Goal: Task Accomplishment & Management: Use online tool/utility

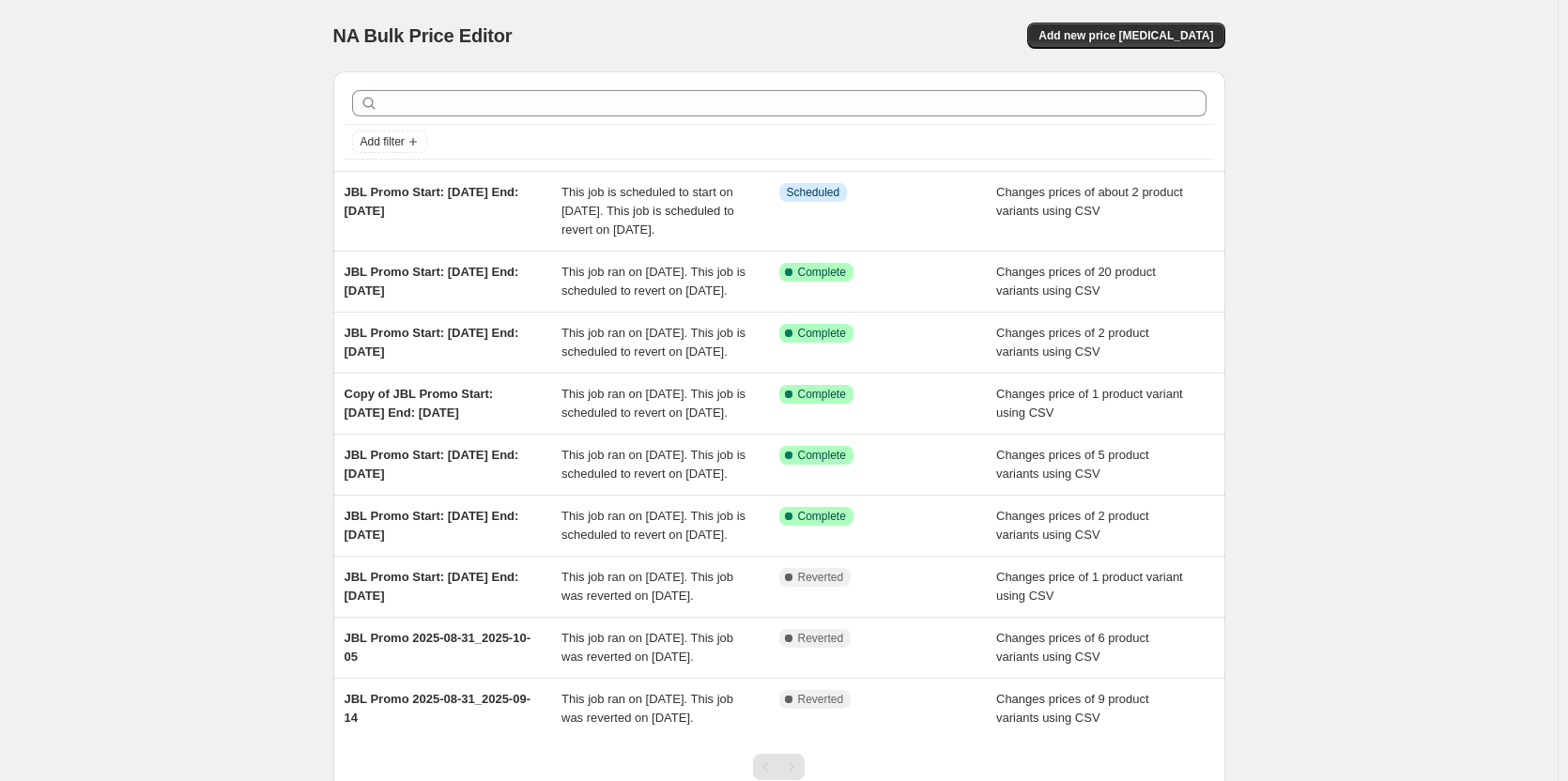
click at [215, 430] on div "NA Bulk Price Editor. This page is ready NA Bulk Price Editor Add new price [ME…" at bounding box center [779, 462] width 1558 height 925
click at [1099, 25] on button "Add new price [MEDICAL_DATA]" at bounding box center [1125, 36] width 197 height 26
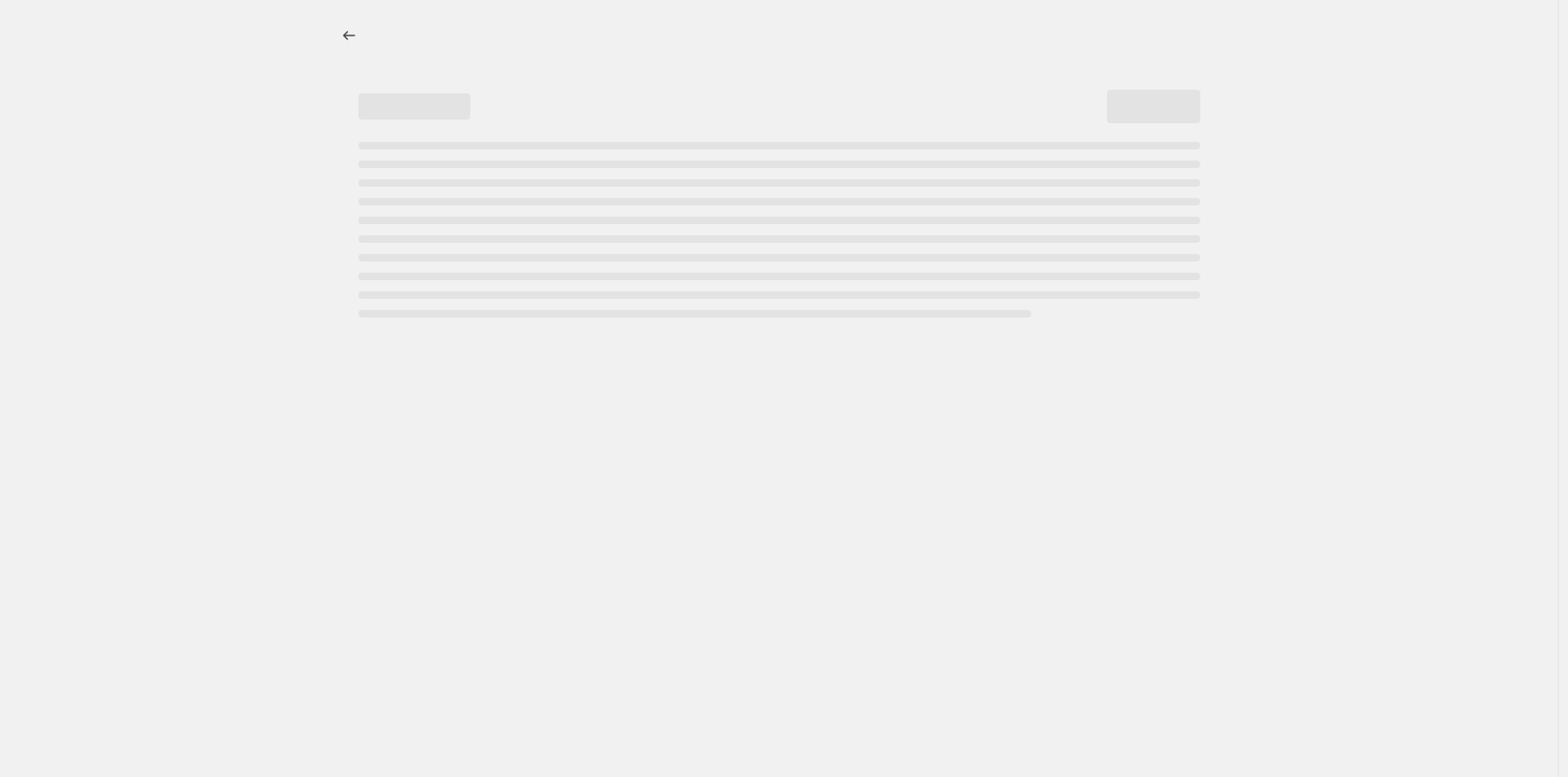
select select "percentage"
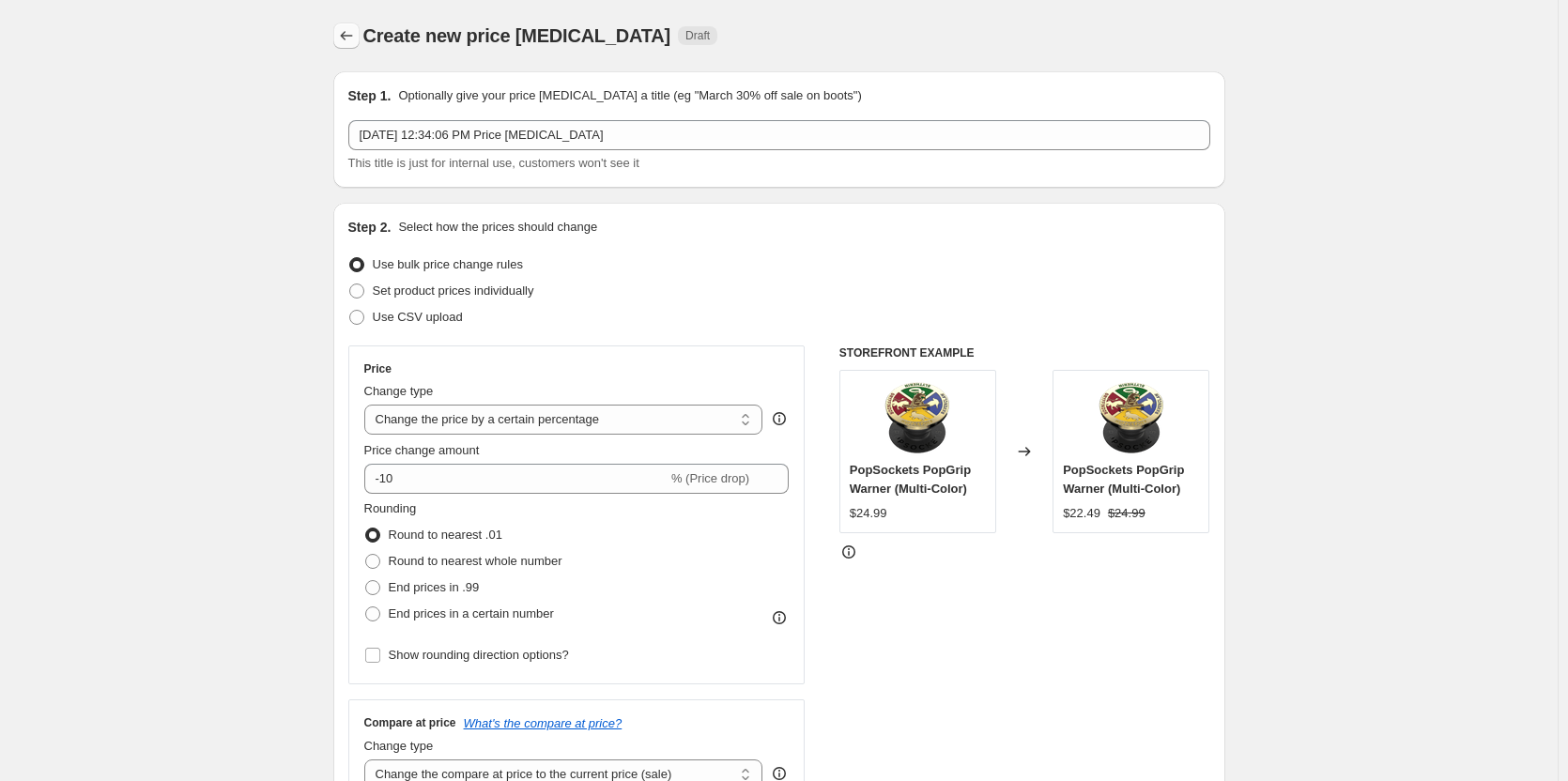
click at [354, 33] on icon "Price change jobs" at bounding box center [346, 35] width 19 height 19
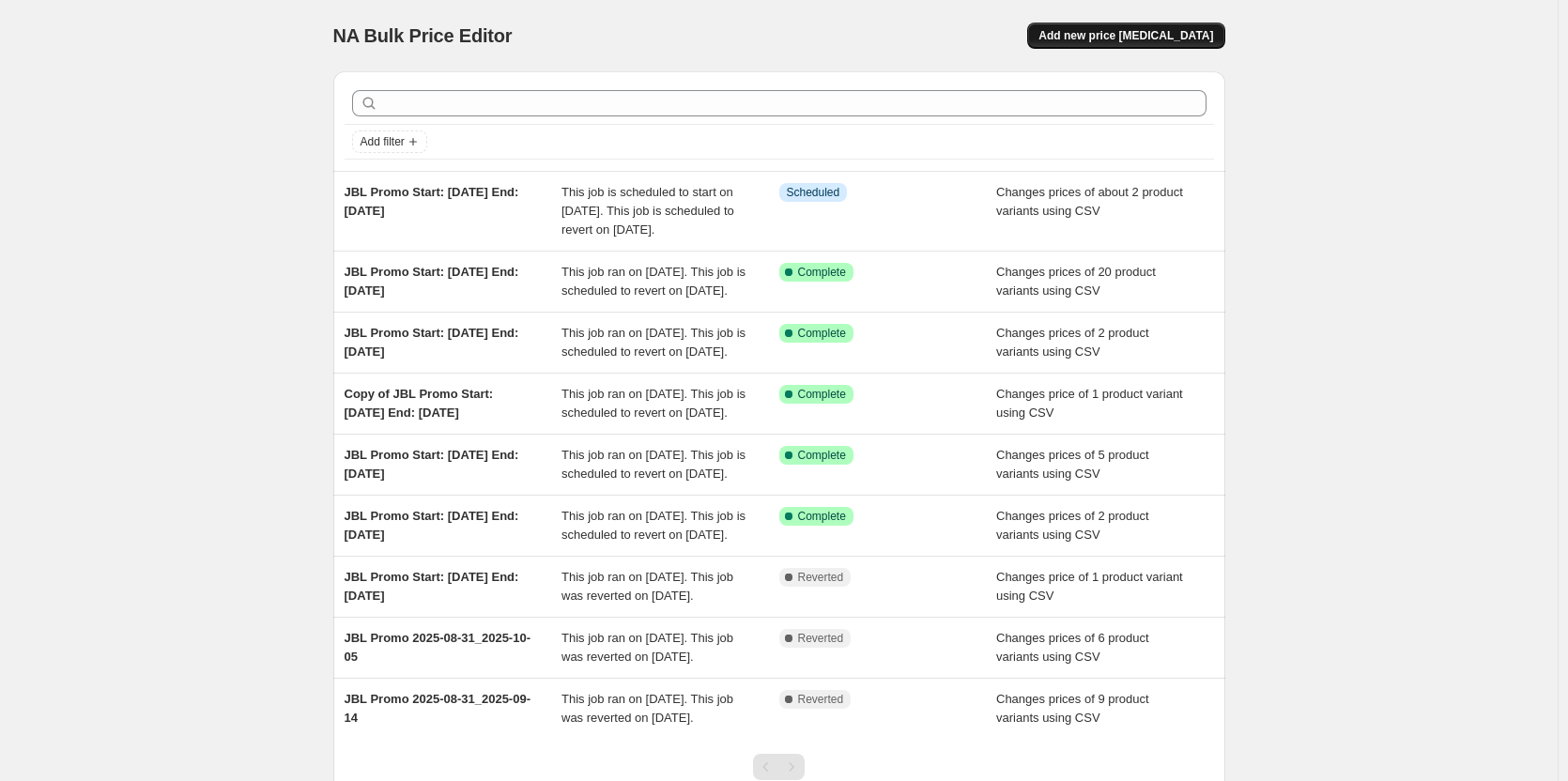
click at [1139, 37] on span "Add new price [MEDICAL_DATA]" at bounding box center [1125, 35] width 175 height 15
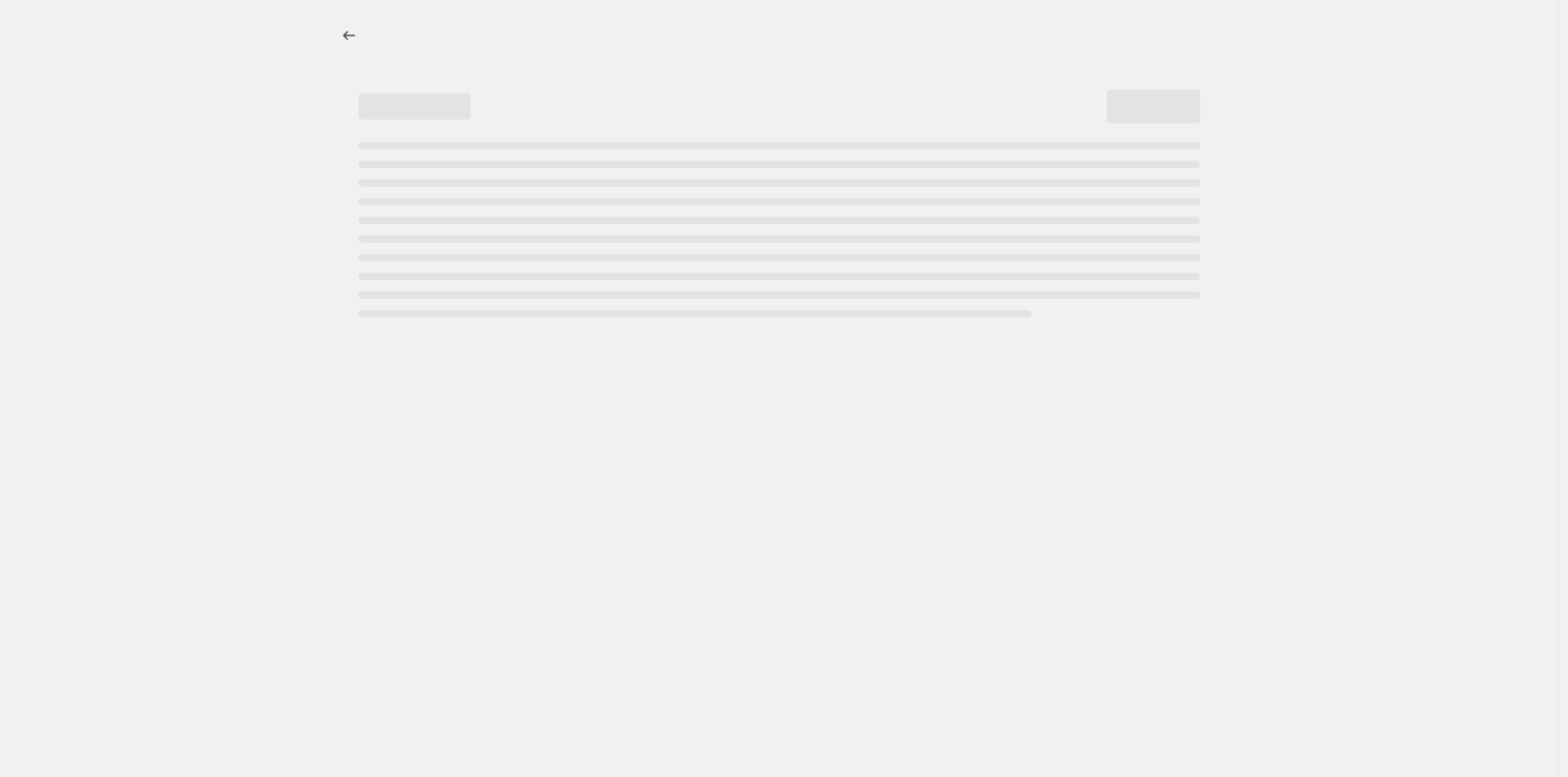
select select "percentage"
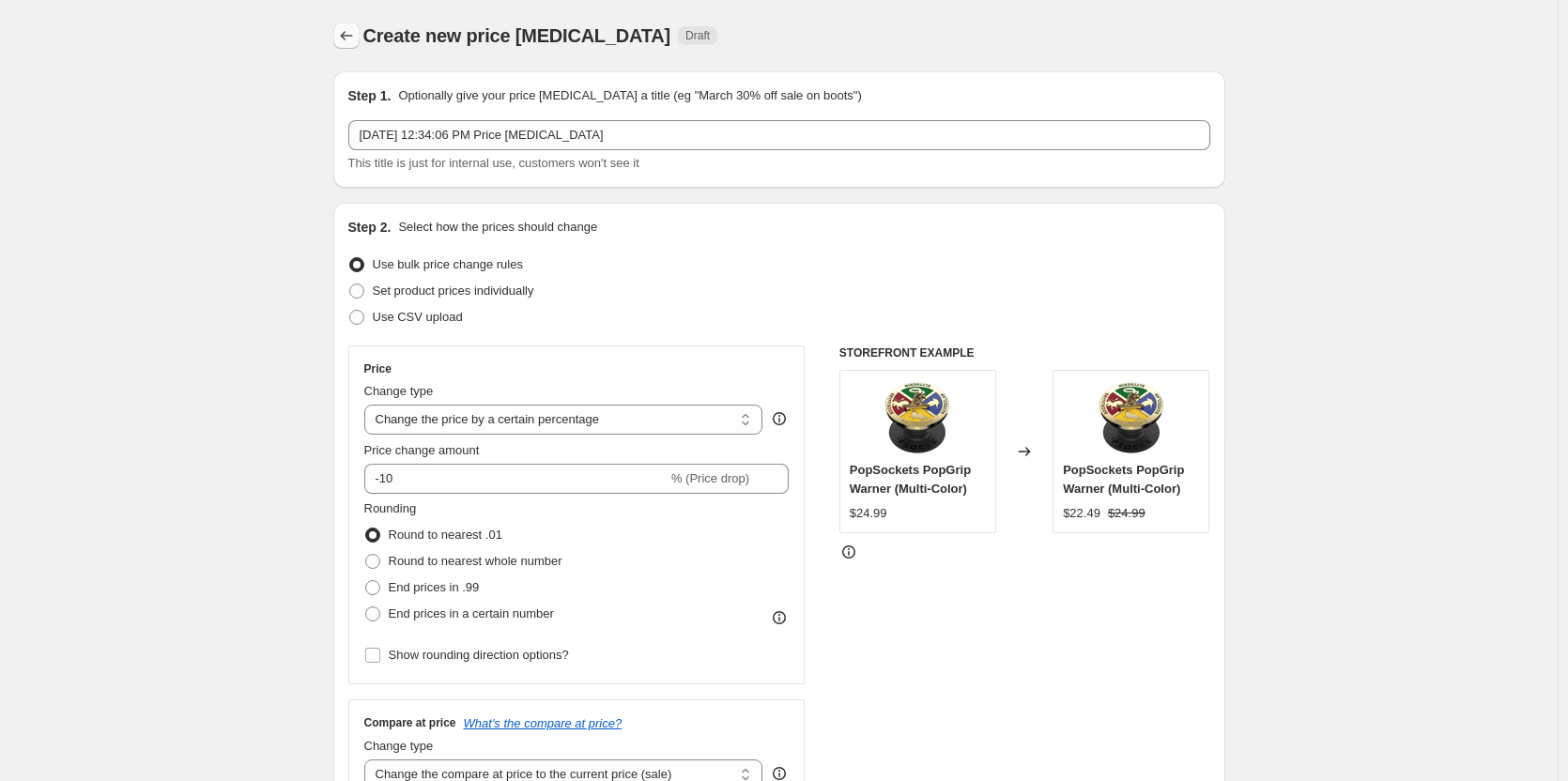
click at [346, 24] on button "Price change jobs" at bounding box center [346, 36] width 26 height 26
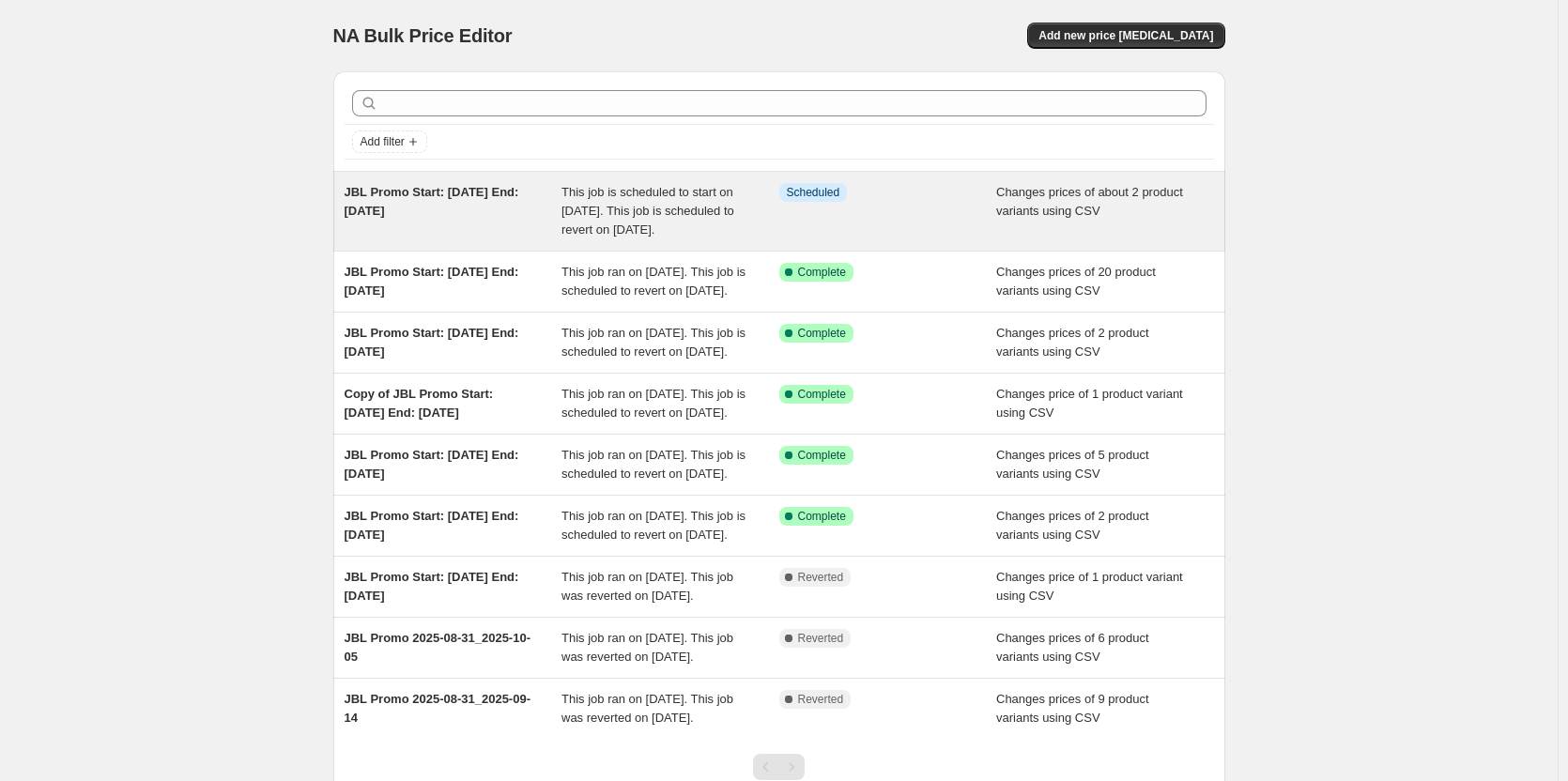
click at [939, 222] on div "Info Scheduled" at bounding box center [888, 211] width 218 height 56
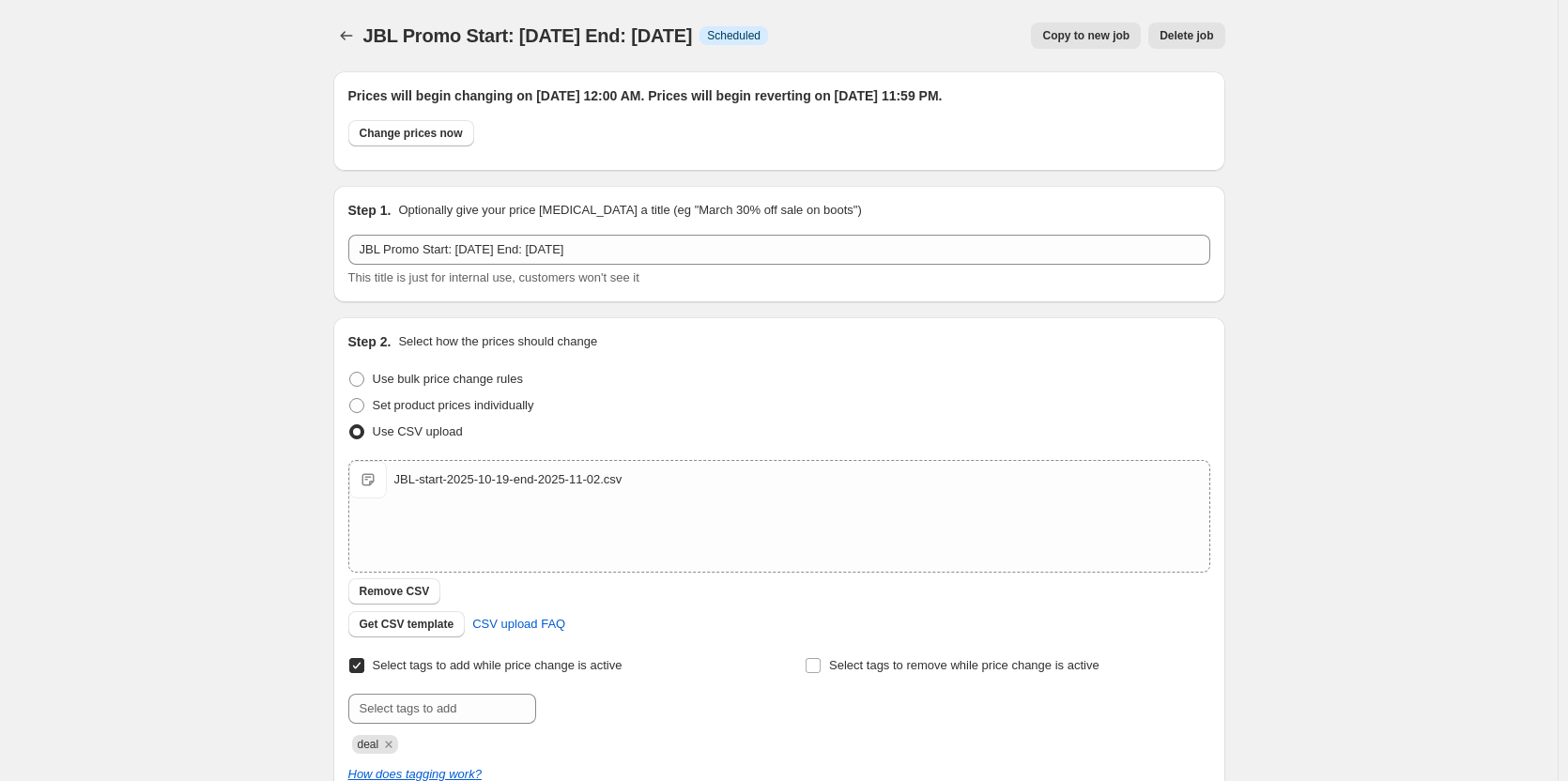
click at [1113, 33] on span "Copy to new job" at bounding box center [1085, 35] width 87 height 15
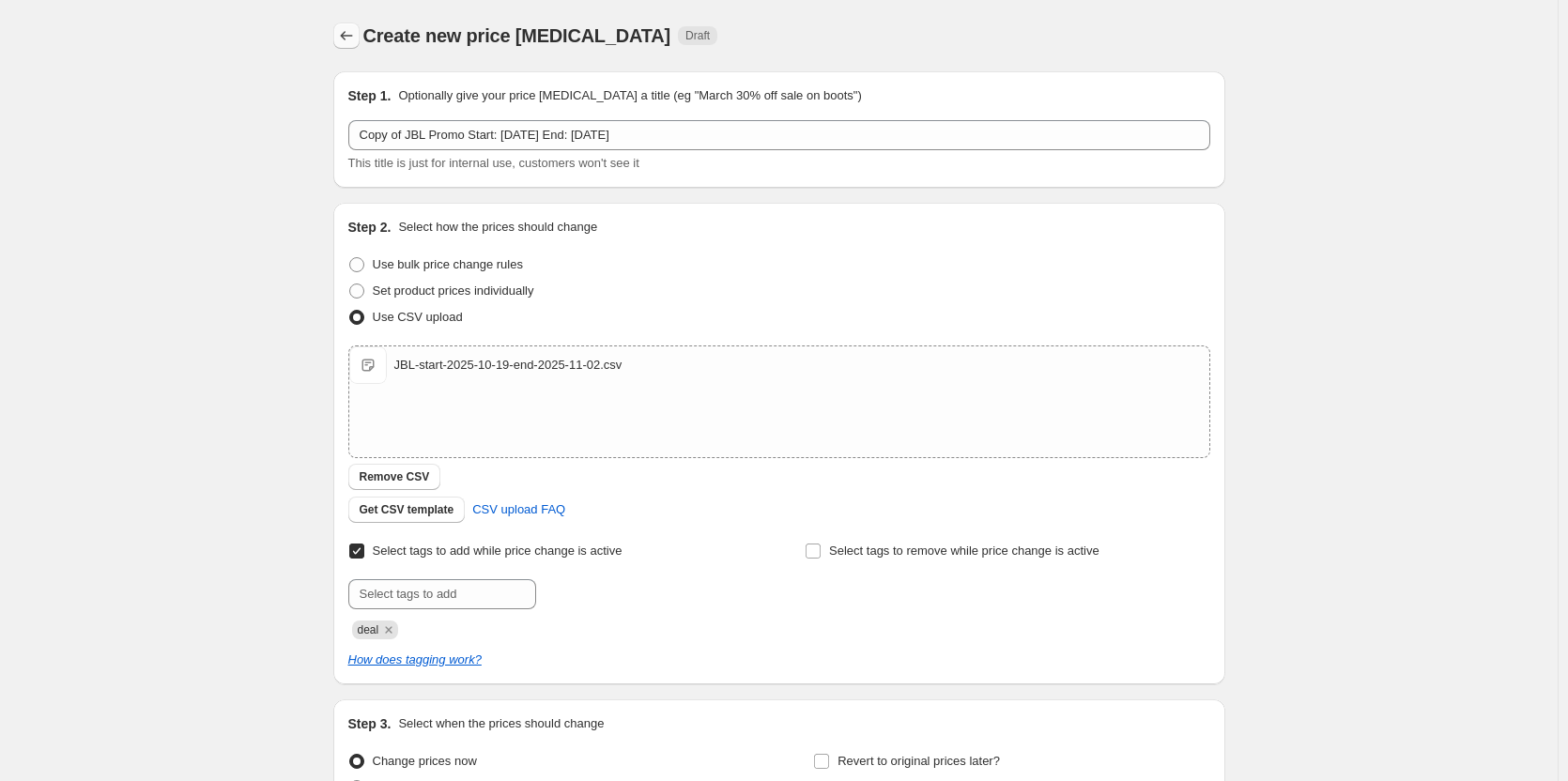
click at [347, 48] on button "Price change jobs" at bounding box center [346, 36] width 26 height 26
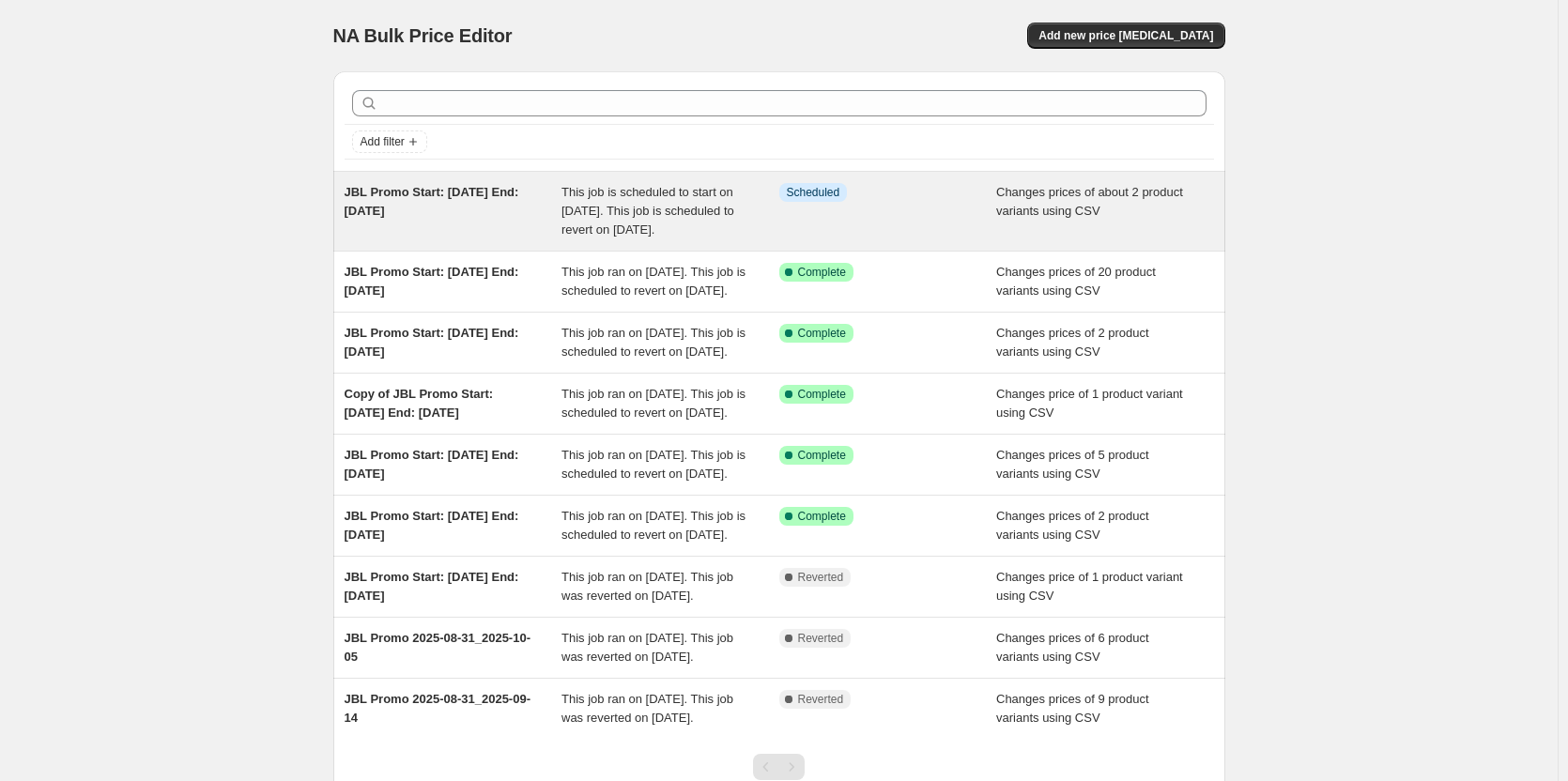
click at [633, 208] on span "This job is scheduled to start on [DATE]. This job is scheduled to revert on [D…" at bounding box center [647, 211] width 173 height 52
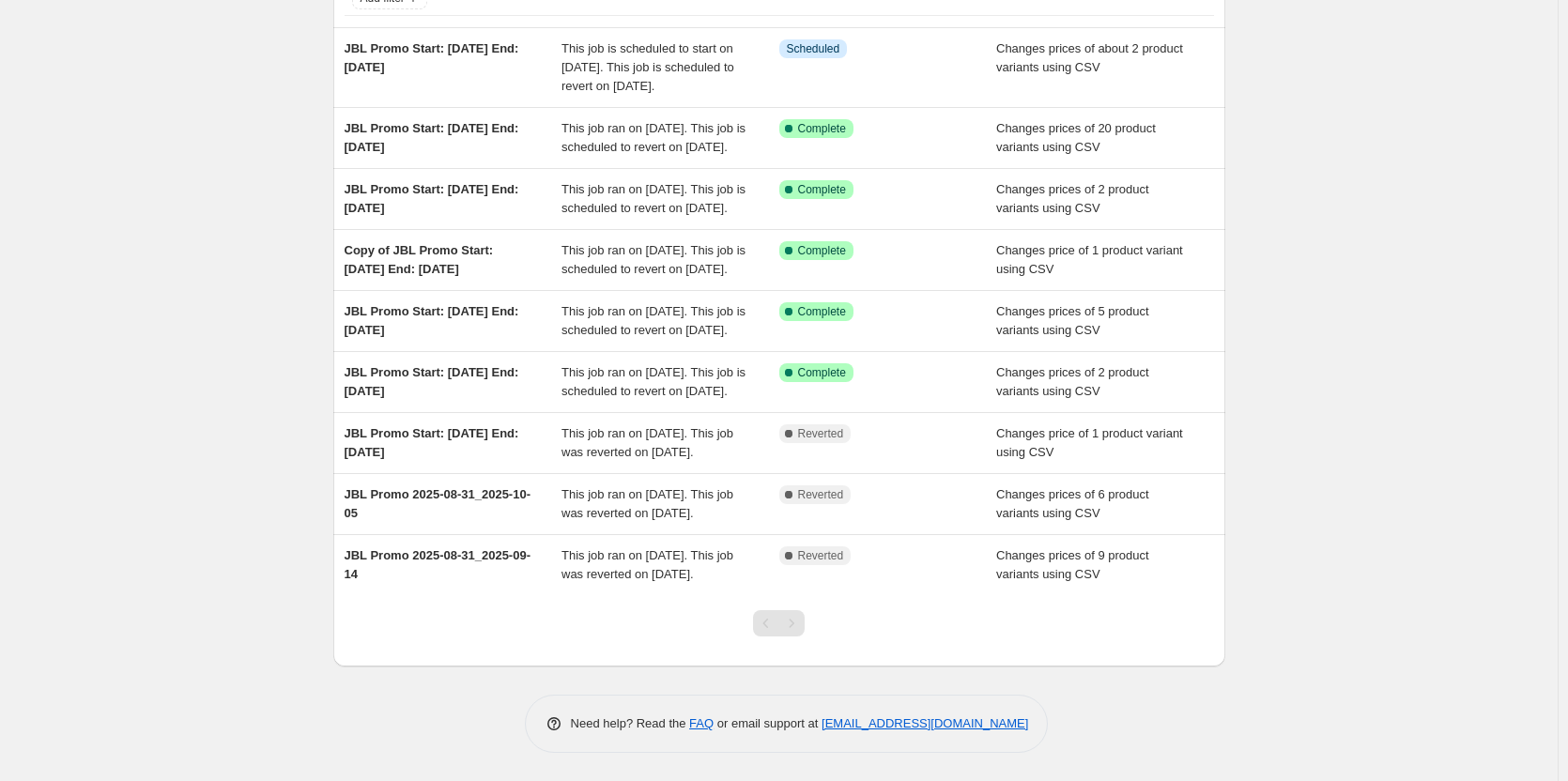
scroll to position [313, 0]
click at [769, 622] on div "Pagination" at bounding box center [766, 623] width 26 height 26
click at [798, 633] on div "Pagination" at bounding box center [791, 623] width 26 height 26
click at [795, 625] on div "Pagination" at bounding box center [791, 623] width 26 height 26
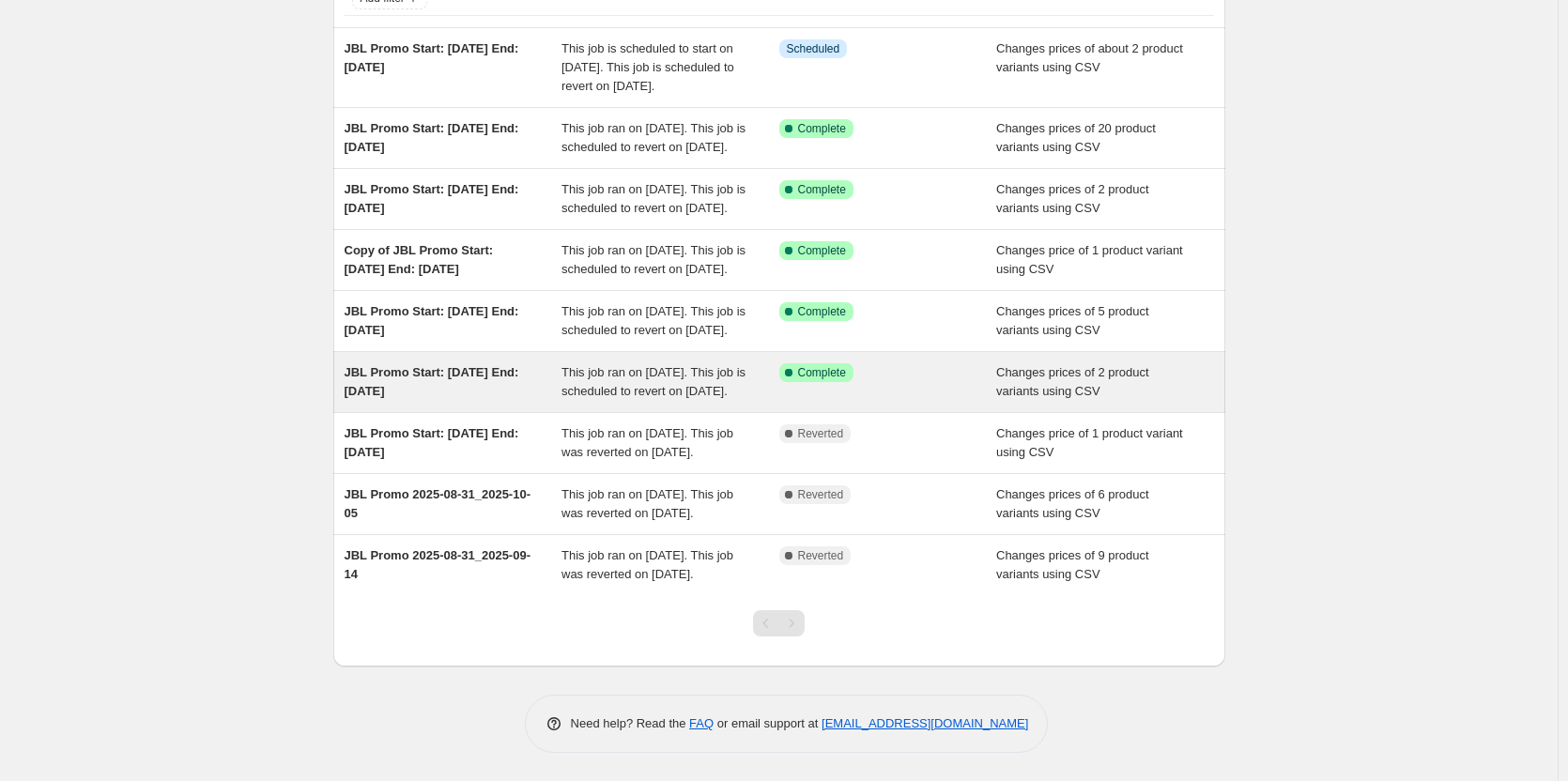
scroll to position [0, 0]
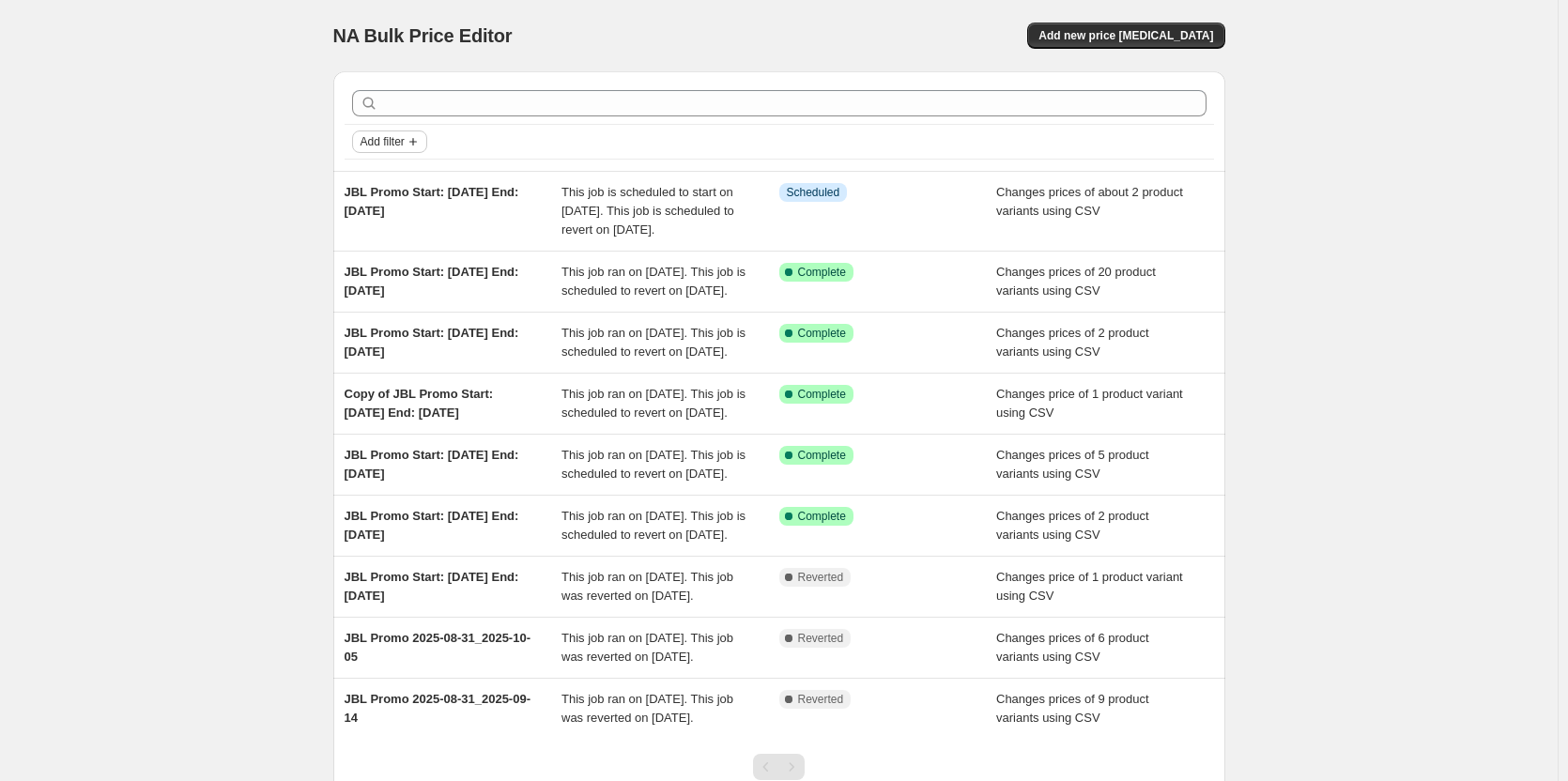
click at [393, 141] on span "Add filter" at bounding box center [383, 141] width 44 height 15
click at [393, 182] on span "Job status" at bounding box center [395, 179] width 55 height 14
click at [418, 178] on span "Pending" at bounding box center [414, 182] width 45 height 14
click at [384, 178] on input "Pending" at bounding box center [376, 182] width 15 height 15
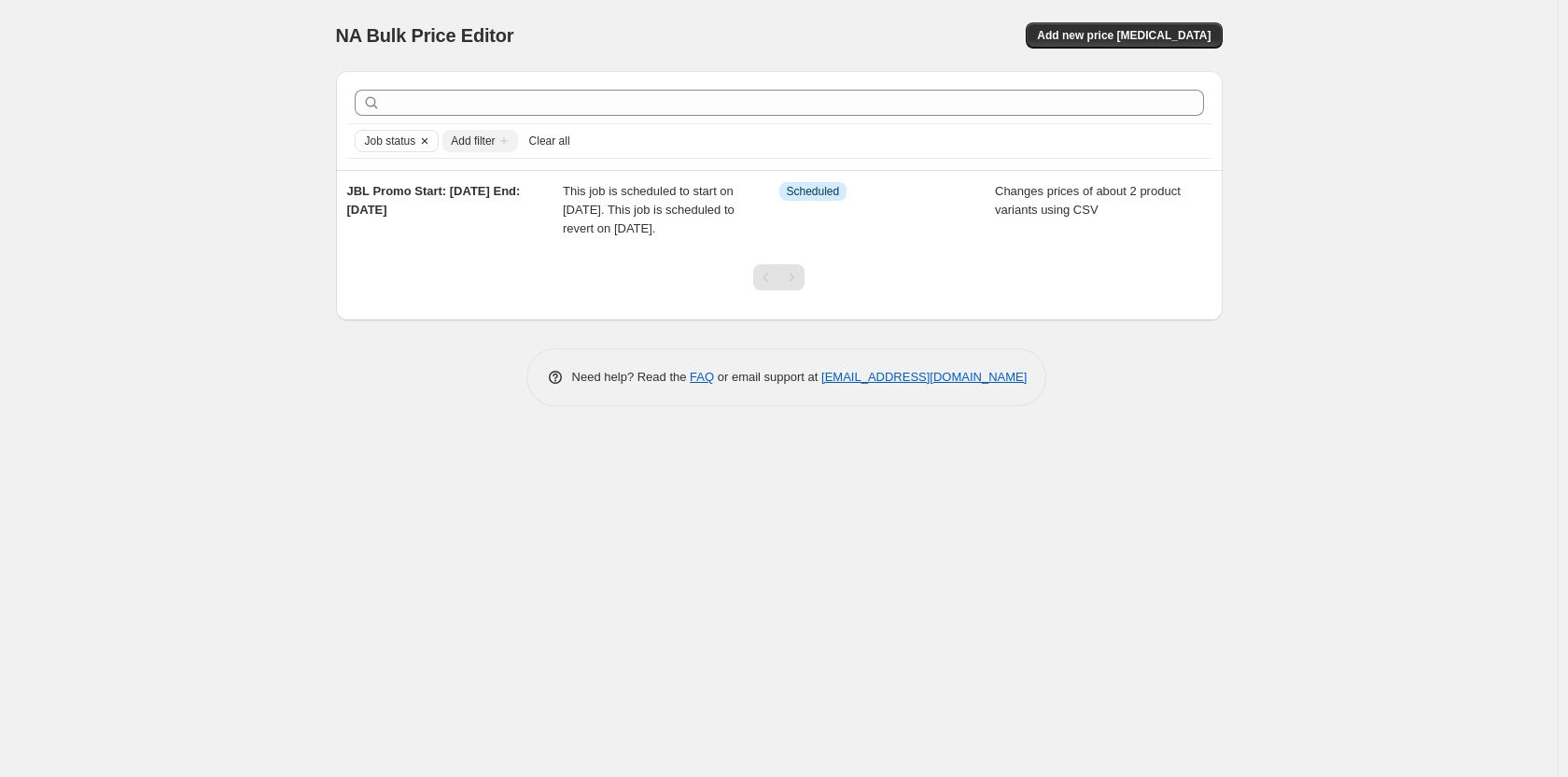
click at [423, 137] on icon "Clear" at bounding box center [425, 140] width 15 height 15
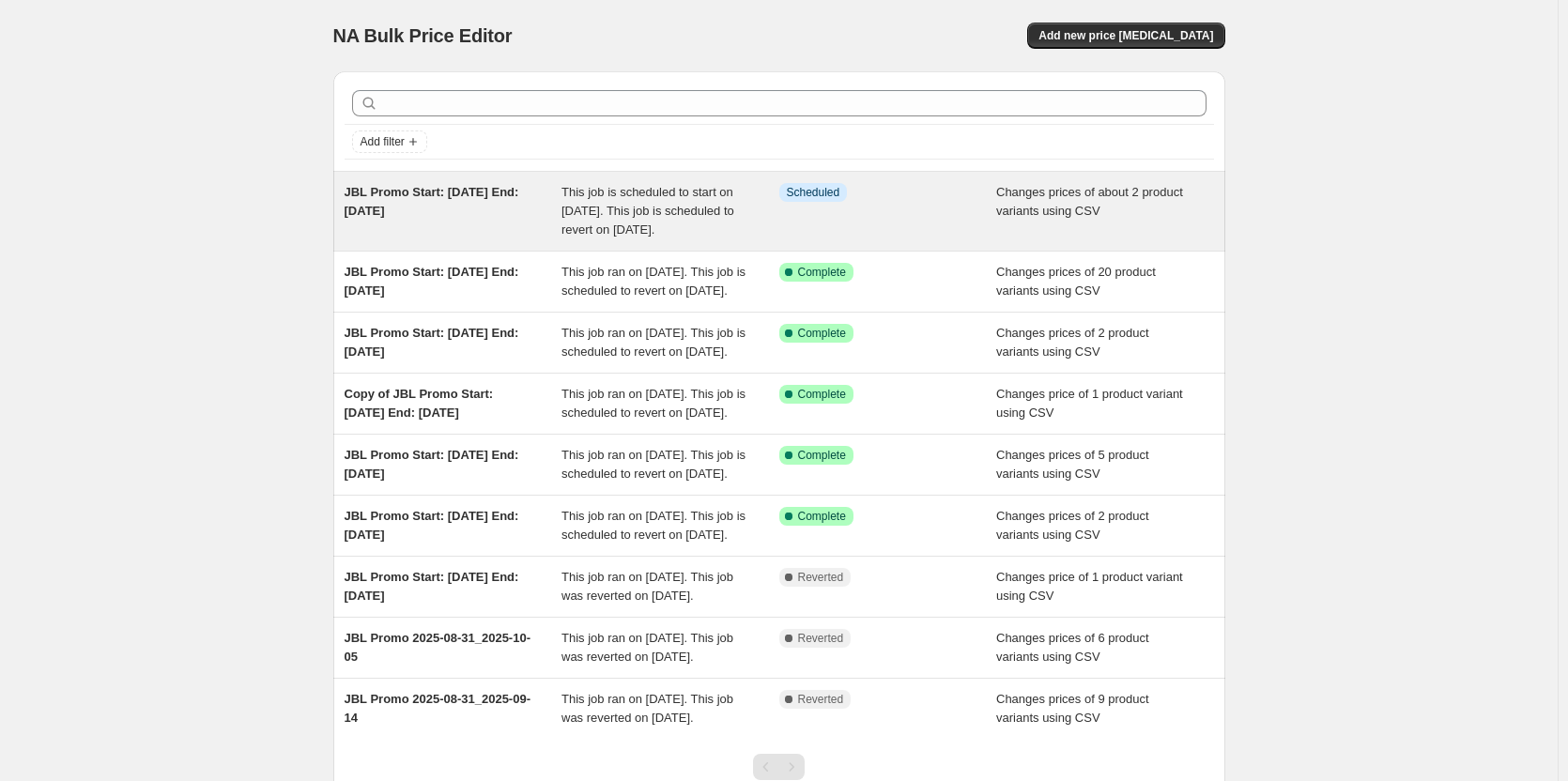
click at [1094, 227] on div "Changes prices of about 2 product variants using CSV" at bounding box center [1105, 211] width 218 height 56
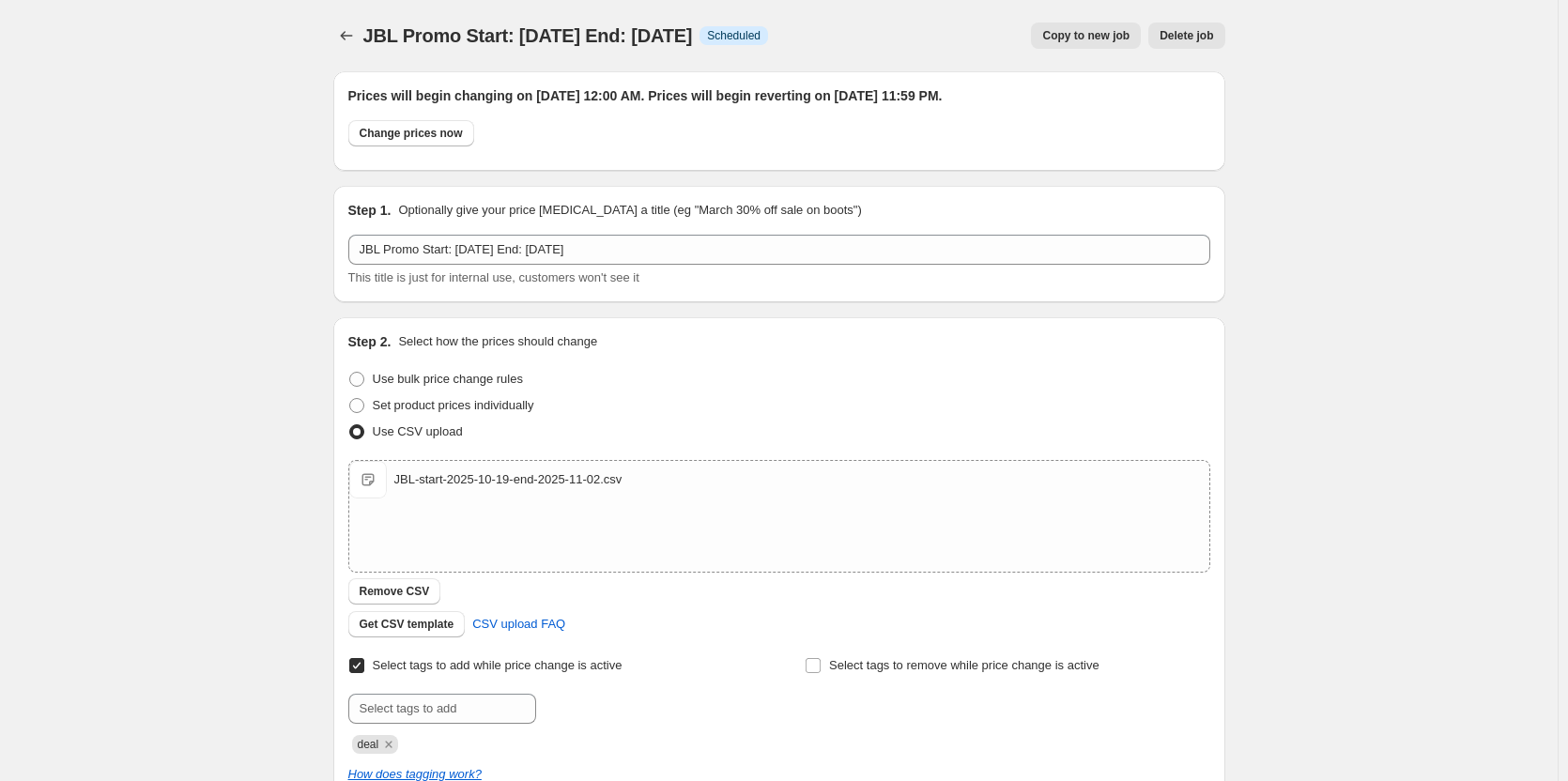
click at [1085, 32] on span "Copy to new job" at bounding box center [1085, 35] width 87 height 15
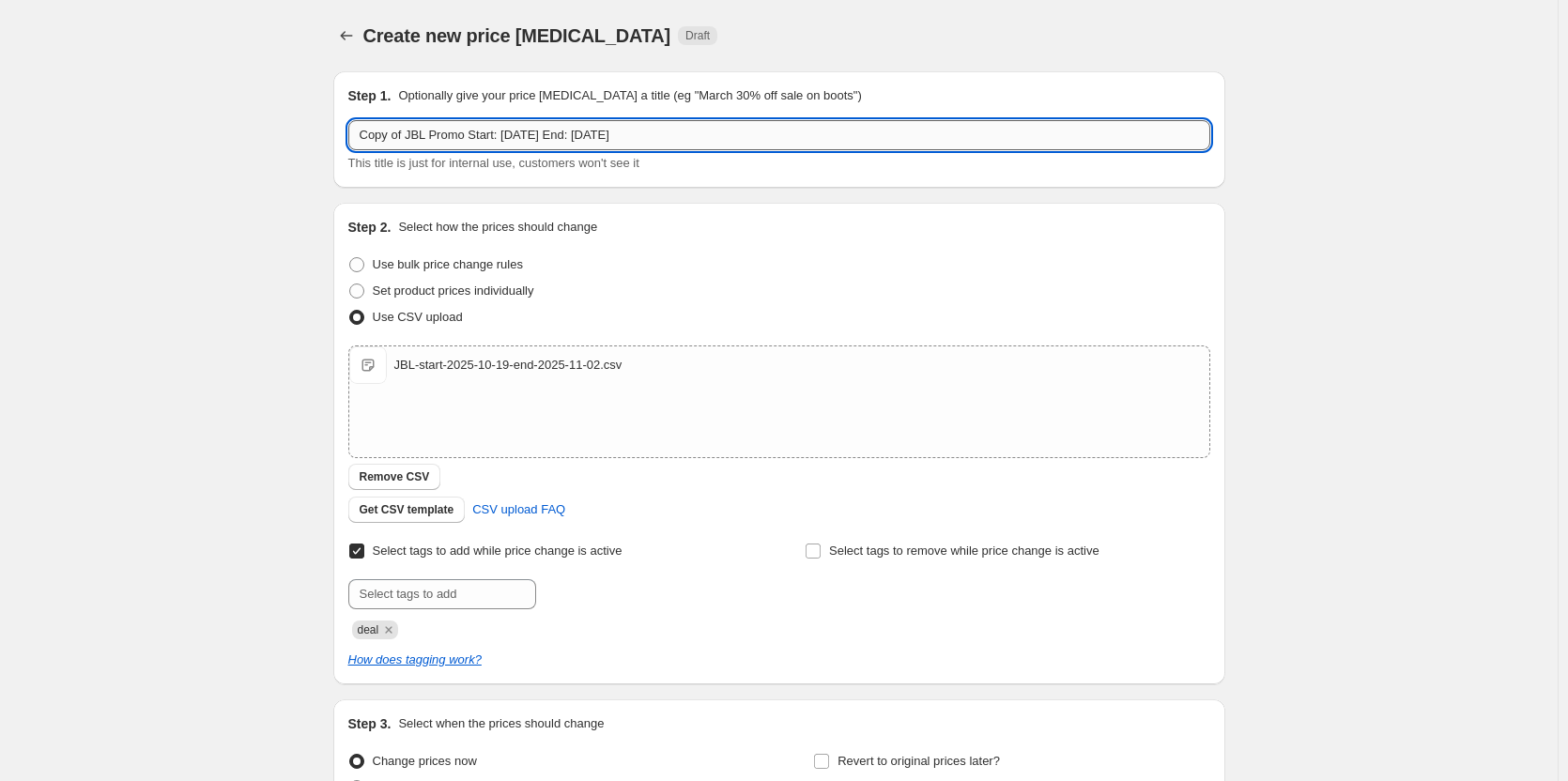
drag, startPoint x: 432, startPoint y: 131, endPoint x: 421, endPoint y: 135, distance: 11.9
click at [405, 133] on input "Copy of JBL Promo Start: [DATE] End: [DATE]" at bounding box center [779, 135] width 862 height 30
click at [422, 136] on input "Copy of JBL Promo Start: [DATE] End: [DATE]" at bounding box center [779, 135] width 862 height 30
click at [401, 139] on input "Copy of JBL Promo Start: [DATE] End: [DATE]" at bounding box center [779, 135] width 862 height 30
drag, startPoint x: 408, startPoint y: 137, endPoint x: 269, endPoint y: 143, distance: 139.1
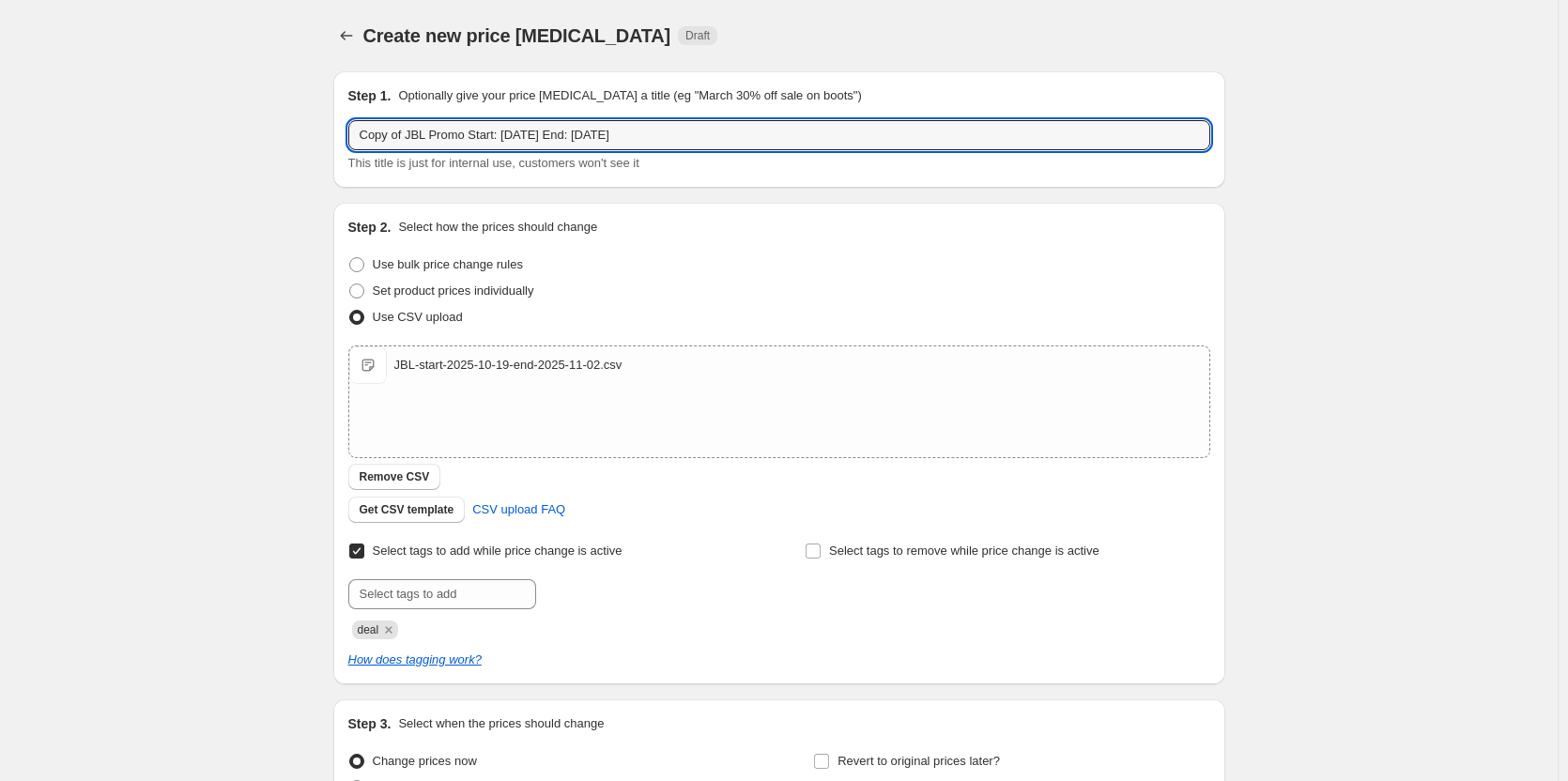
click at [269, 143] on div "Create new price [MEDICAL_DATA]. This page is ready Create new price [MEDICAL_D…" at bounding box center [779, 488] width 1558 height 976
type input "JBL Promo Start: [DATE] End: [DATE]"
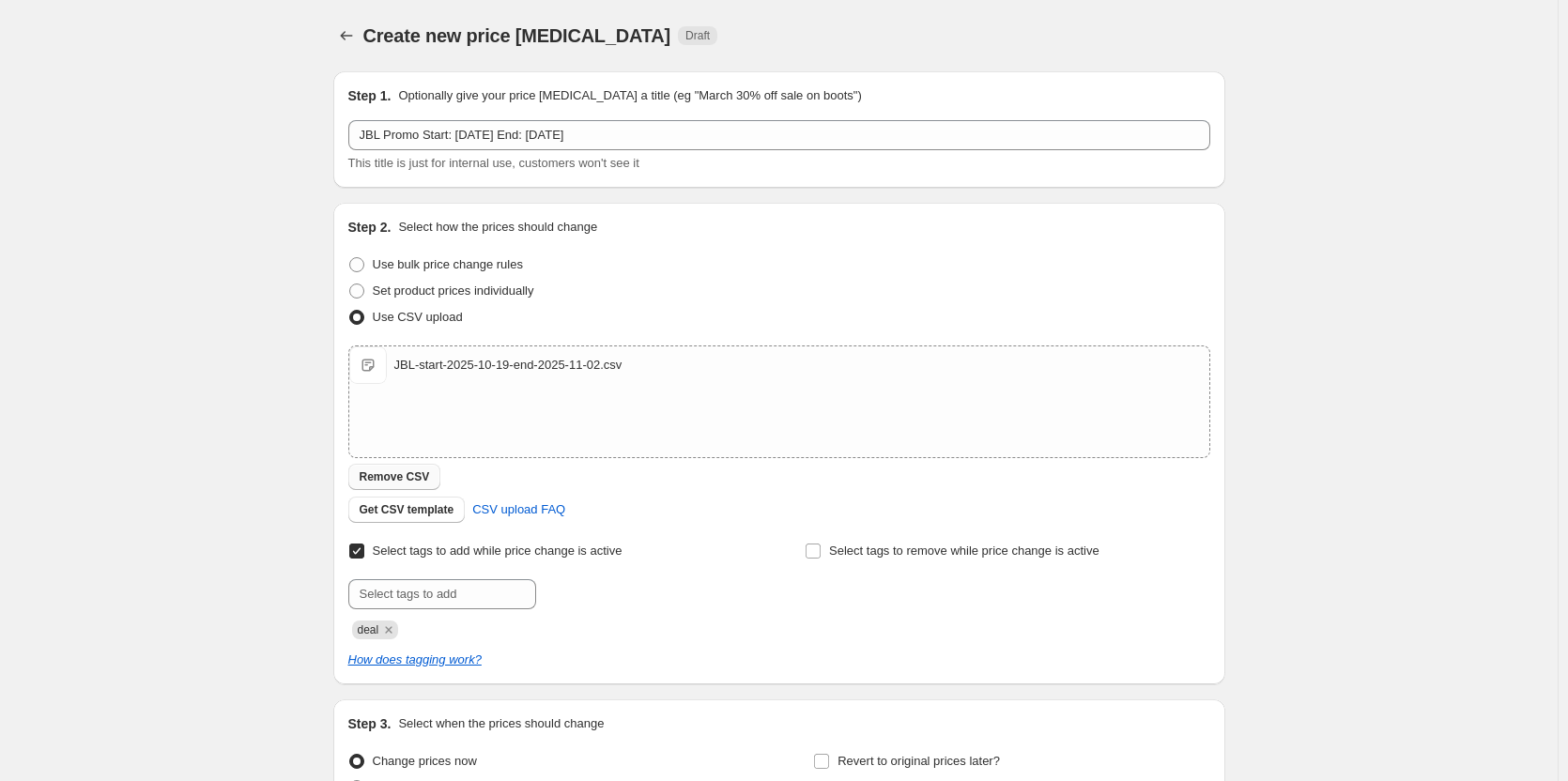
click at [419, 476] on span "Remove CSV" at bounding box center [395, 476] width 70 height 15
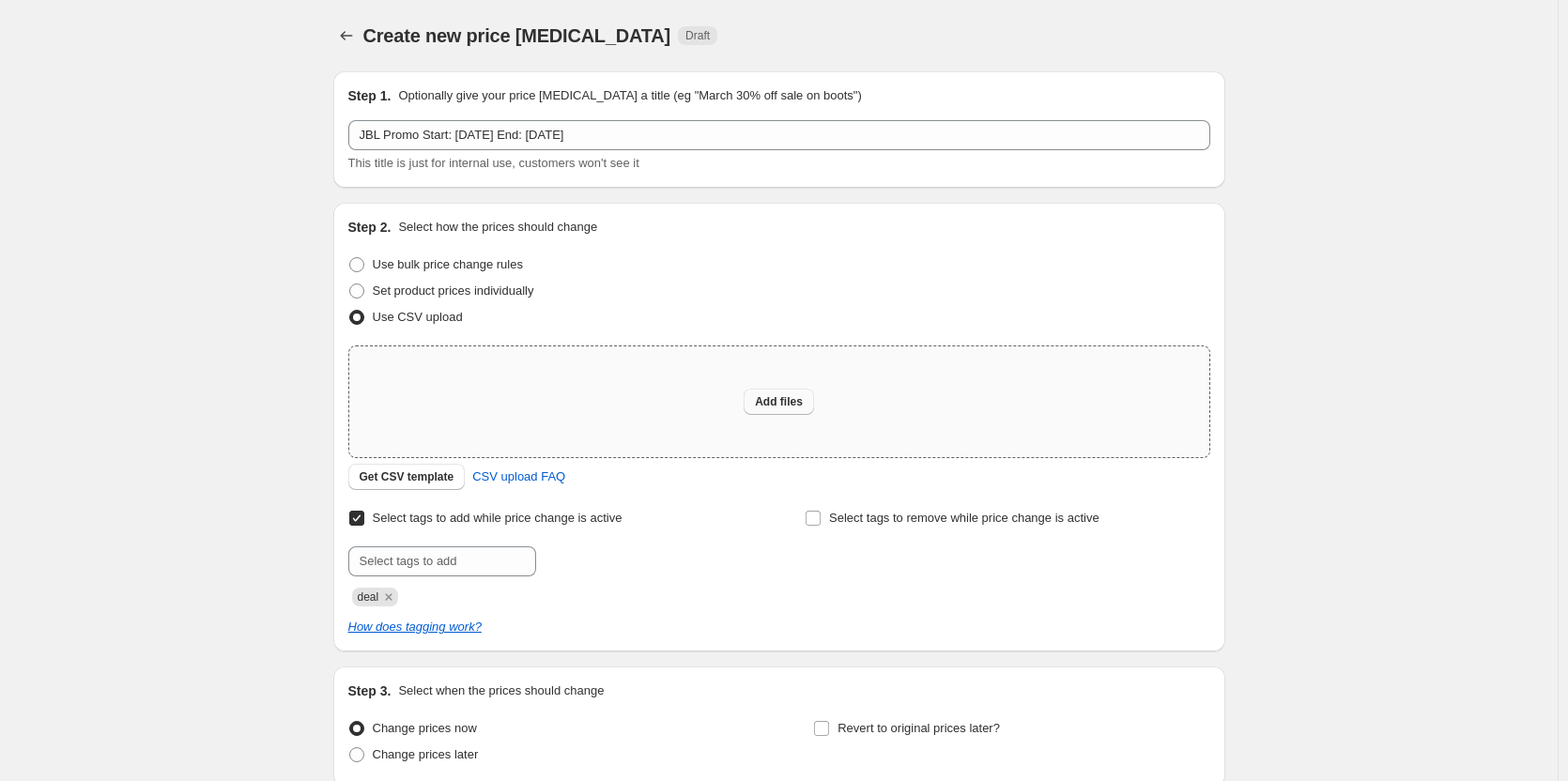
click at [779, 407] on span "Add files" at bounding box center [779, 401] width 48 height 15
type input "C:\fakepath\JBL-start-2025-11-16-end-2025-12-06.csv"
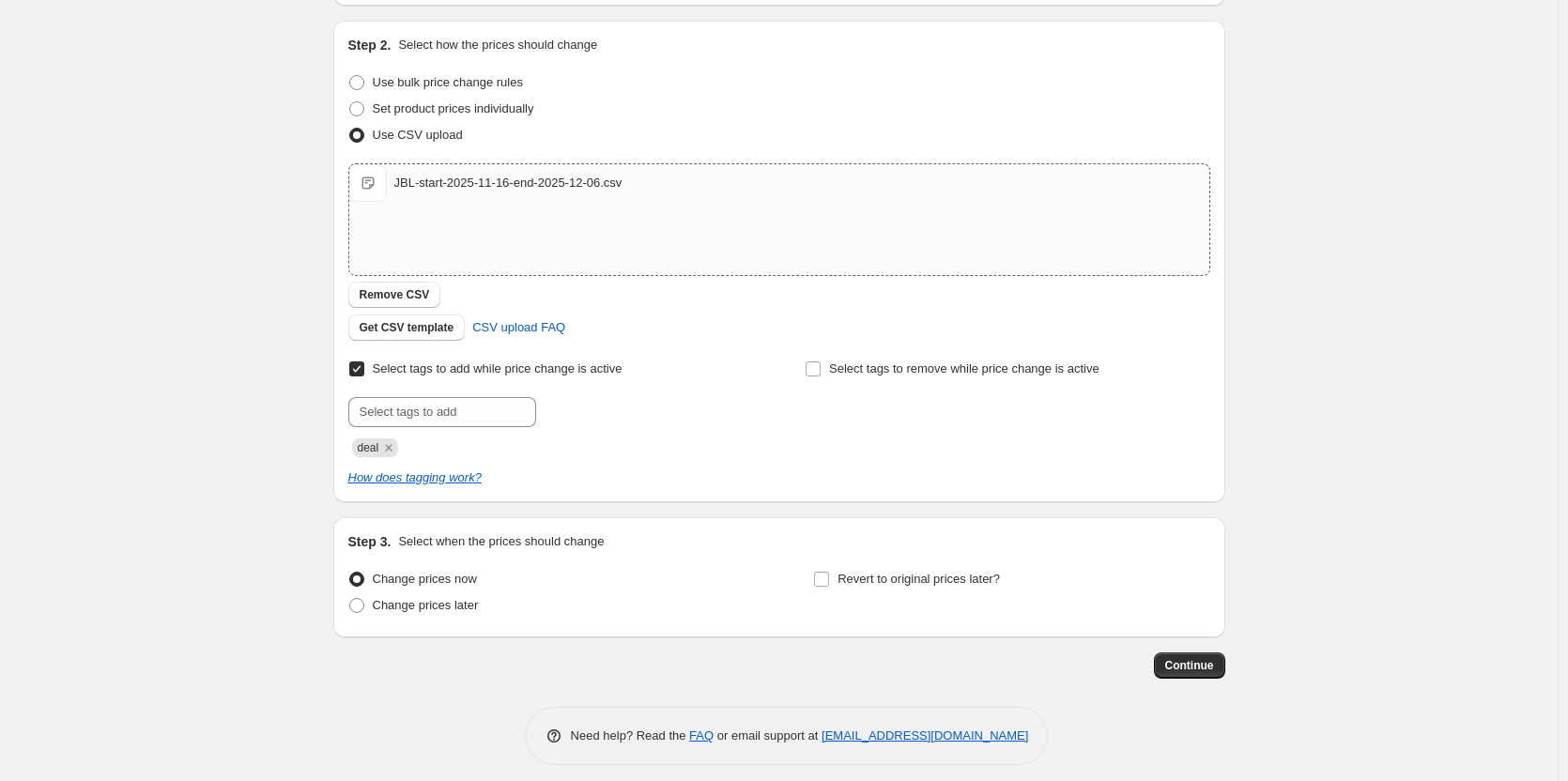
scroll to position [188, 0]
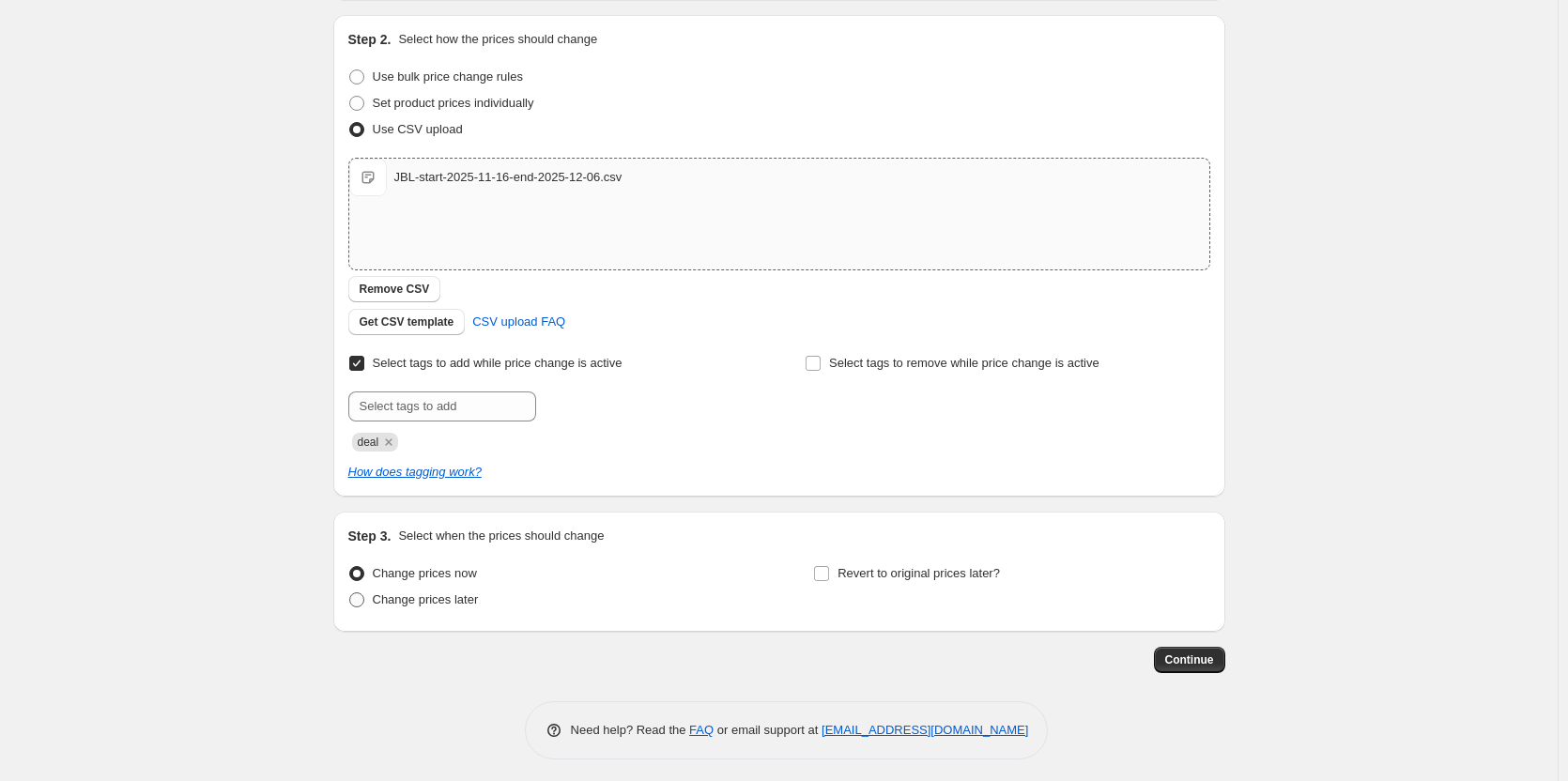
click at [438, 597] on span "Change prices later" at bounding box center [426, 599] width 106 height 14
click at [350, 593] on input "Change prices later" at bounding box center [349, 592] width 1 height 1
radio input "true"
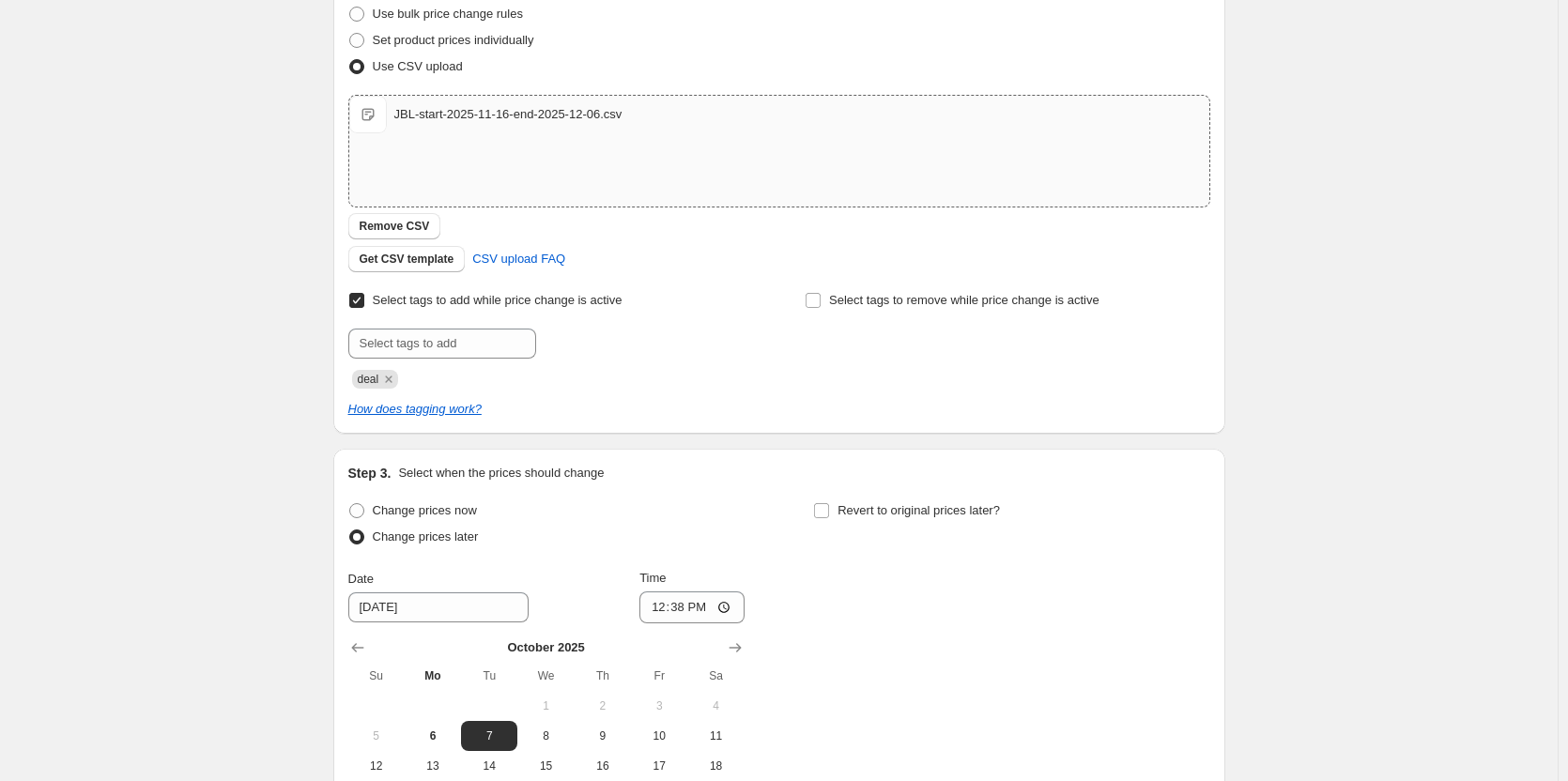
scroll to position [282, 0]
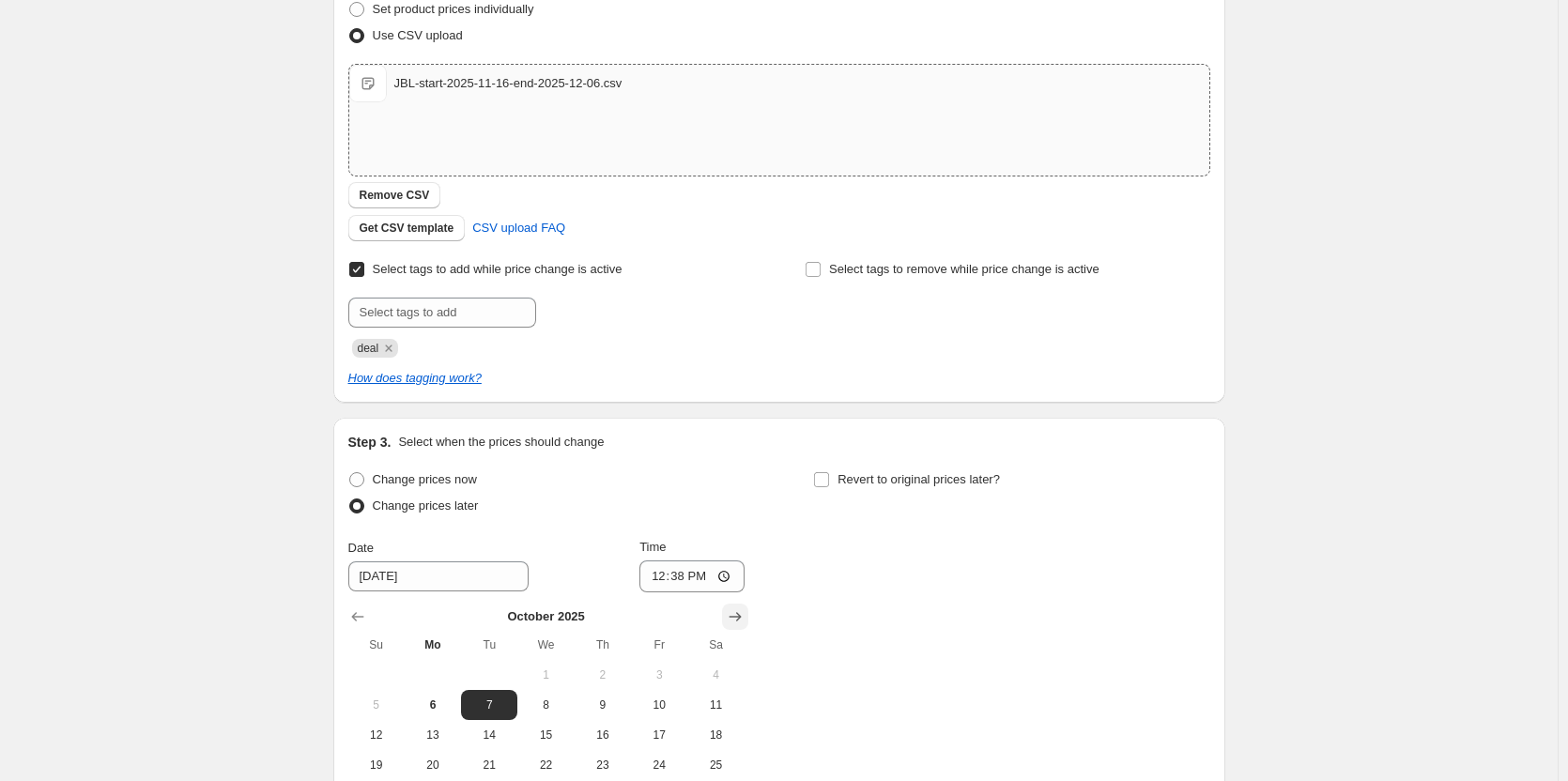
click at [741, 614] on icon "Show next month, November 2025" at bounding box center [735, 616] width 19 height 19
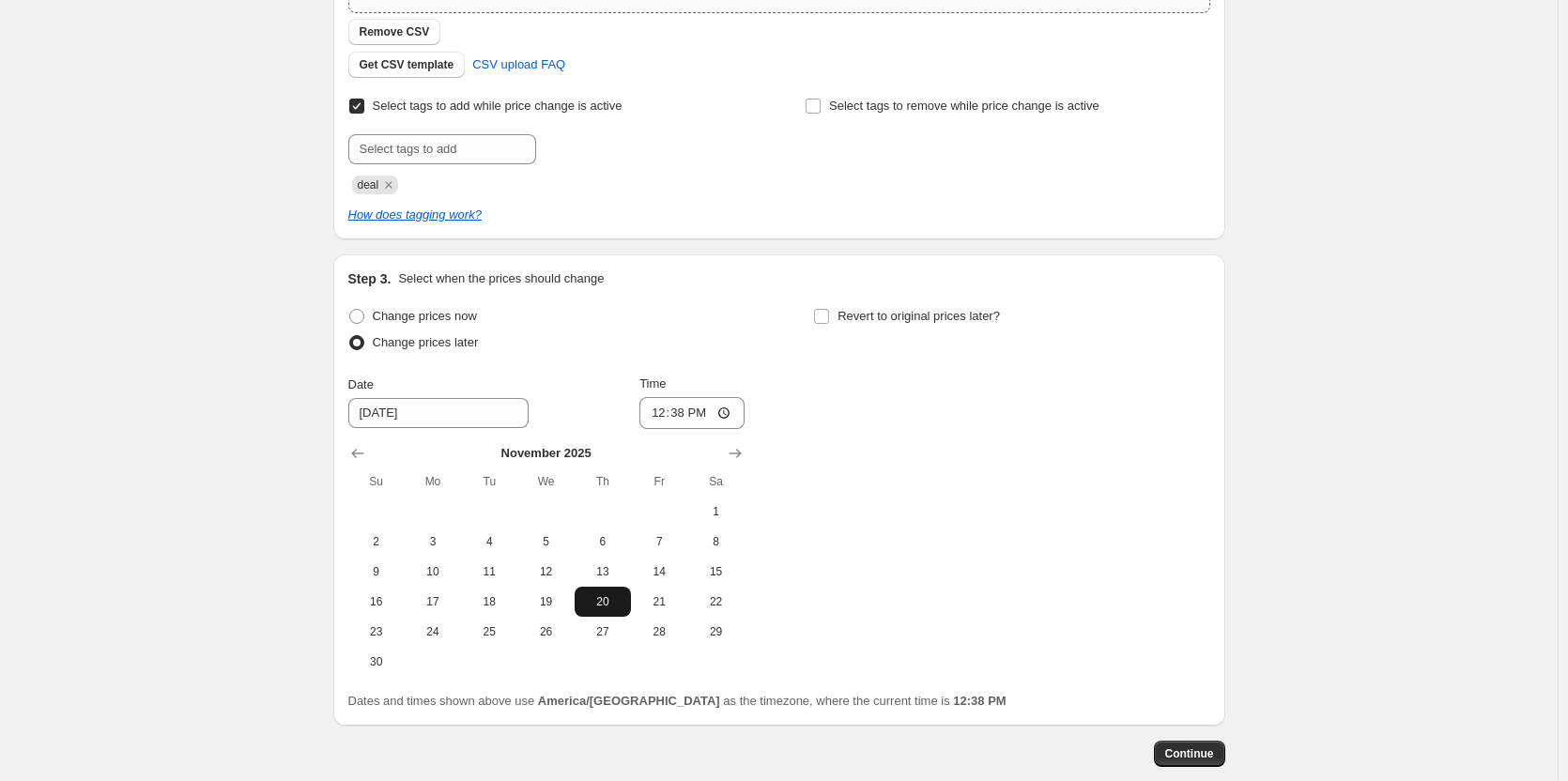
scroll to position [469, 0]
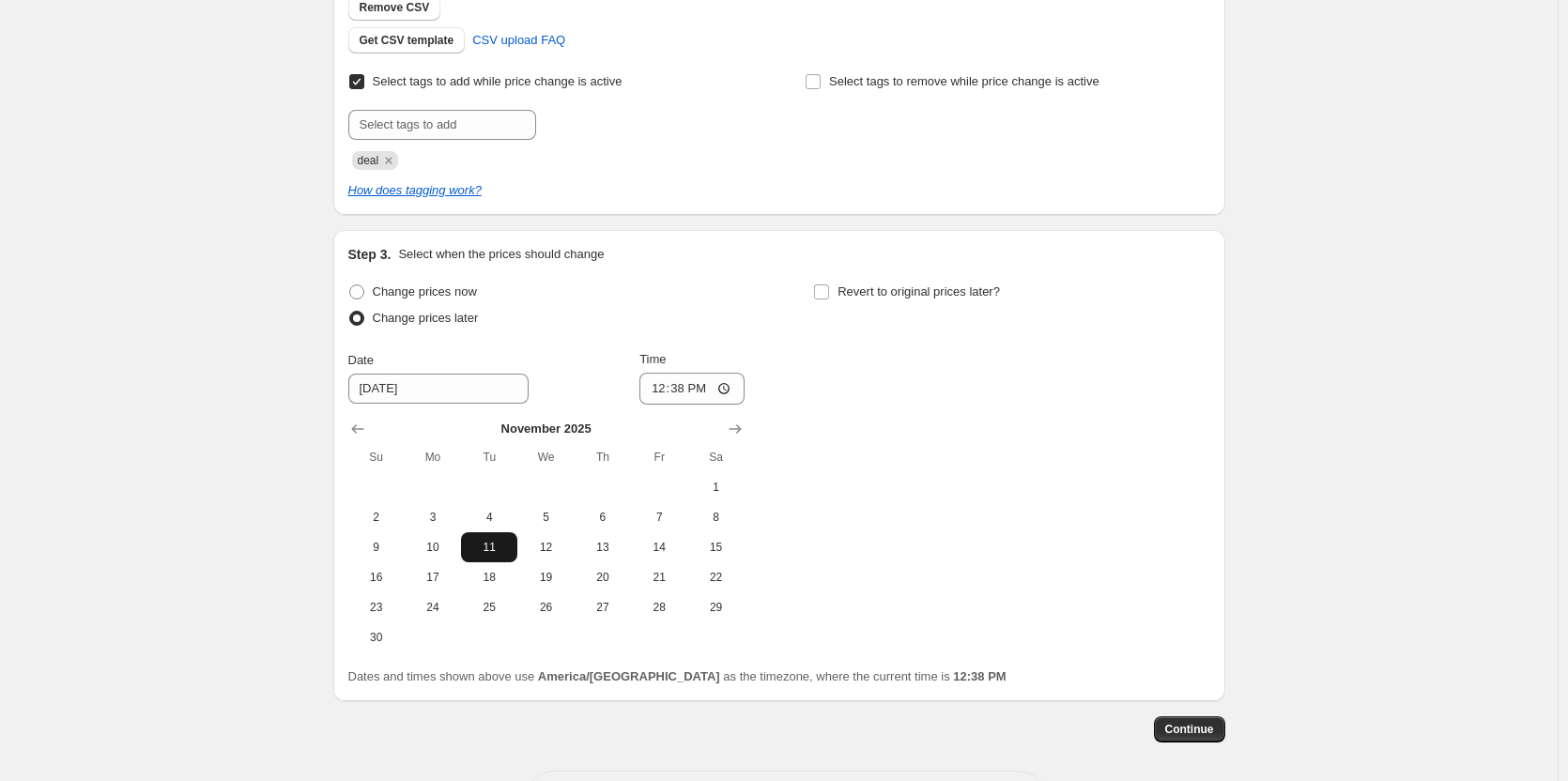
click at [503, 551] on span "11" at bounding box center [489, 547] width 41 height 15
click at [687, 386] on input "12:38" at bounding box center [691, 389] width 105 height 32
click at [386, 584] on span "16" at bounding box center [376, 577] width 41 height 15
type input "[DATE]"
click at [662, 389] on input "12:38" at bounding box center [691, 389] width 105 height 32
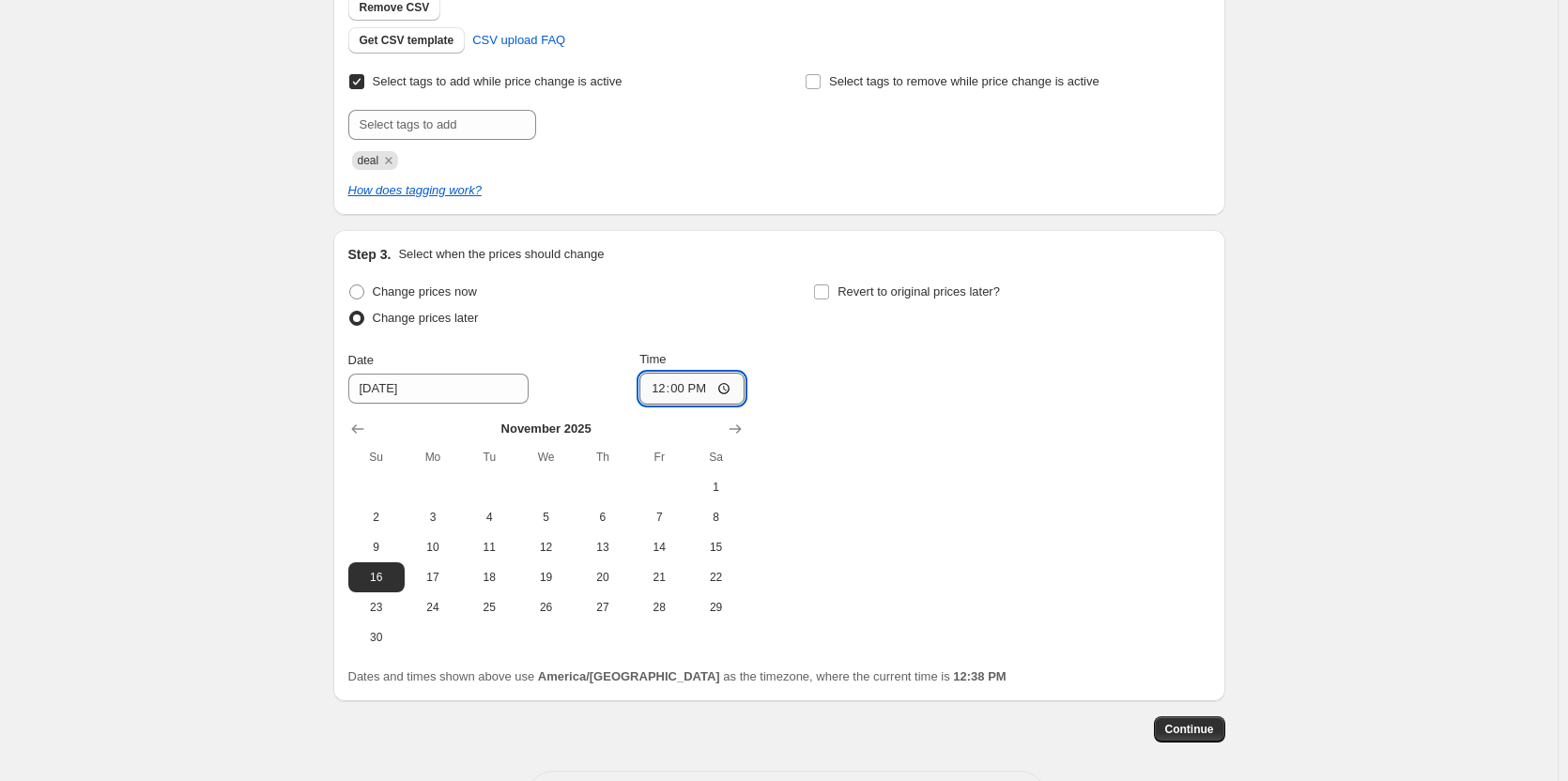
type input "00:00"
click at [829, 292] on input "Revert to original prices later?" at bounding box center [821, 291] width 15 height 15
checkbox input "true"
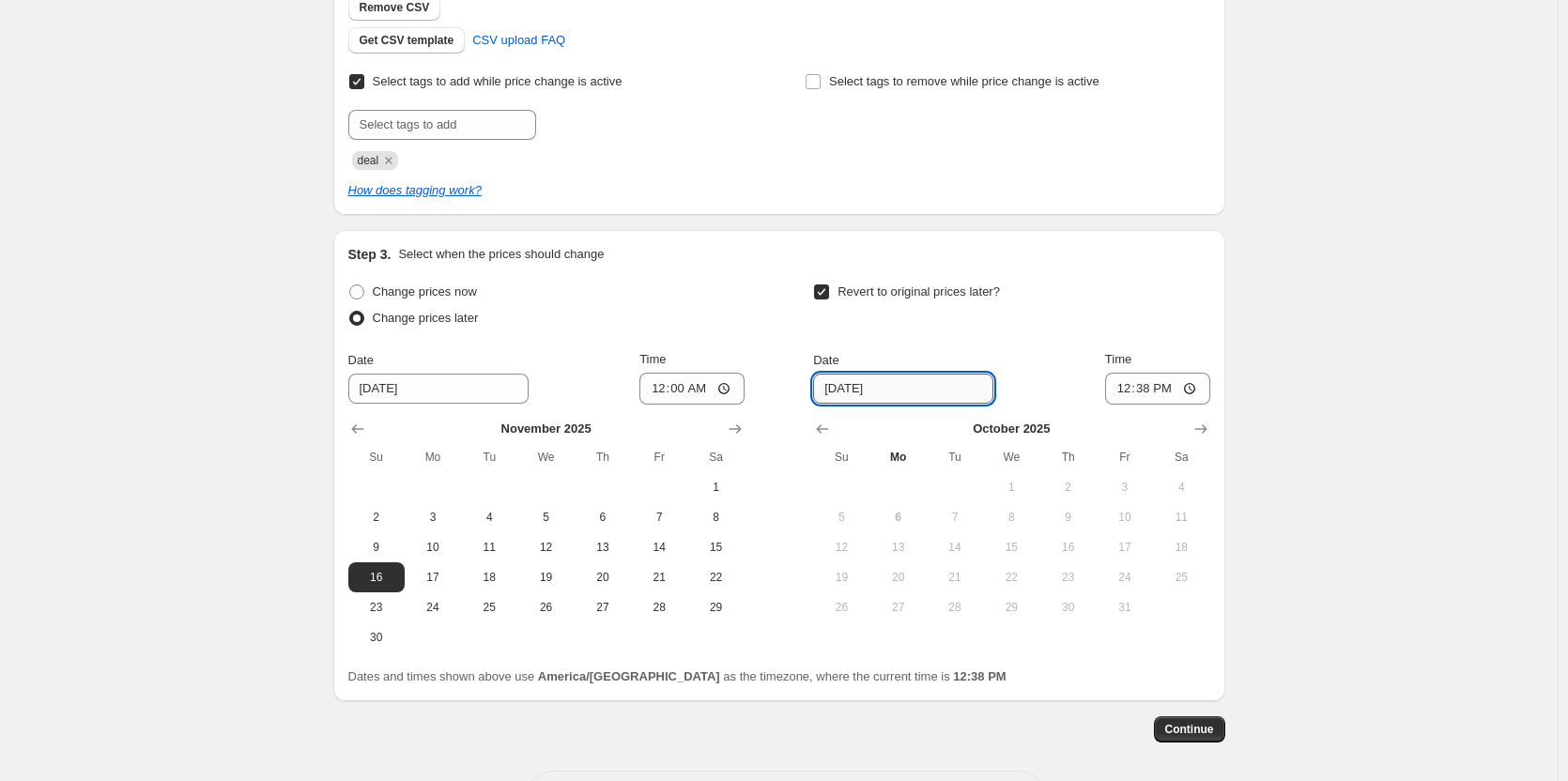
click at [837, 386] on input "[DATE]" at bounding box center [903, 389] width 180 height 30
click at [844, 392] on input "[DATE]" at bounding box center [903, 389] width 180 height 30
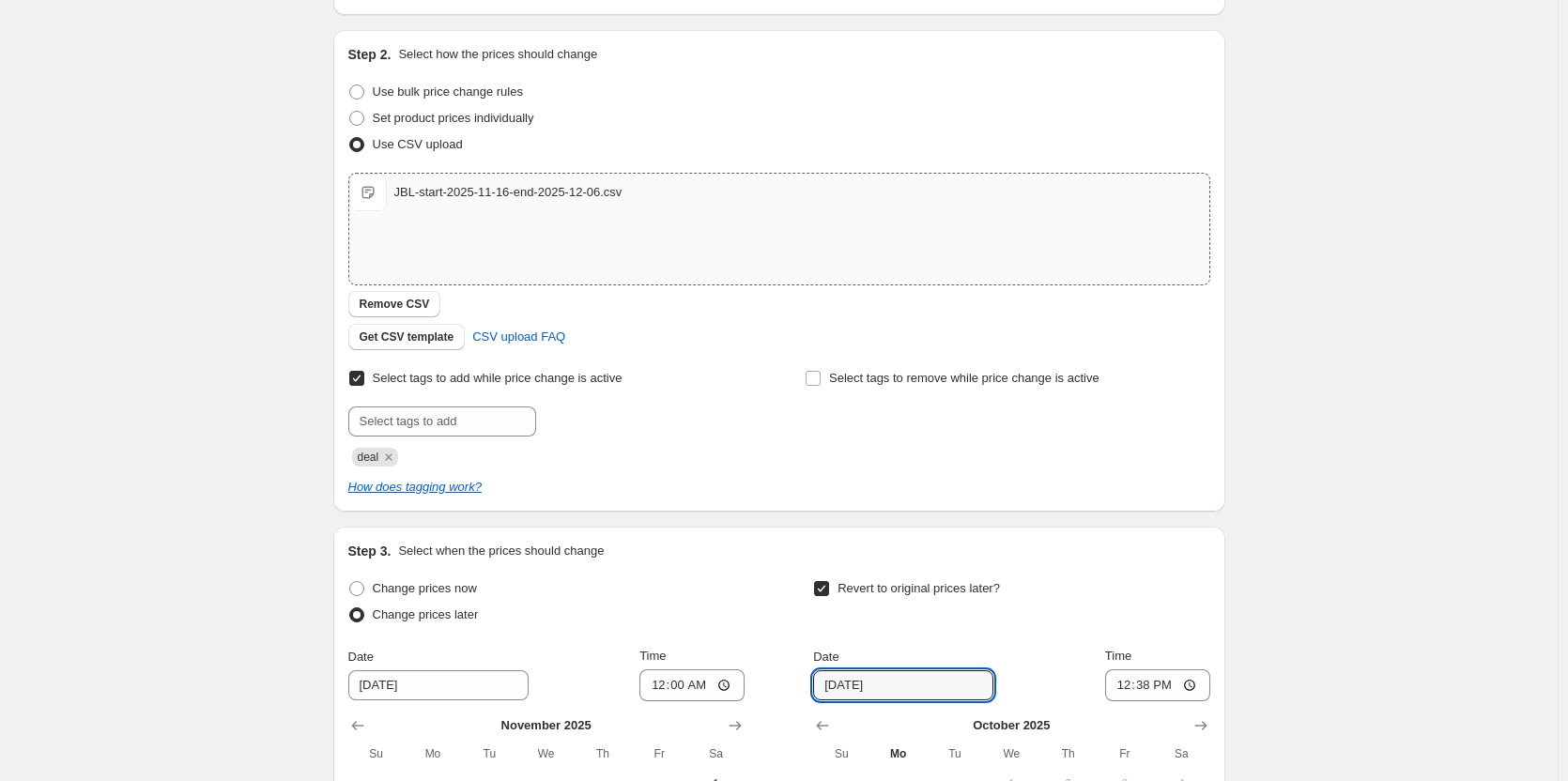
scroll to position [188, 0]
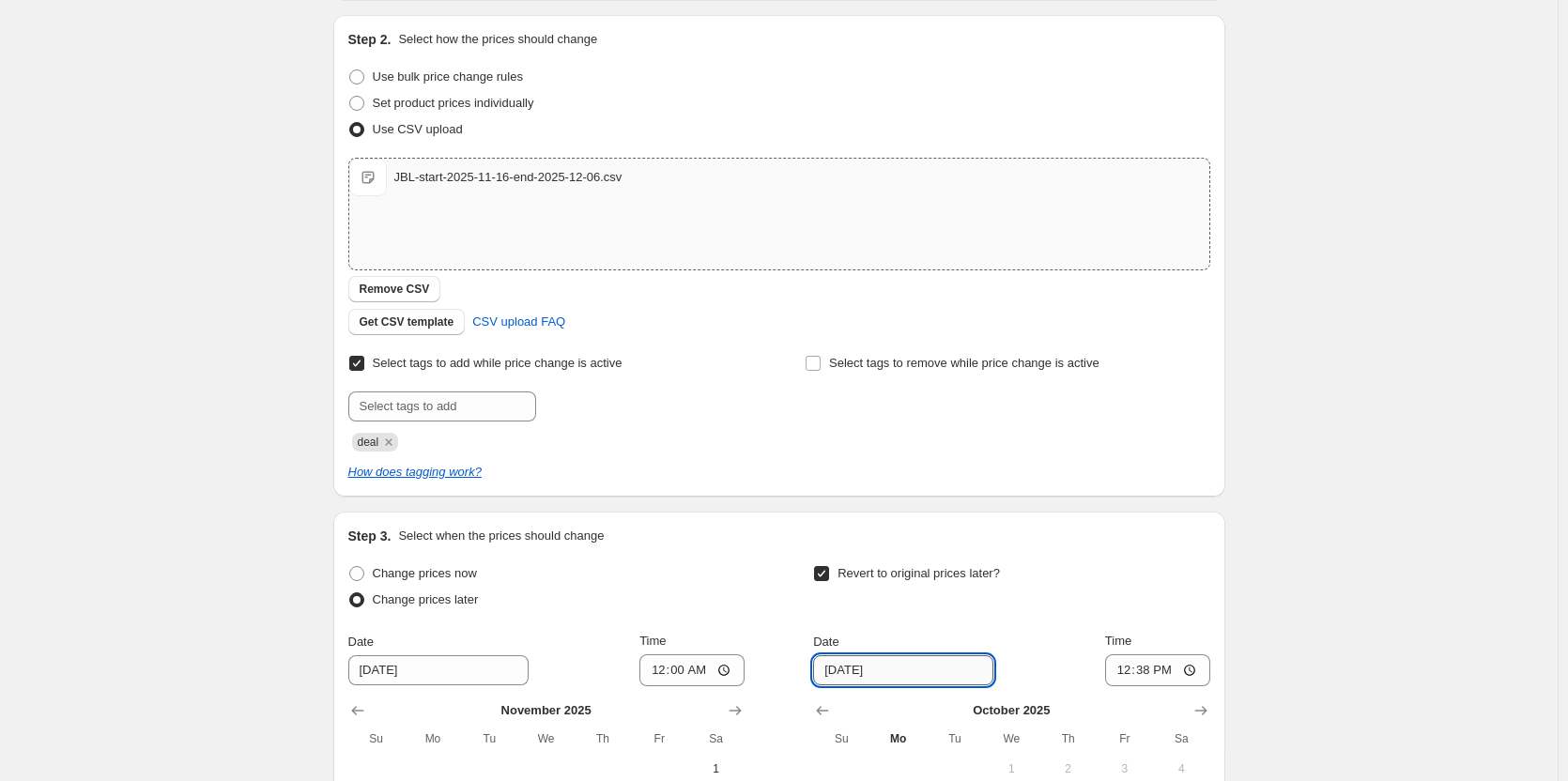
click at [922, 662] on input "[DATE]" at bounding box center [903, 670] width 180 height 30
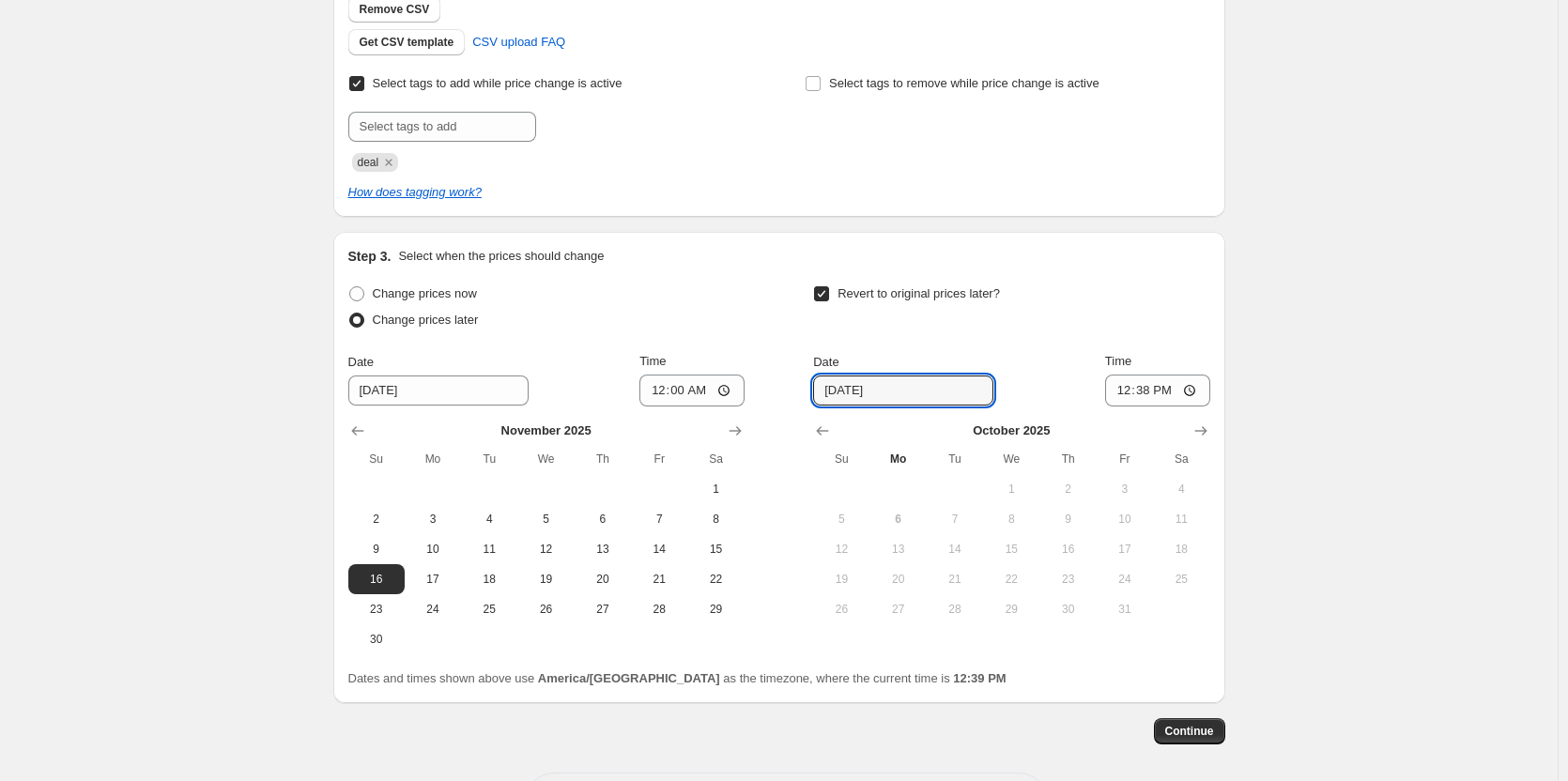
scroll to position [469, 0]
click at [1194, 429] on button "Show next month, November 2025" at bounding box center [1201, 429] width 26 height 26
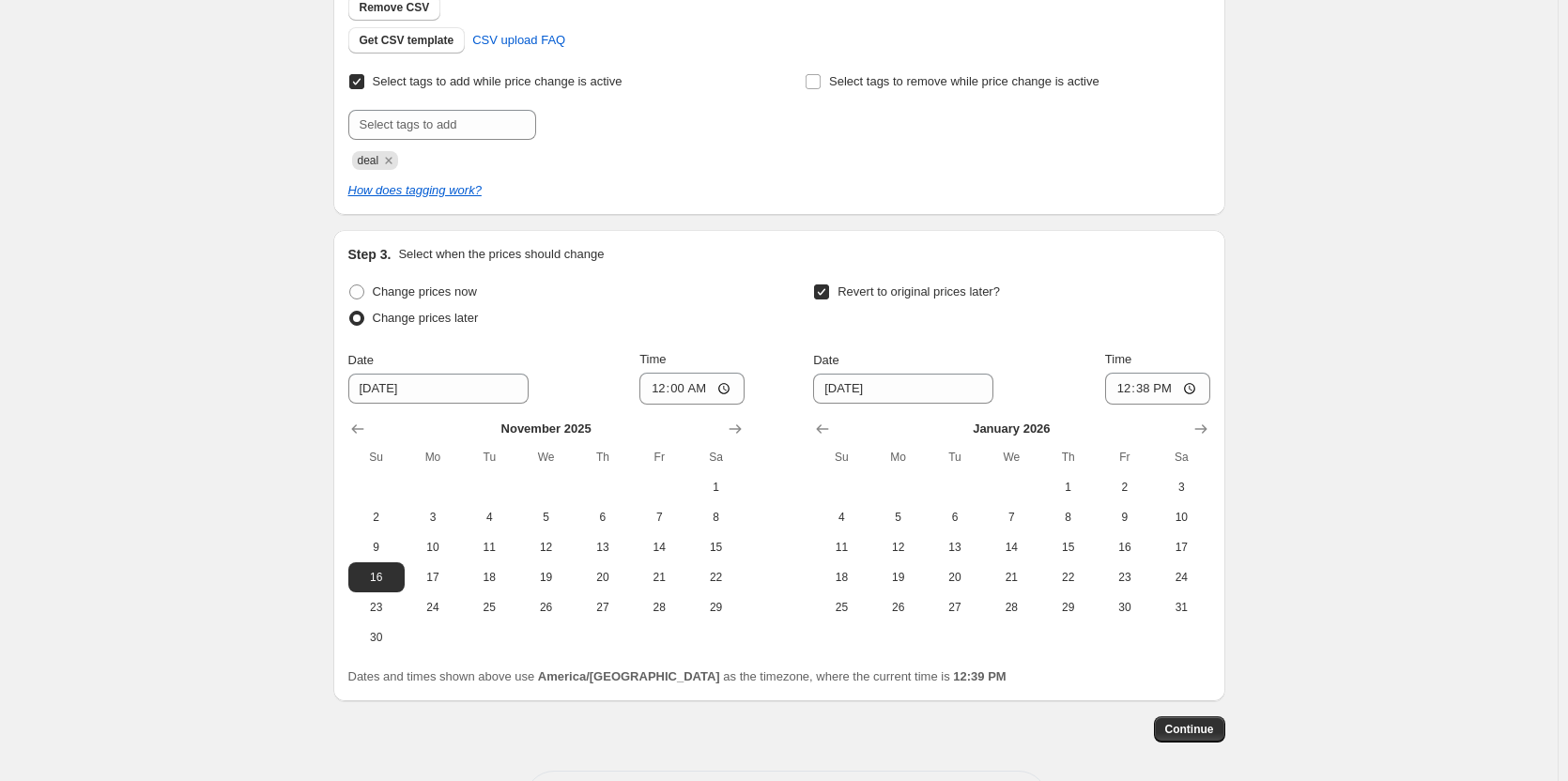
click at [811, 434] on div "[DATE] Su Mo Tu We Th Fr Sa 1 2 3 4 5 6 7 8 9 10 11 12 13 14 15 16 17 18 19 20 …" at bounding box center [1003, 514] width 411 height 218
click at [826, 430] on icon "Show previous month, December 2025" at bounding box center [822, 429] width 19 height 19
click at [1129, 388] on input "12:38" at bounding box center [1157, 389] width 105 height 32
click at [1135, 487] on span "5" at bounding box center [1124, 487] width 41 height 15
type input "[DATE]"
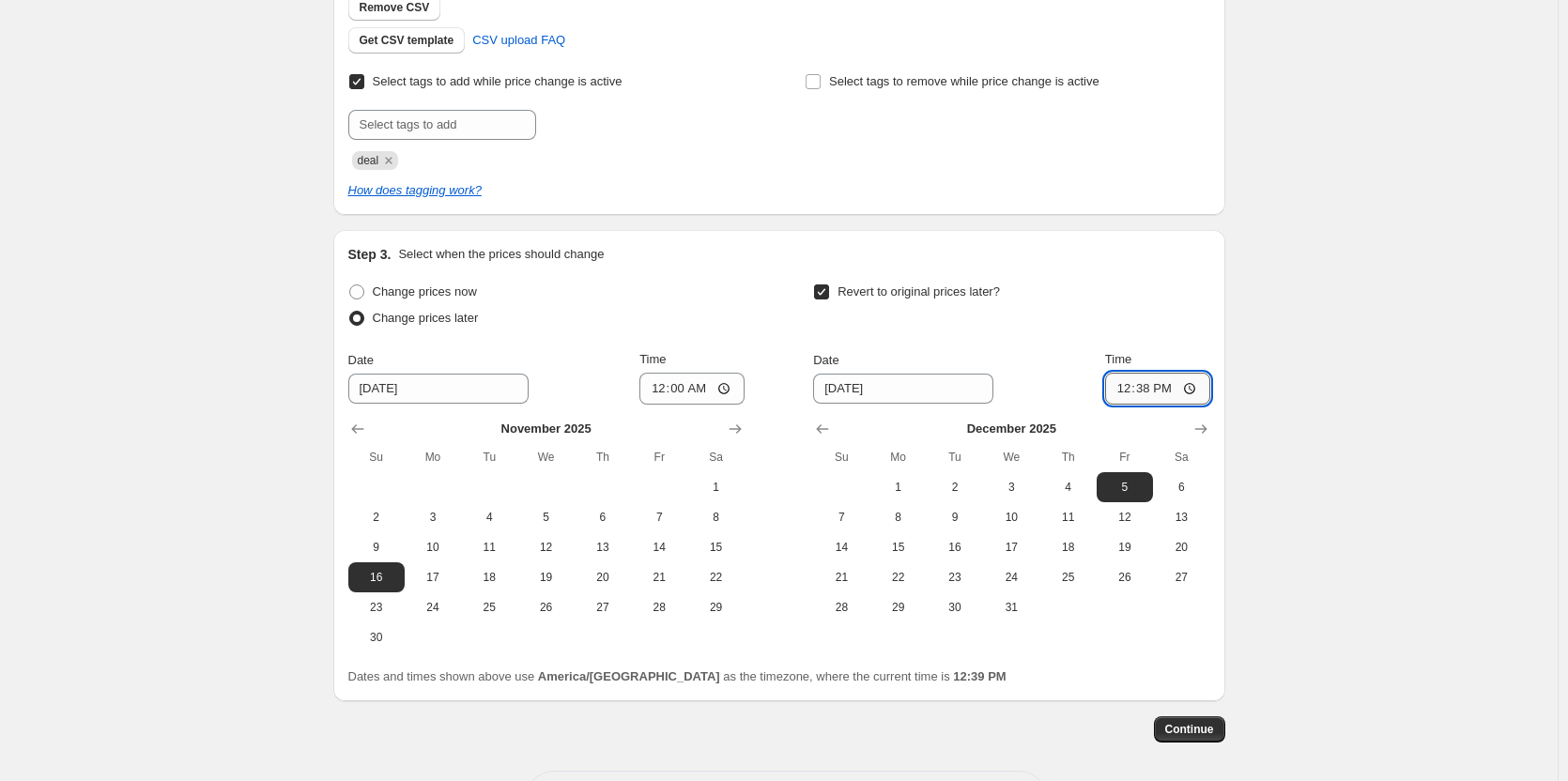
click at [1127, 391] on input "12:38" at bounding box center [1157, 389] width 105 height 32
type input "23:59"
click at [1184, 730] on span "Continue" at bounding box center [1189, 729] width 49 height 15
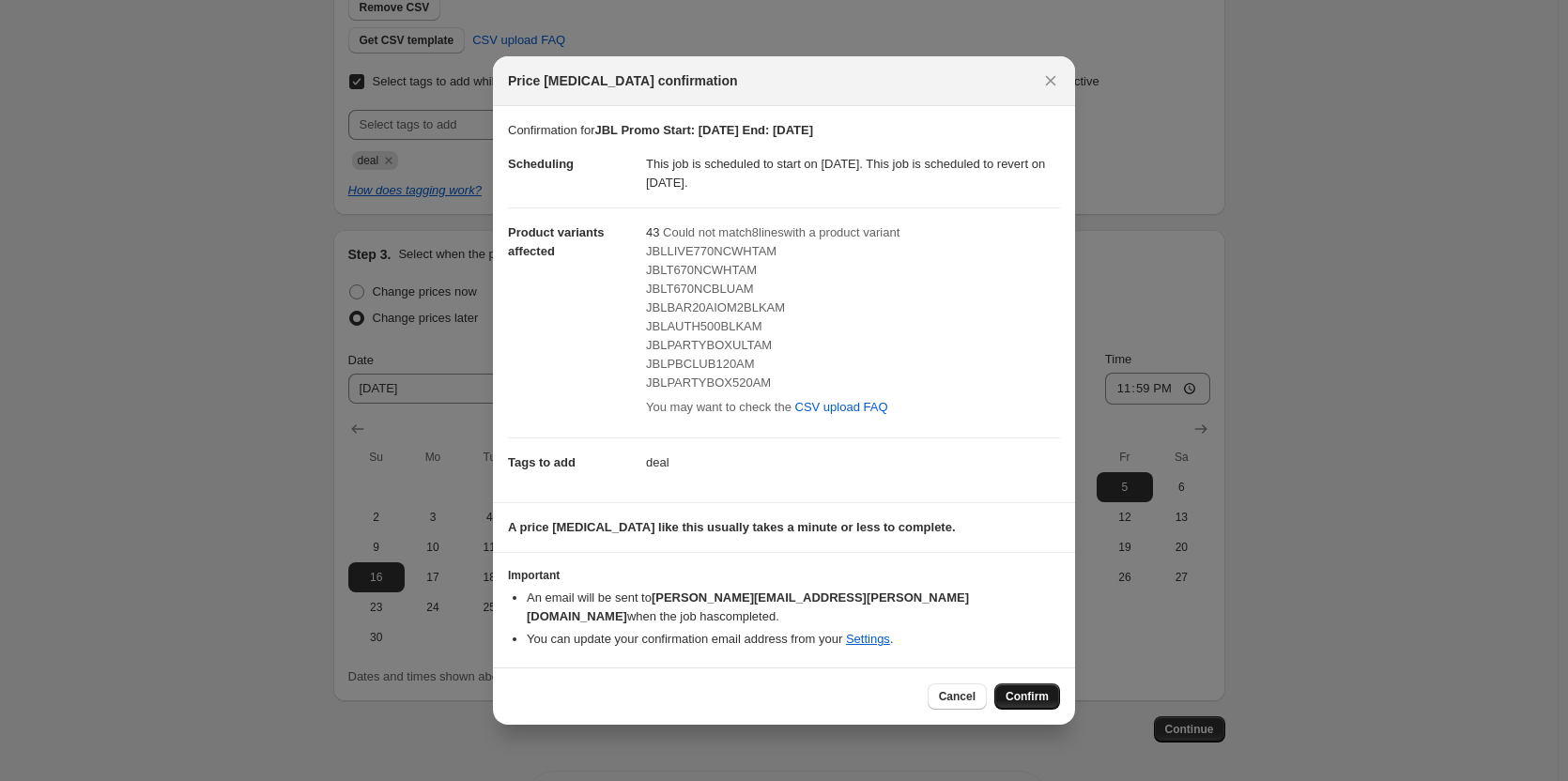
click at [1049, 684] on button "Confirm" at bounding box center [1027, 697] width 66 height 26
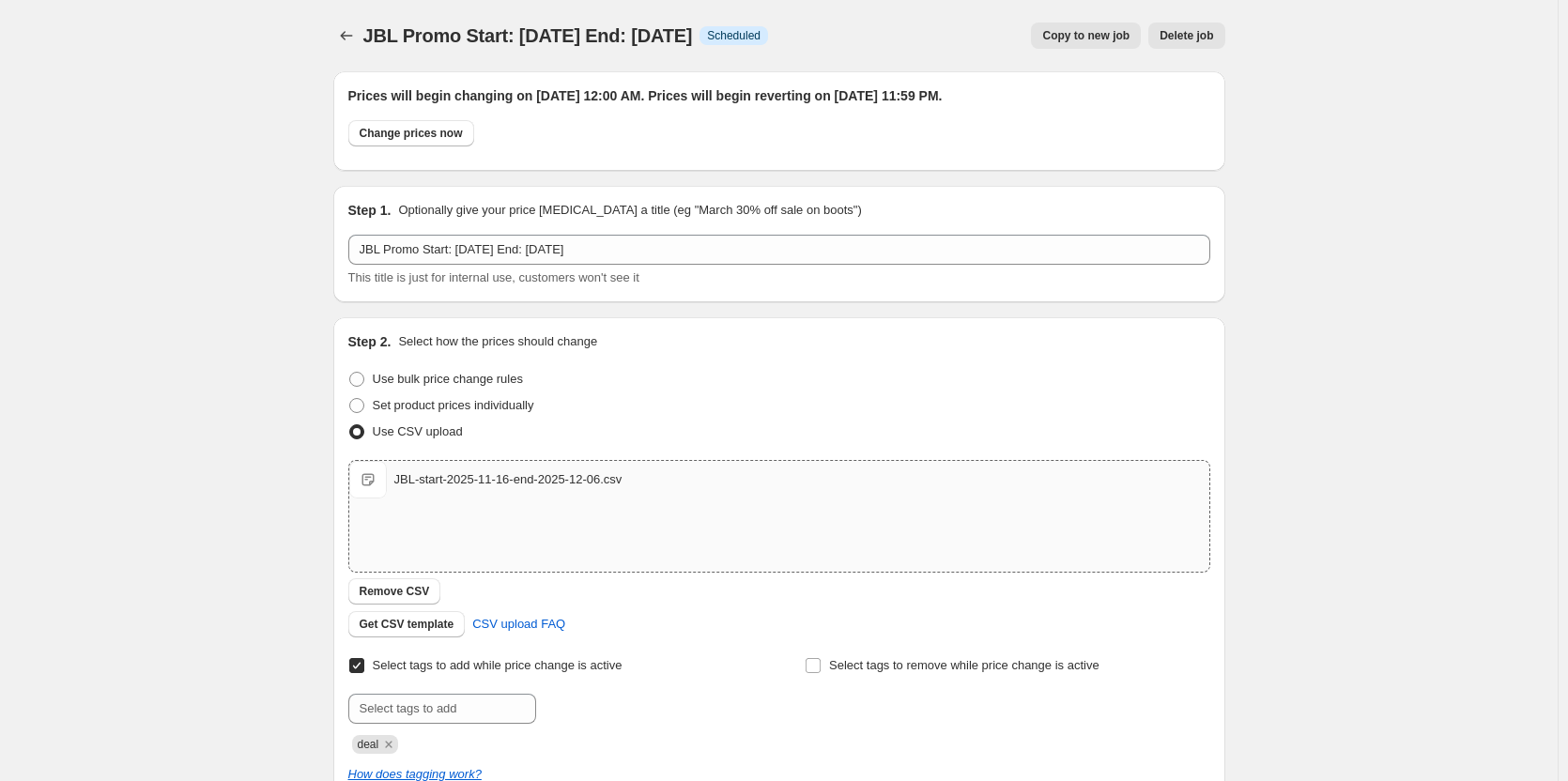
click at [525, 265] on div "JBL Promo Start: [DATE] End: [DATE] This title is just for internal use, custom…" at bounding box center [779, 261] width 862 height 53
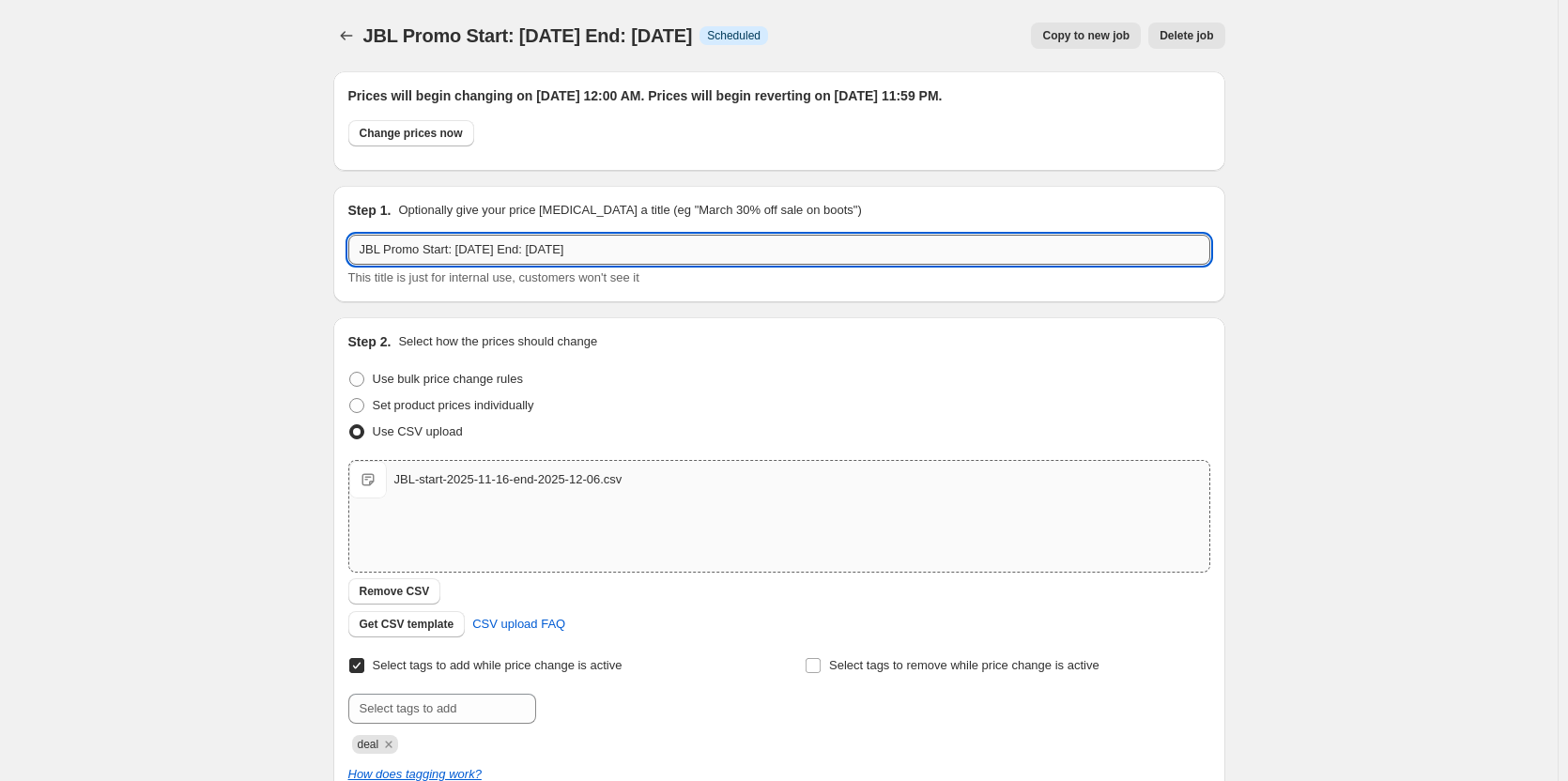
click at [498, 251] on input "JBL Promo Start: [DATE] End: [DATE]" at bounding box center [779, 250] width 862 height 30
click at [589, 253] on input "JBL Promo Start: [DATE] End: [DATE]" at bounding box center [779, 250] width 862 height 30
click at [675, 433] on div "Use CSV upload" at bounding box center [779, 432] width 862 height 26
click at [633, 254] on input "JBL Promo Start: [DATE] End: [DATE]" at bounding box center [779, 250] width 862 height 30
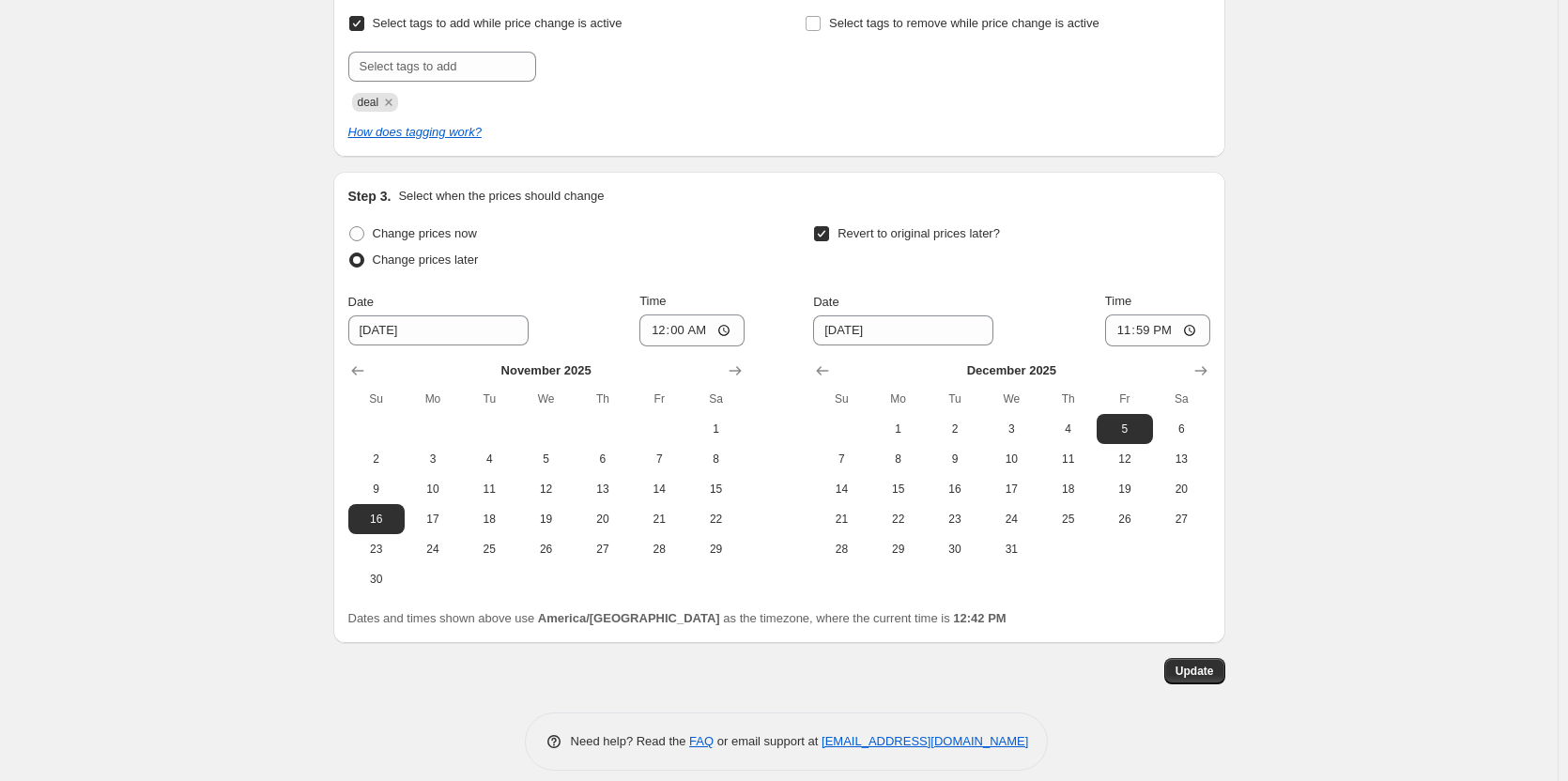
scroll to position [657, 0]
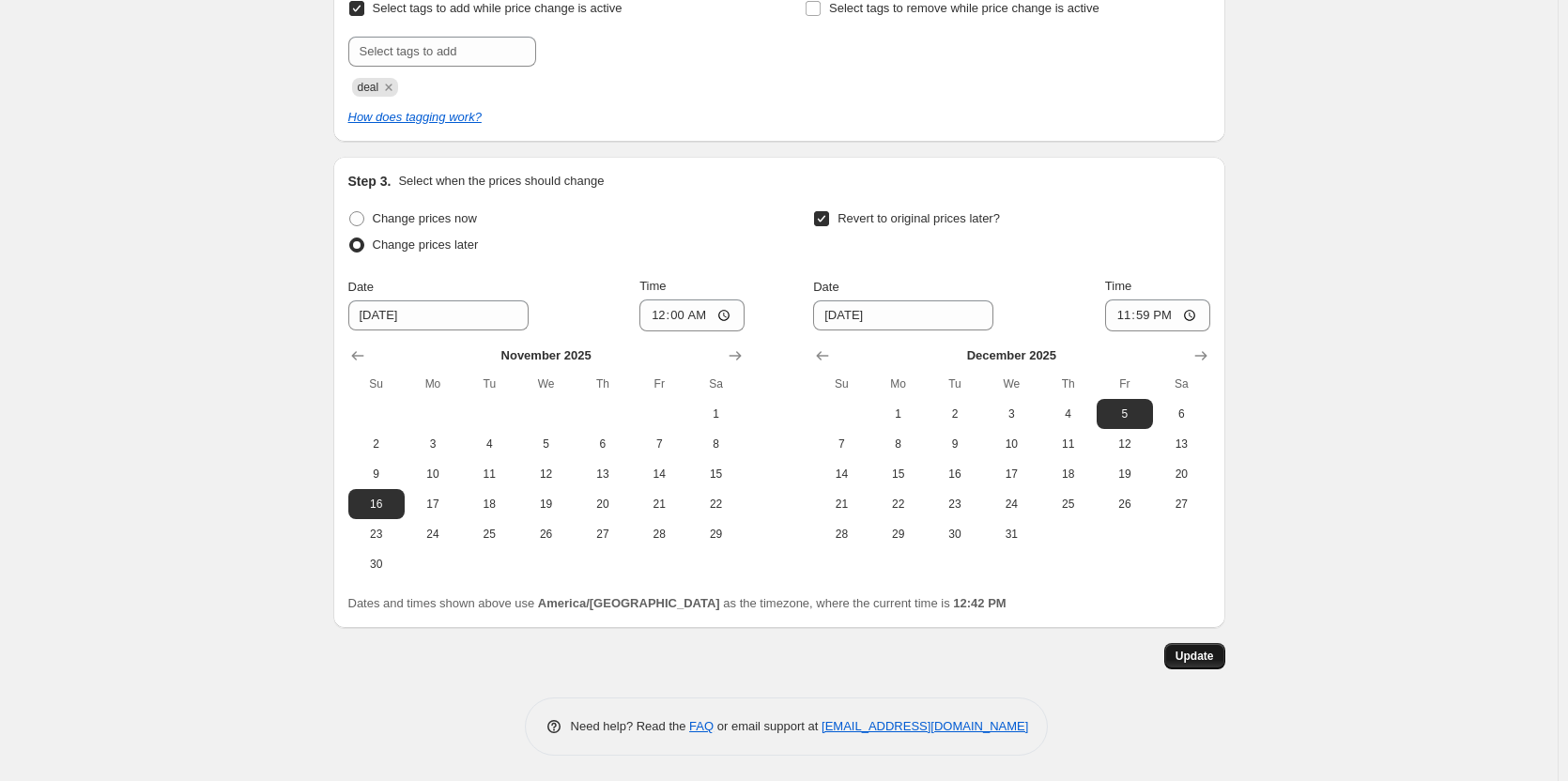
type input "JBL Promo Start: [DATE] End: [DATE]"
click at [1214, 651] on span "Update" at bounding box center [1195, 656] width 38 height 15
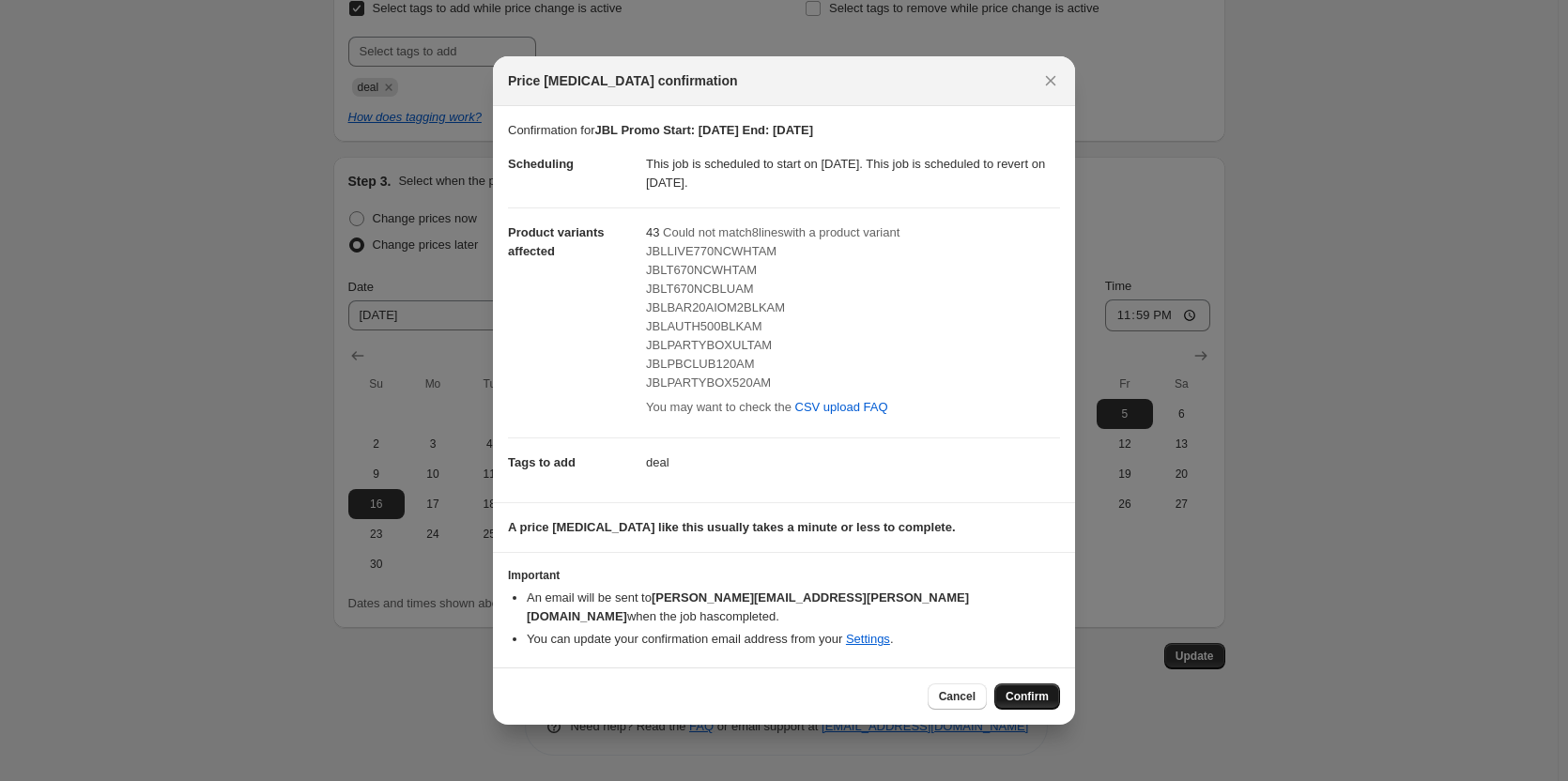
click at [1046, 689] on span "Confirm" at bounding box center [1027, 696] width 43 height 15
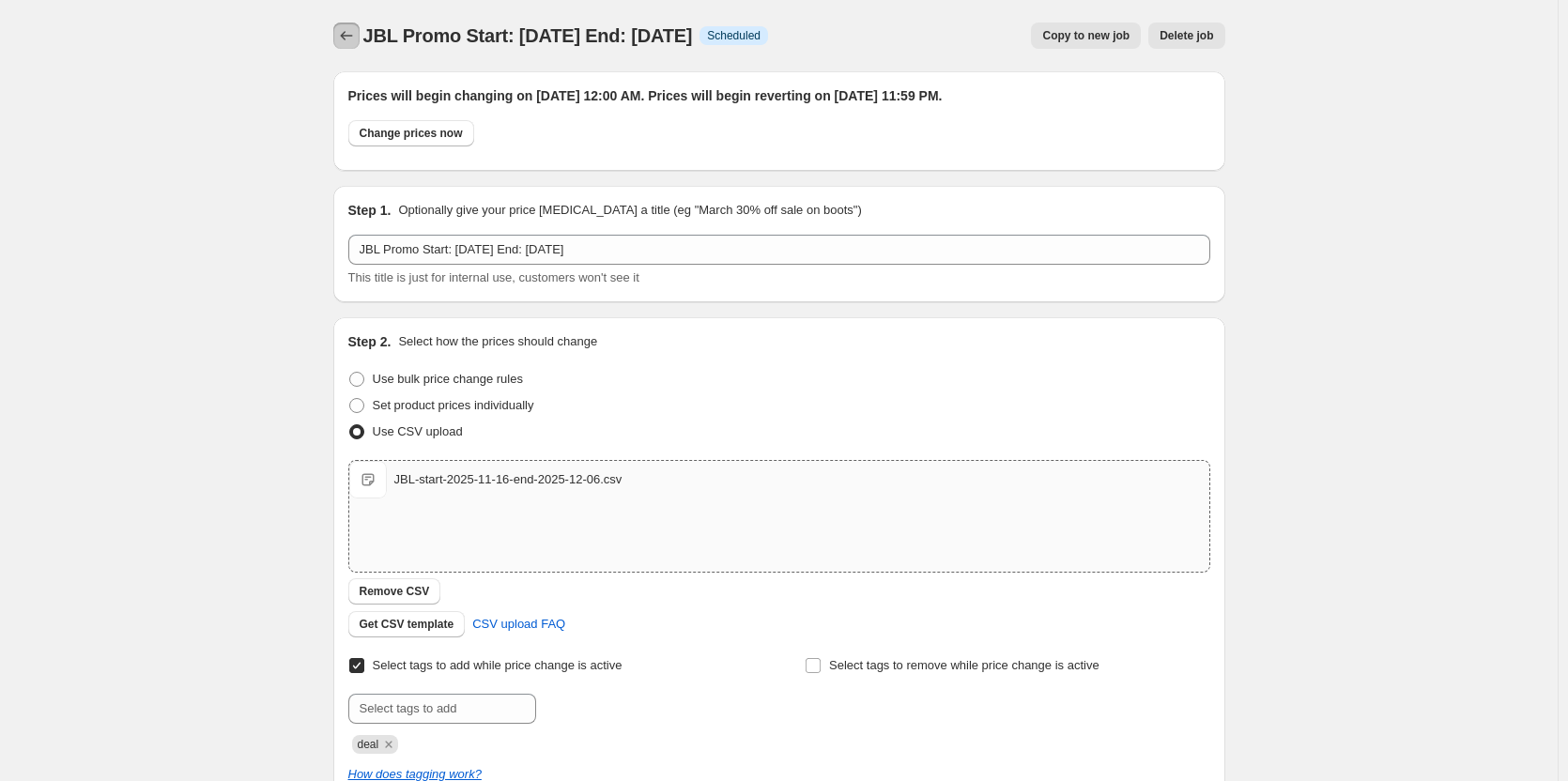
click at [352, 24] on button "Price change jobs" at bounding box center [346, 36] width 26 height 26
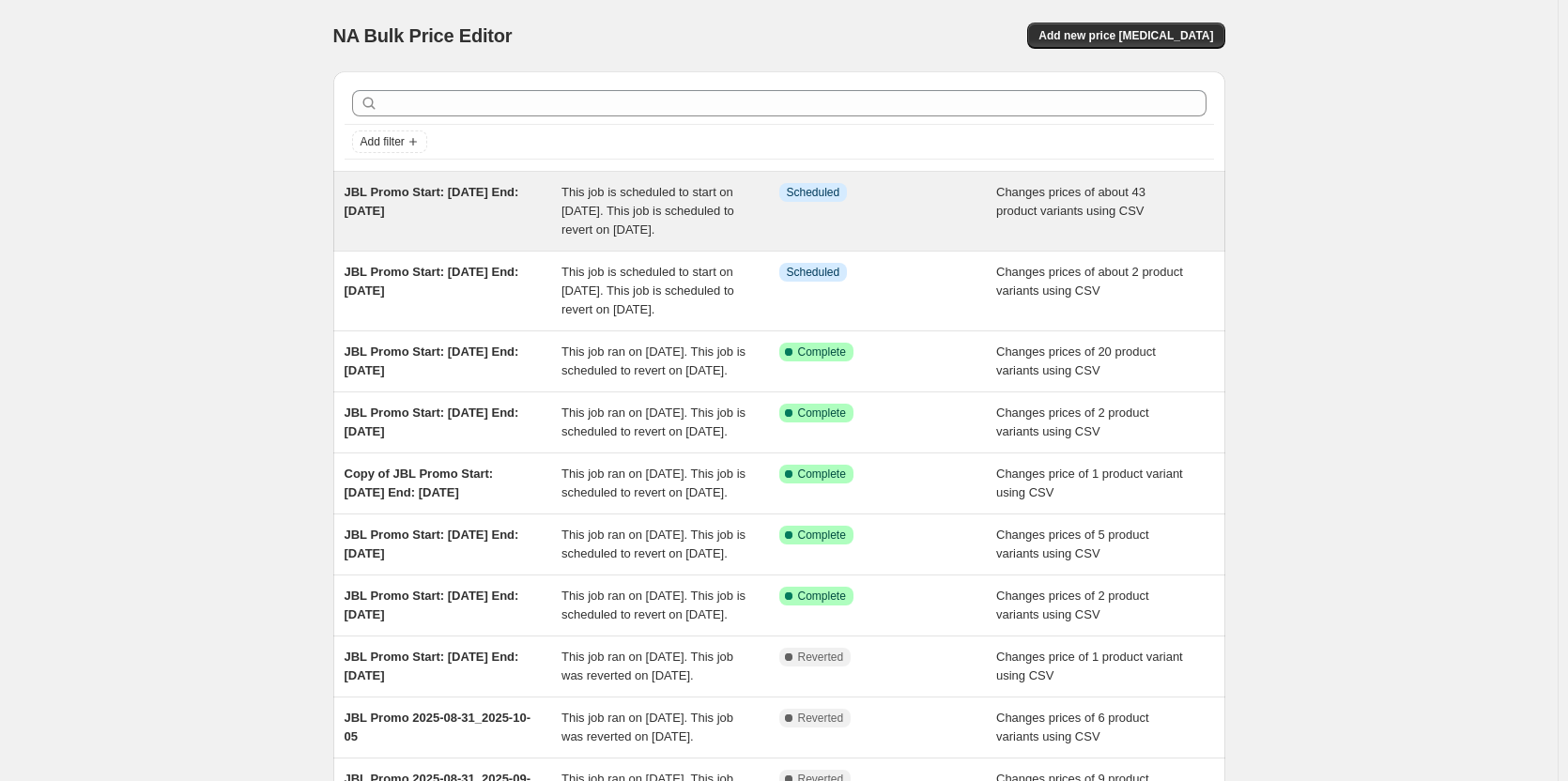
click at [730, 193] on span "This job is scheduled to start on [DATE]. This job is scheduled to revert on [D…" at bounding box center [647, 211] width 173 height 52
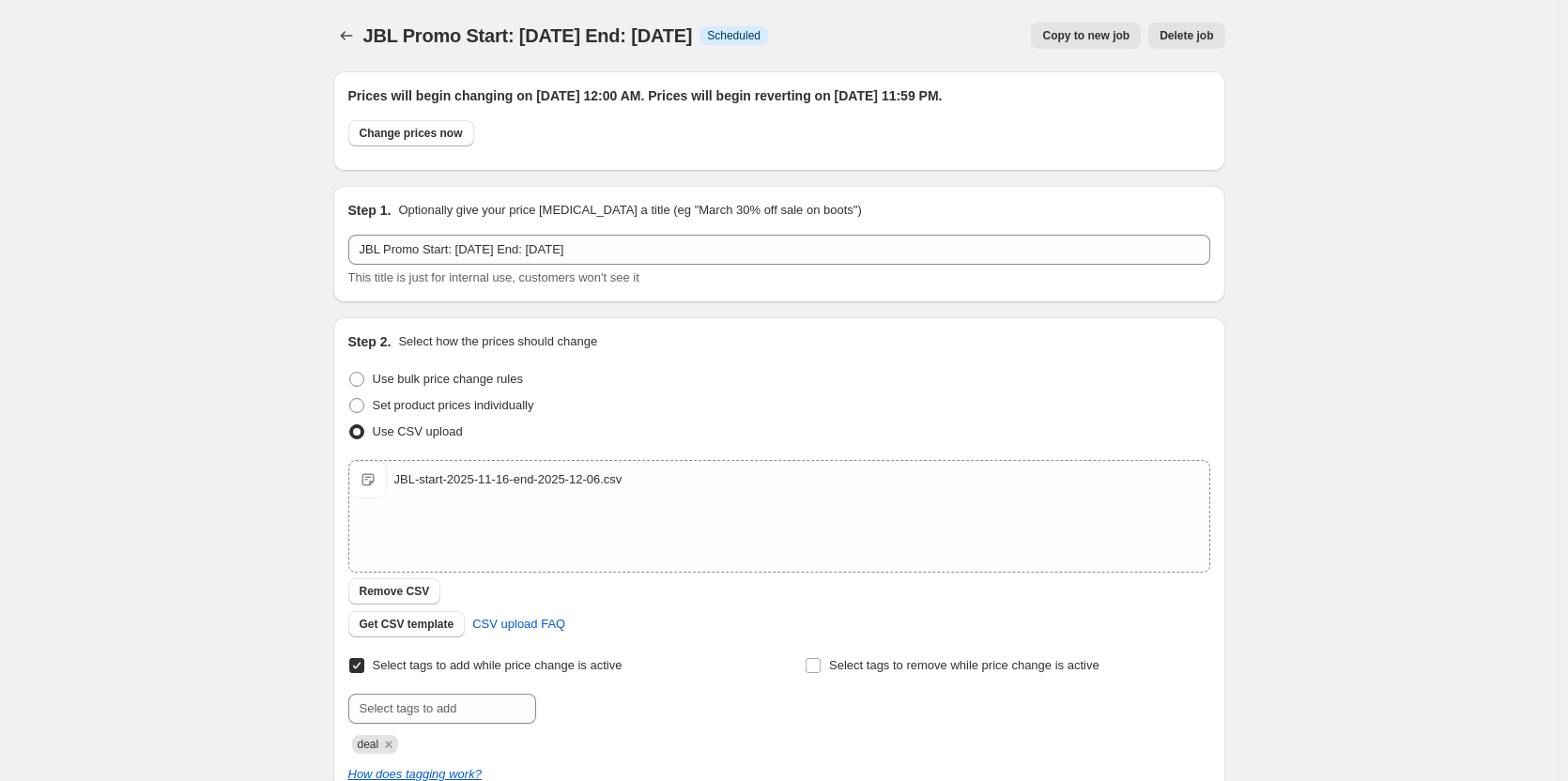
click at [1113, 34] on span "Copy to new job" at bounding box center [1085, 35] width 87 height 15
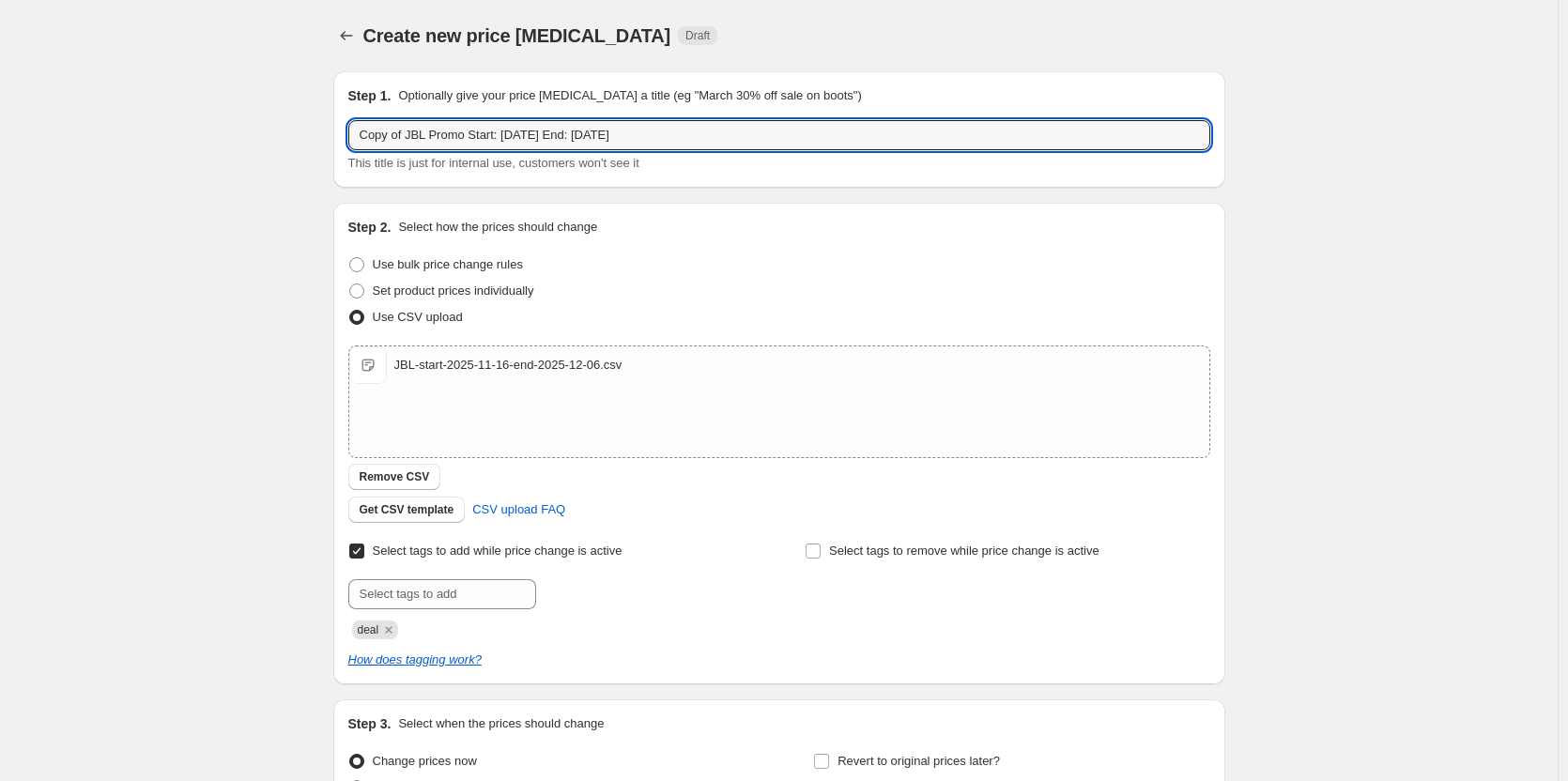
drag, startPoint x: 410, startPoint y: 137, endPoint x: 297, endPoint y: 136, distance: 113.6
click at [297, 136] on div "Create new price [MEDICAL_DATA]. This page is ready Create new price [MEDICAL_D…" at bounding box center [779, 488] width 1558 height 976
click at [498, 134] on input "JBL Promo Start: [DATE] End: [DATE]" at bounding box center [779, 135] width 862 height 30
type input "JBL Promo Start: [DATE] End: [DATE]"
click at [414, 484] on span "Remove CSV" at bounding box center [395, 476] width 70 height 15
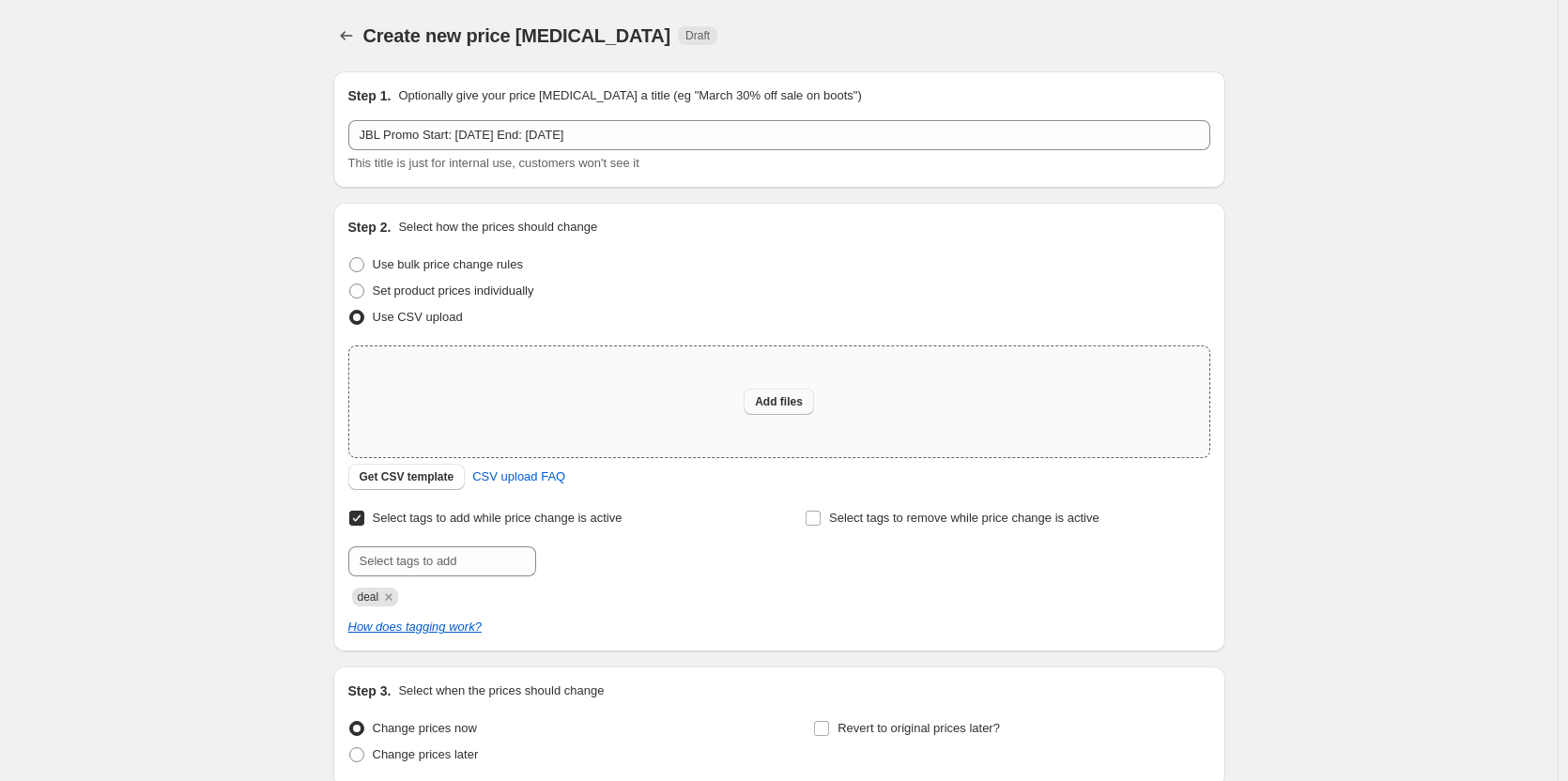
click at [789, 396] on span "Add files" at bounding box center [779, 401] width 48 height 15
type input "C:\fakepath\JBL-start-2025-12-07-end-2026-01-04.csv"
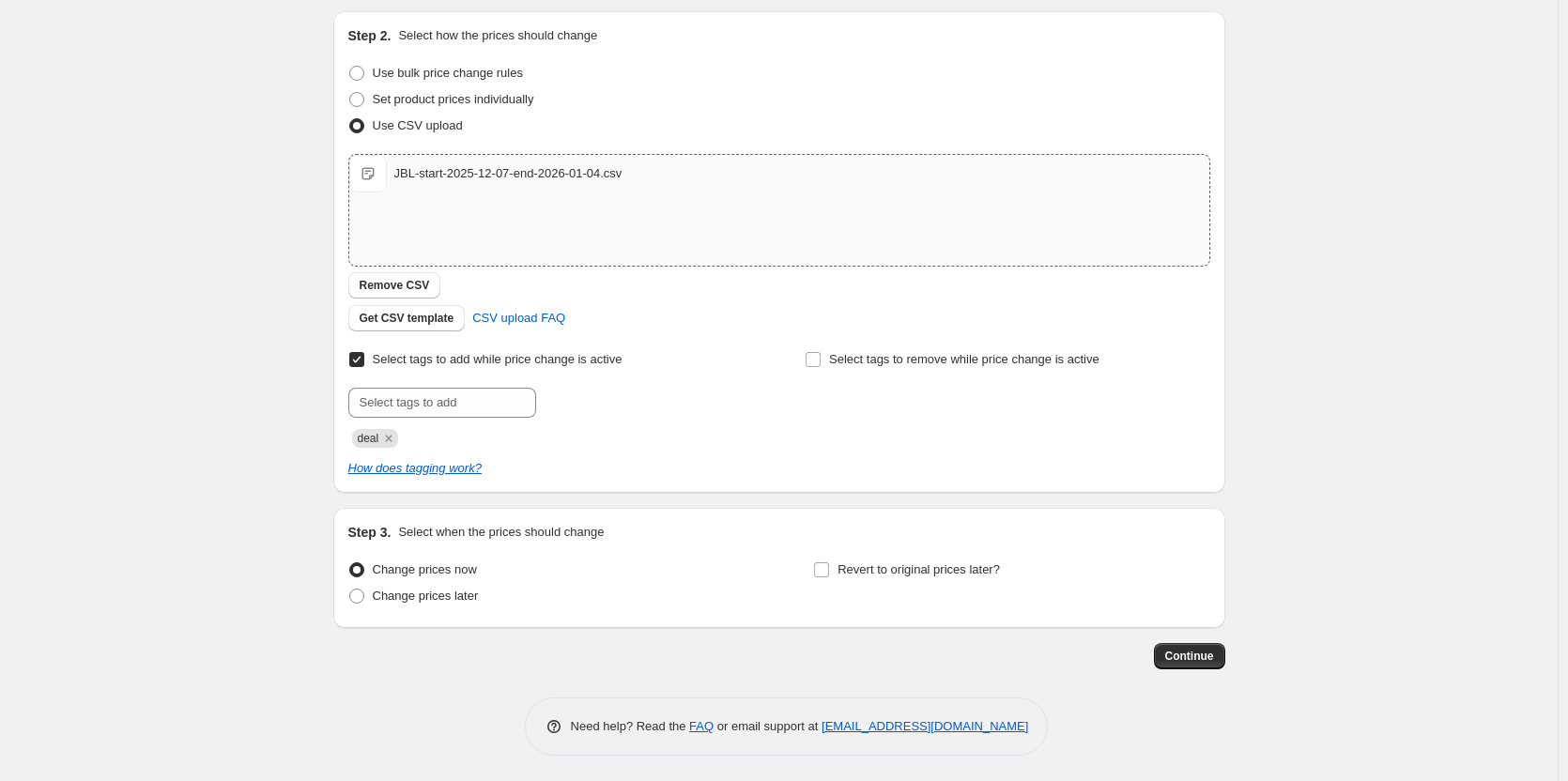
scroll to position [194, 0]
click at [447, 589] on span "Change prices later" at bounding box center [426, 593] width 106 height 14
click at [350, 587] on input "Change prices later" at bounding box center [349, 586] width 1 height 1
radio input "true"
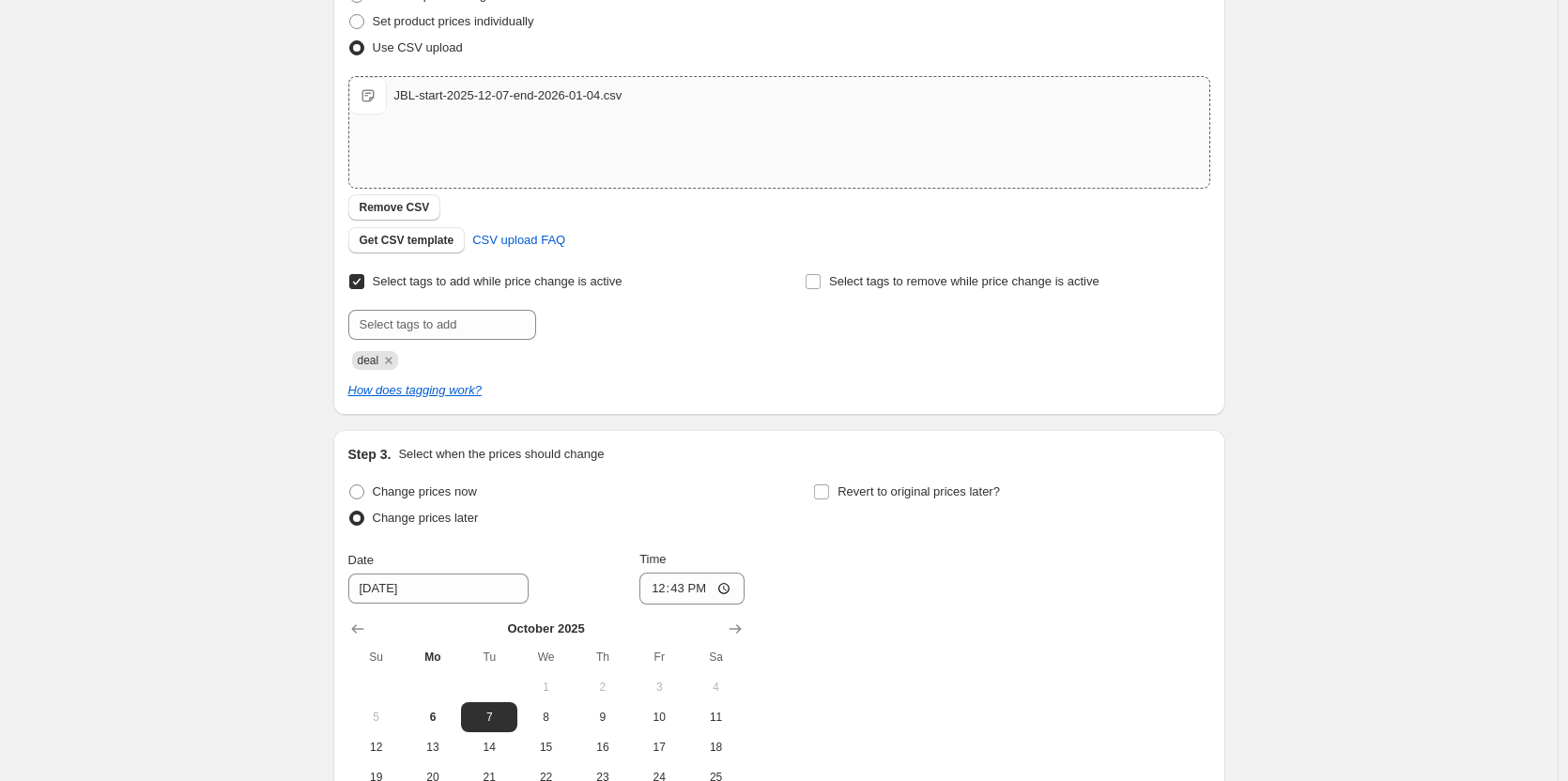
scroll to position [382, 0]
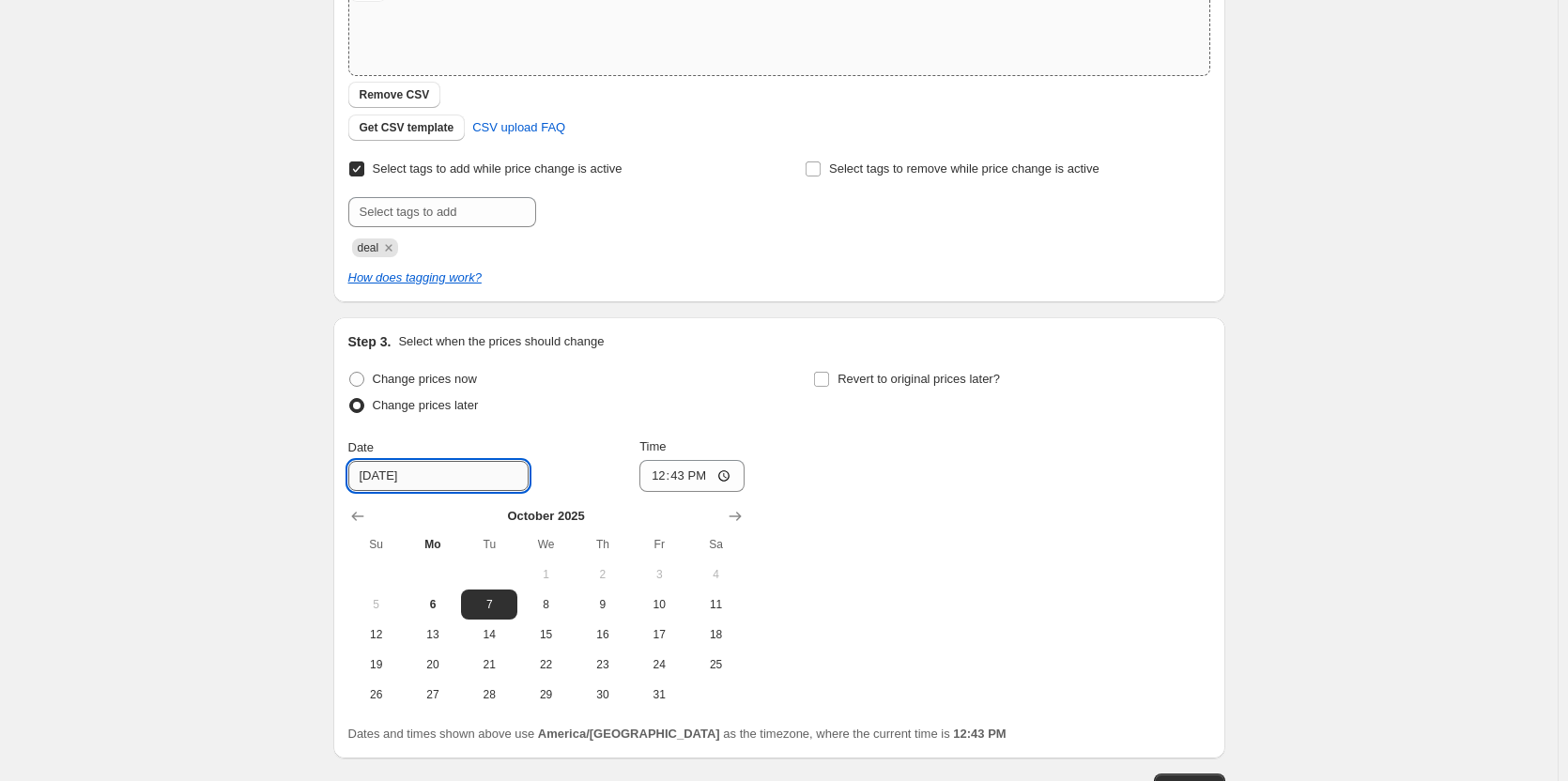
click at [370, 474] on input "[DATE]" at bounding box center [438, 476] width 180 height 30
type input "[DATE]"
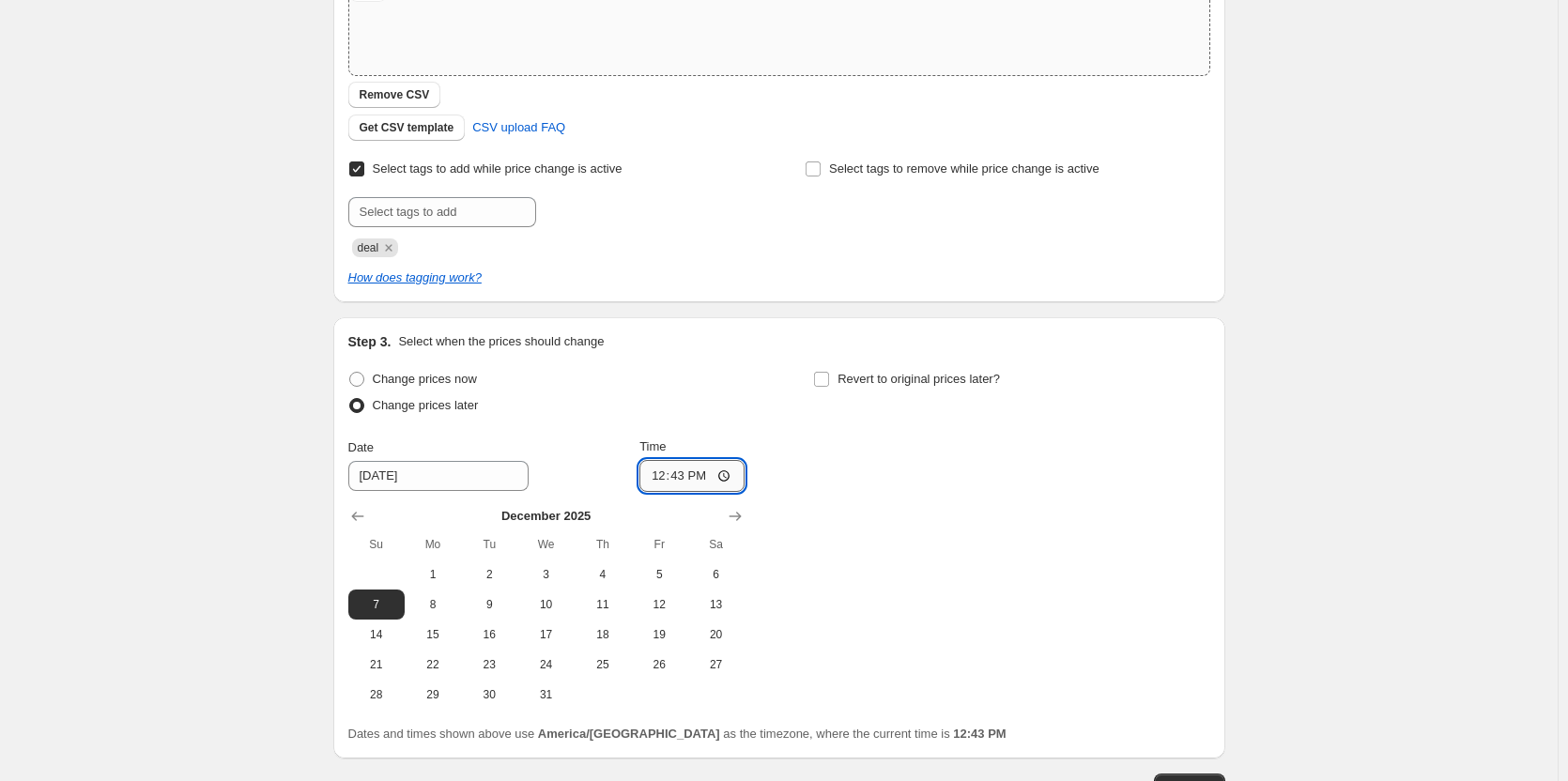
click at [669, 471] on input "12:43" at bounding box center [691, 476] width 105 height 32
type input "00:00"
click at [829, 375] on input "Revert to original prices later?" at bounding box center [821, 379] width 15 height 15
checkbox input "true"
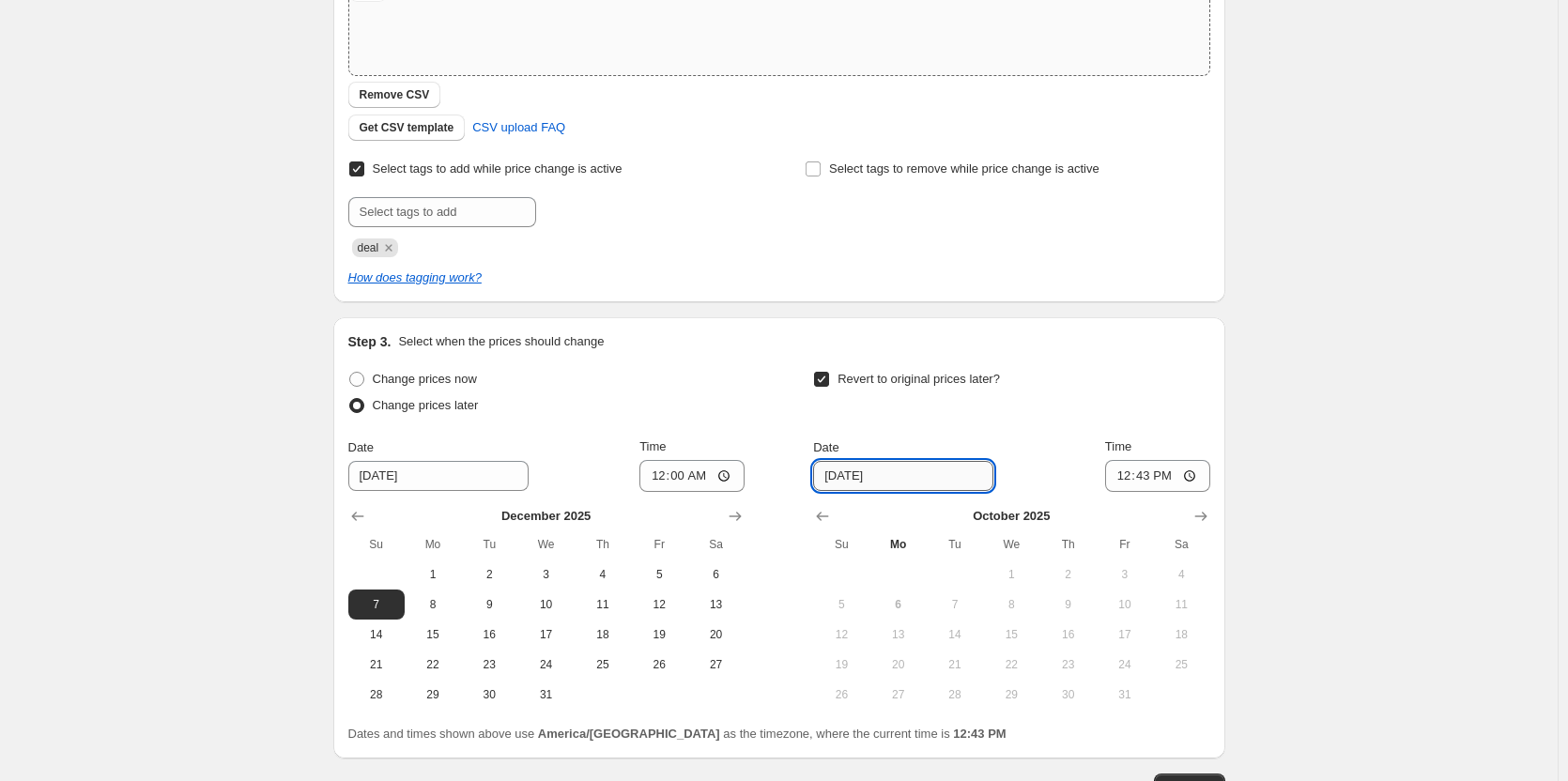
click at [906, 475] on input "[DATE]" at bounding box center [903, 476] width 180 height 30
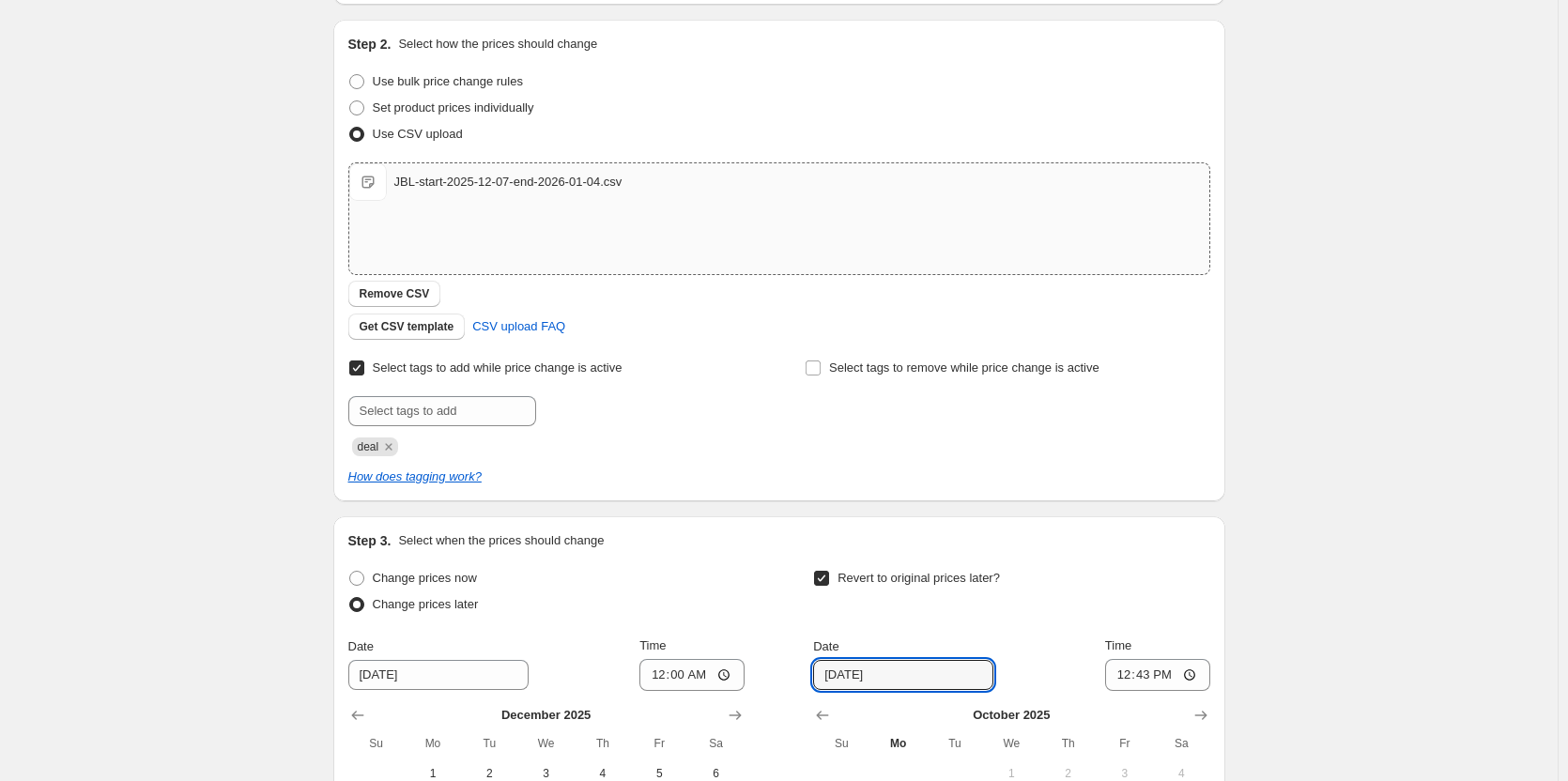
scroll to position [194, 0]
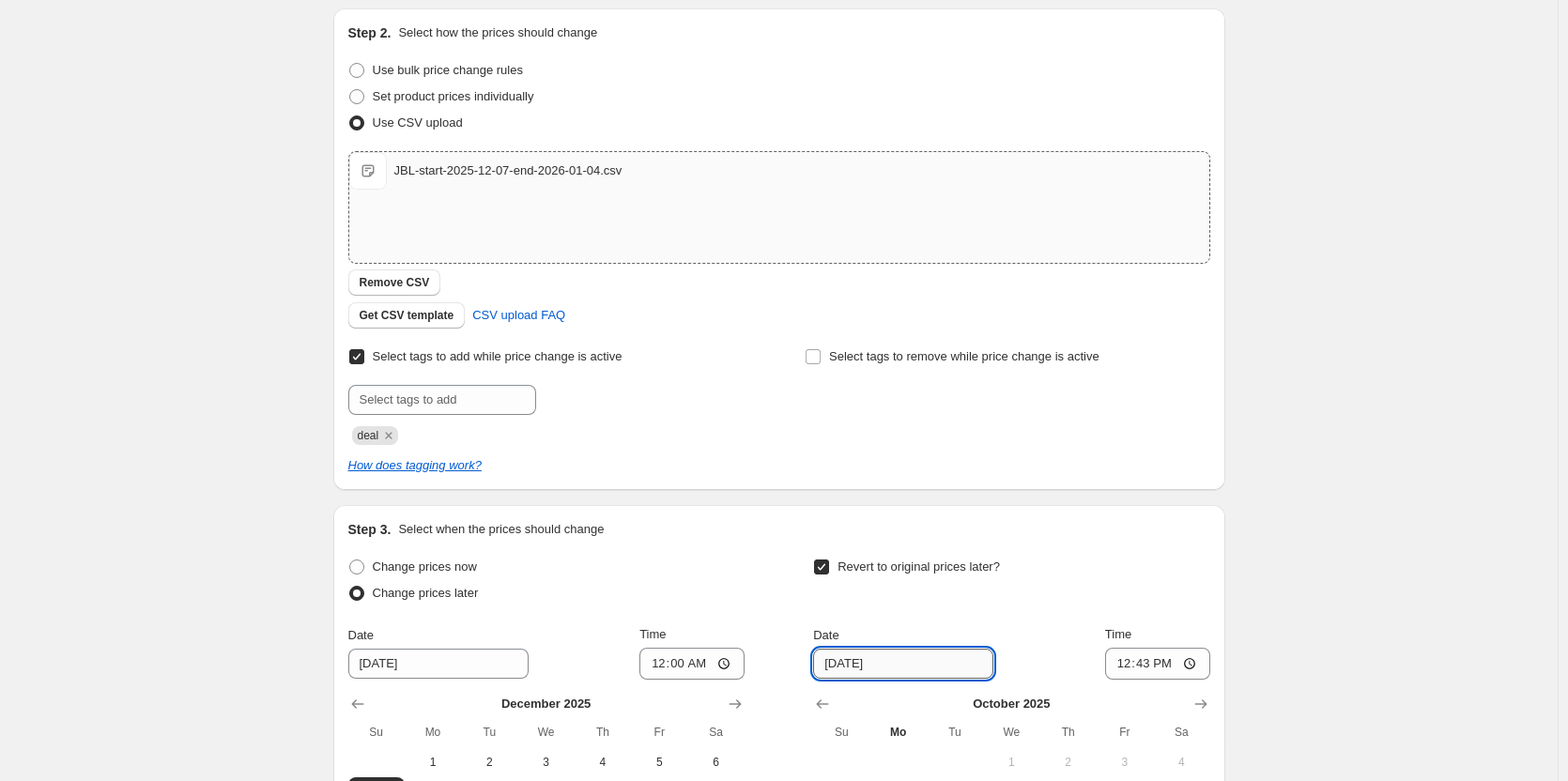
click at [844, 659] on input "[DATE]" at bounding box center [903, 664] width 180 height 30
type input "[DATE]"
click at [1135, 664] on input "12:43" at bounding box center [1157, 664] width 105 height 32
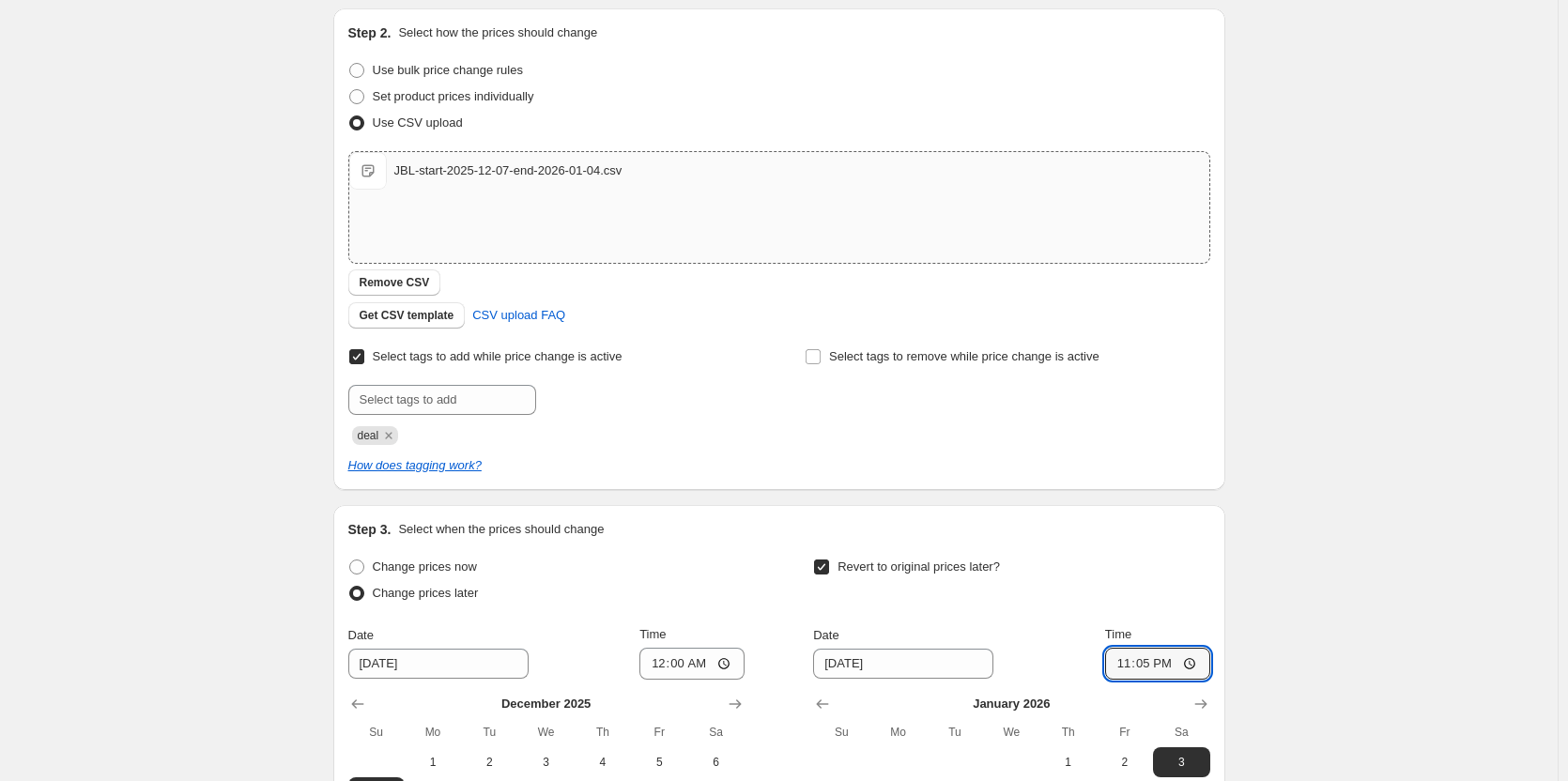
type input "23:59"
click at [1296, 608] on div "Create new price [MEDICAL_DATA]. This page is ready Create new price [MEDICAL_D…" at bounding box center [779, 454] width 1558 height 1297
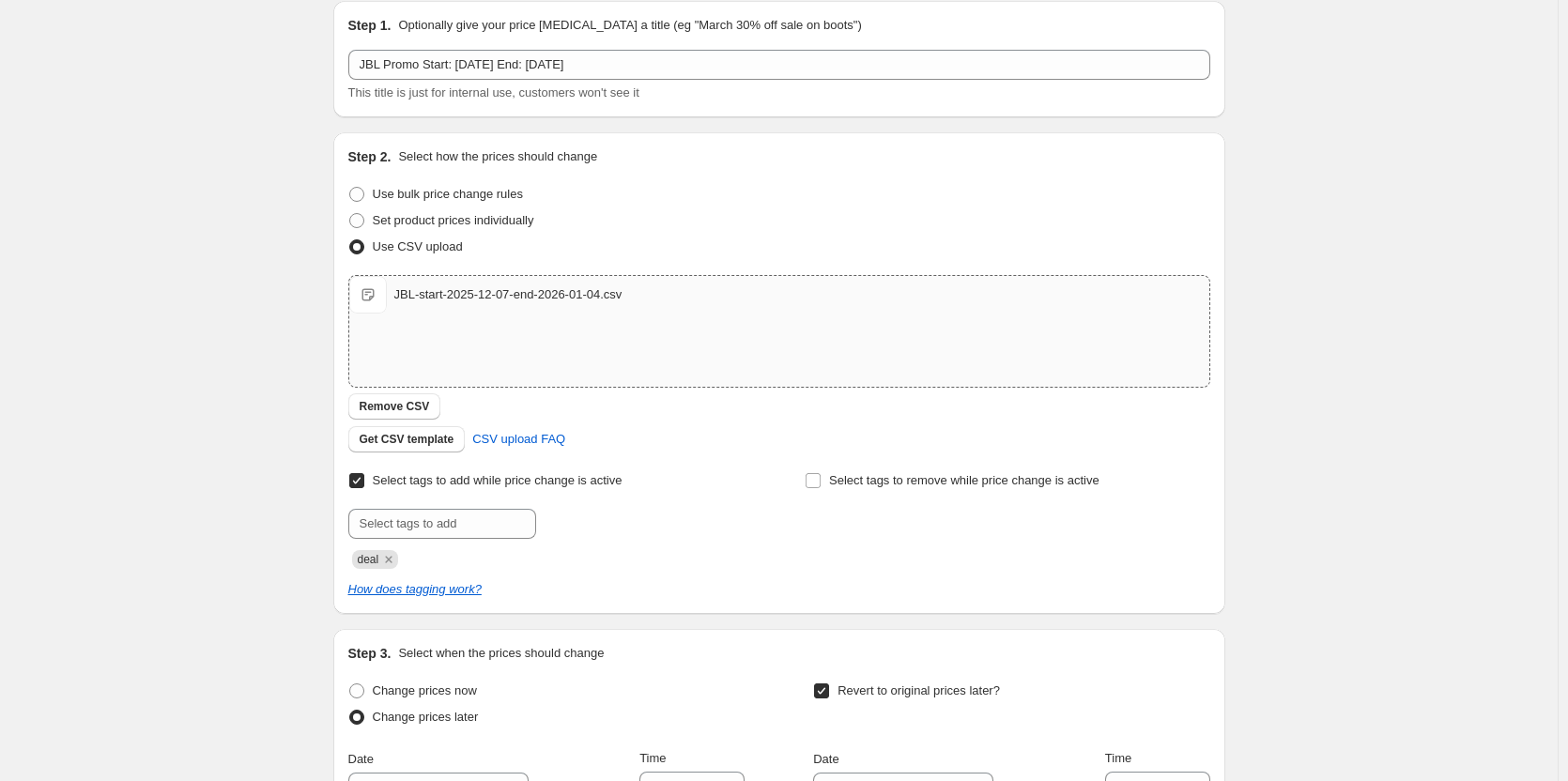
scroll to position [7, 0]
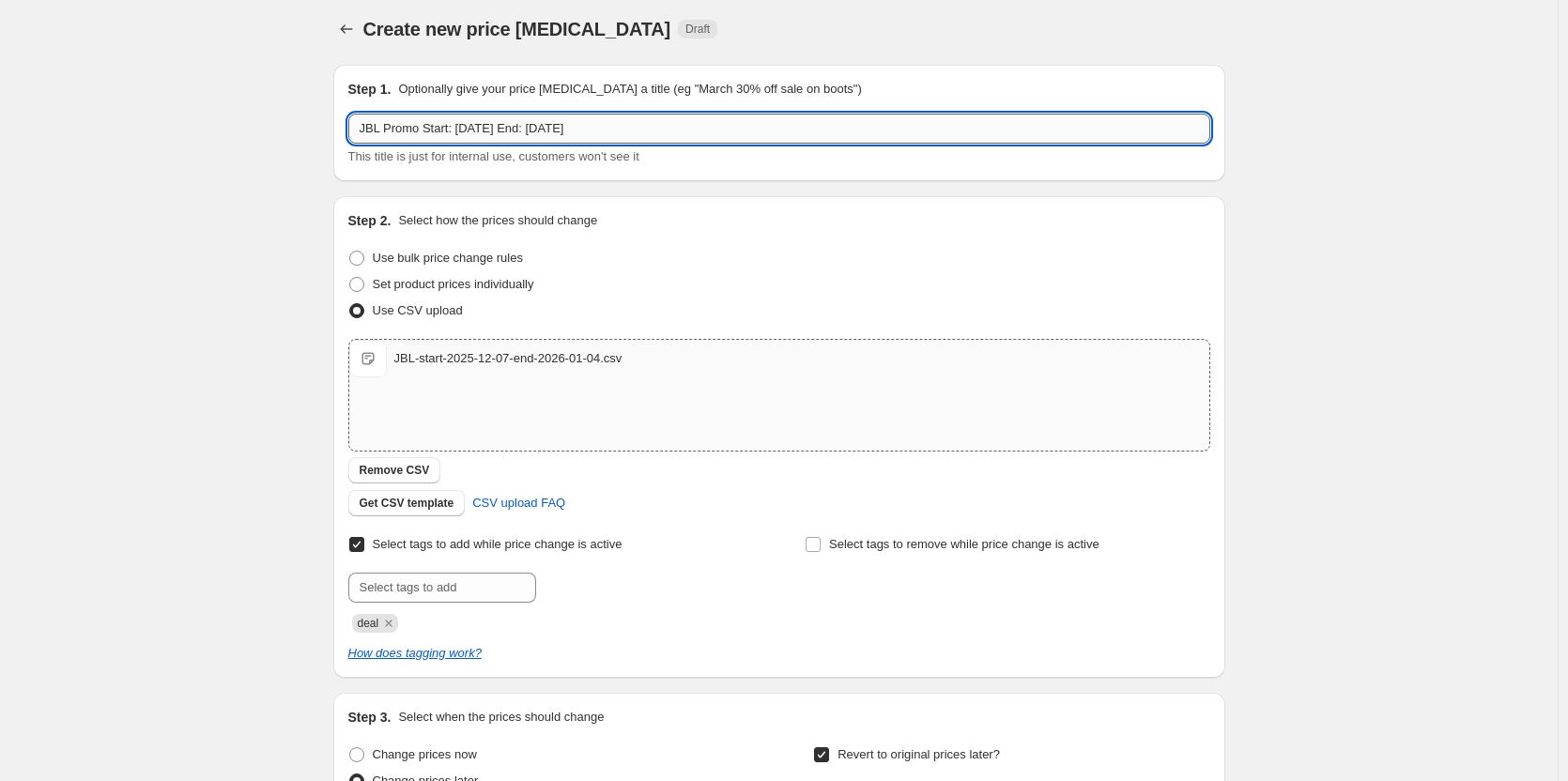
click at [573, 129] on input "JBL Promo Start: [DATE] End: [DATE]" at bounding box center [779, 129] width 862 height 30
type input "JBL Promo Start: [DATE] End: [DATE]"
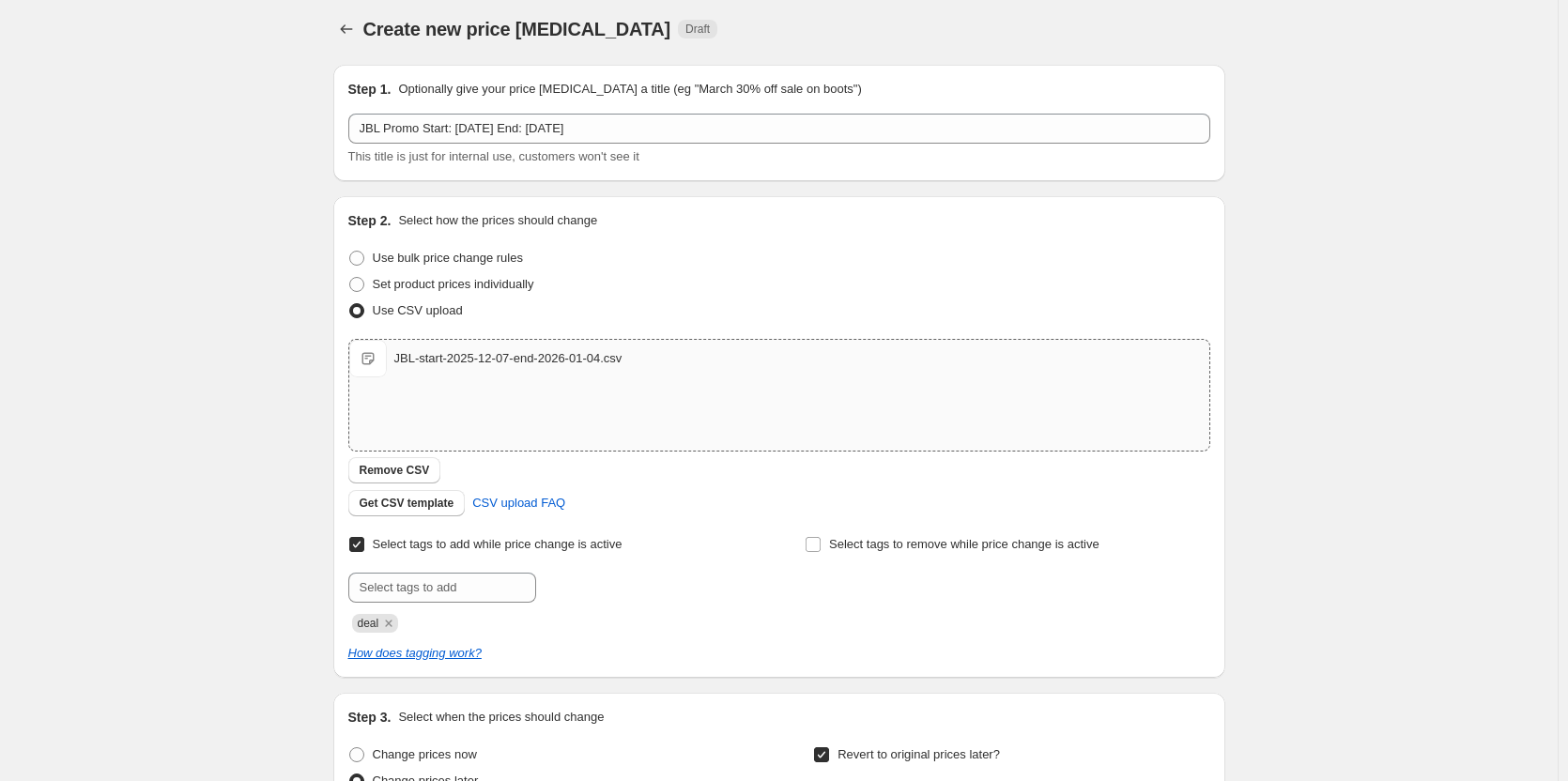
click at [1439, 332] on div "Create new price [MEDICAL_DATA]. This page is ready Create new price [MEDICAL_D…" at bounding box center [779, 641] width 1558 height 1297
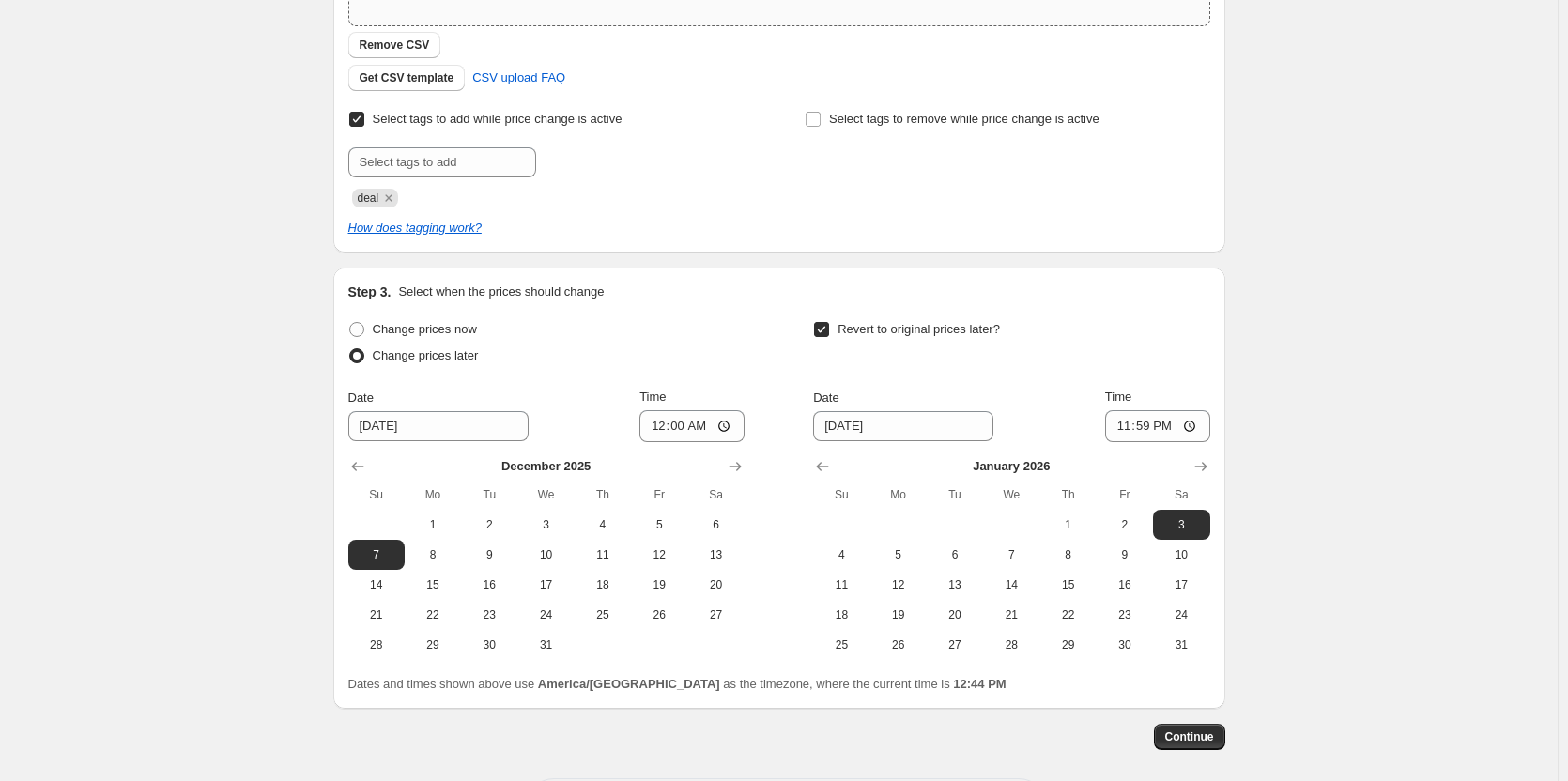
scroll to position [515, 0]
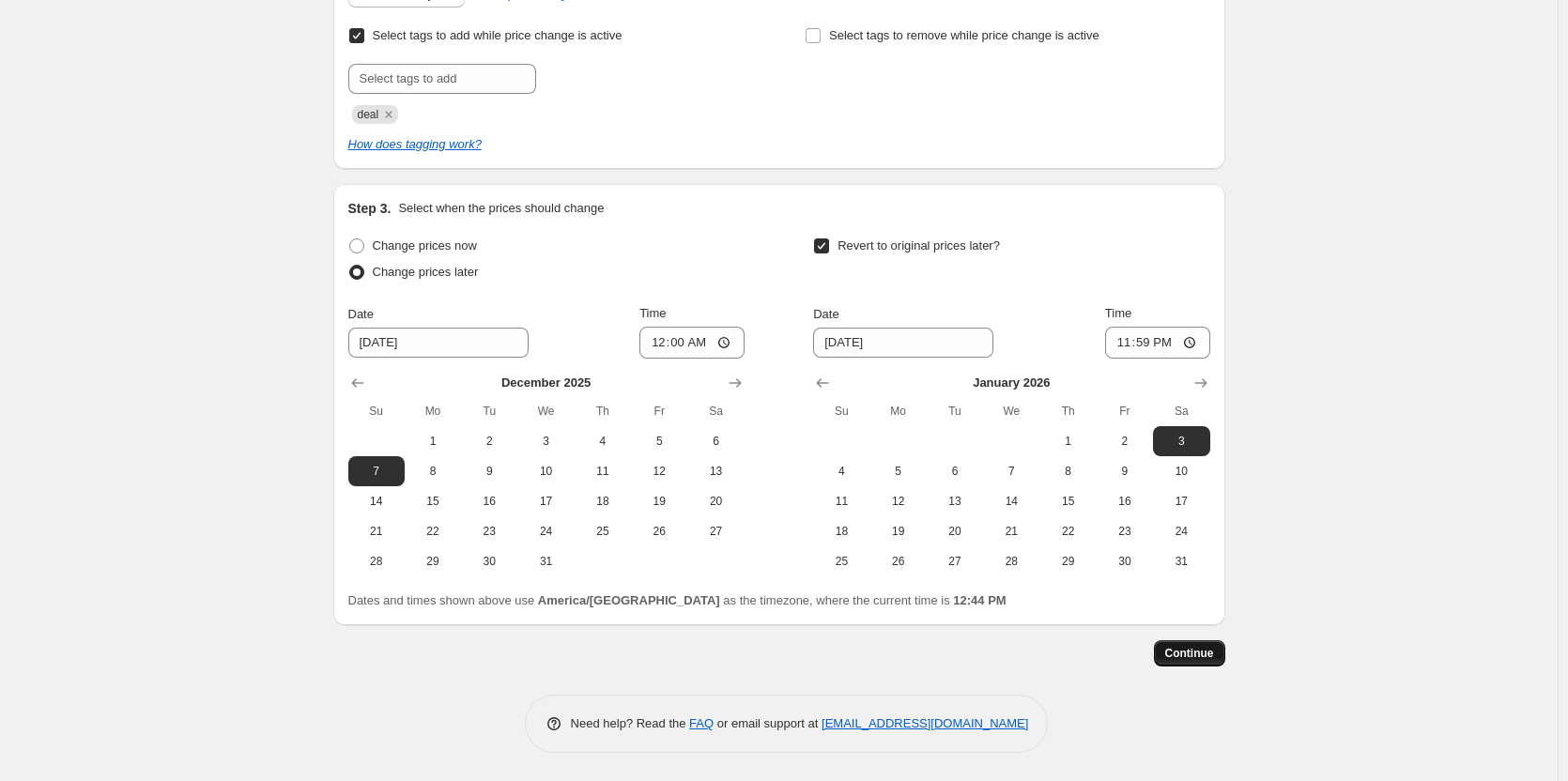
click at [1191, 648] on span "Continue" at bounding box center [1189, 653] width 49 height 15
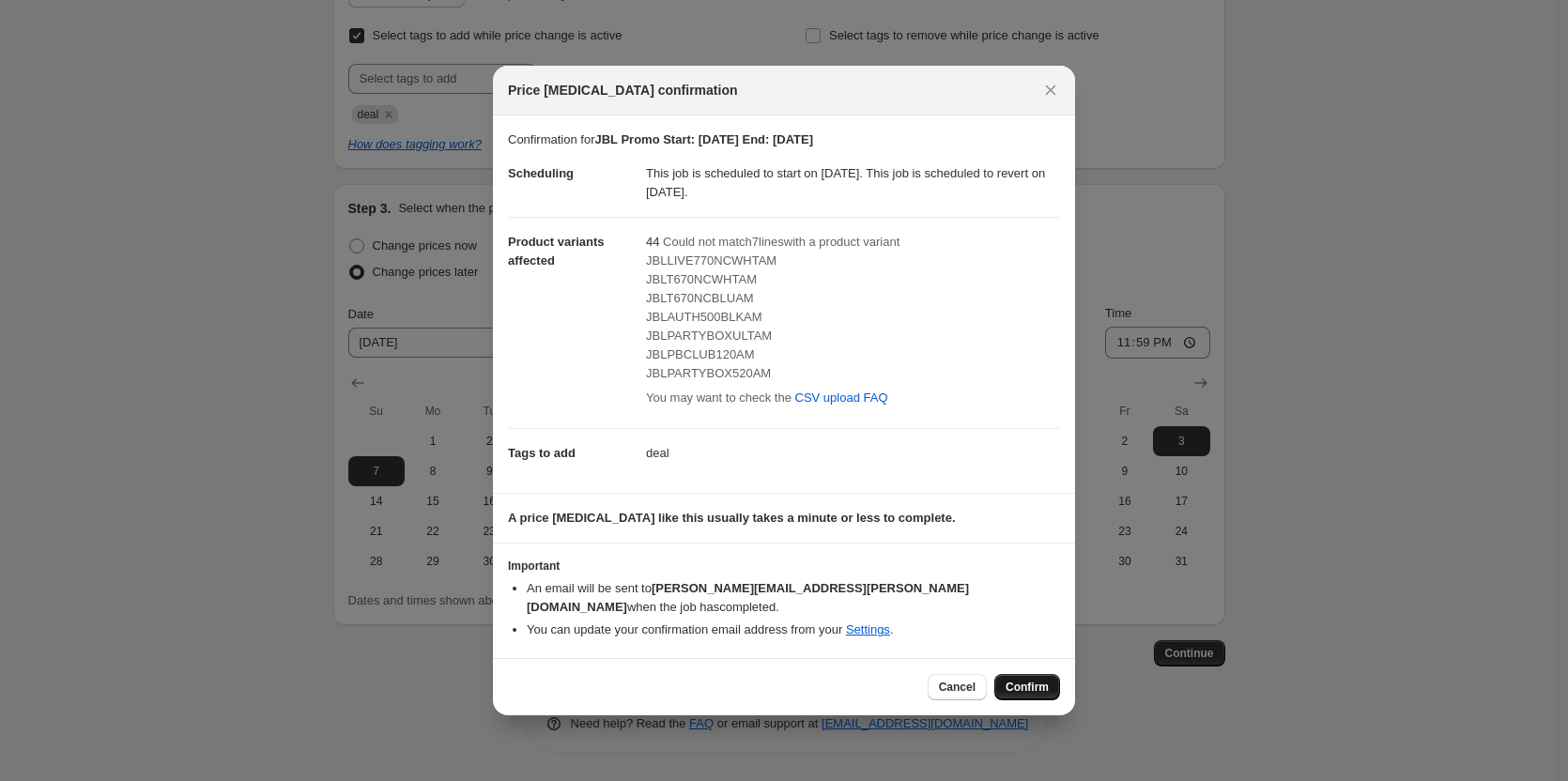
click at [1043, 680] on span "Confirm" at bounding box center [1027, 687] width 43 height 15
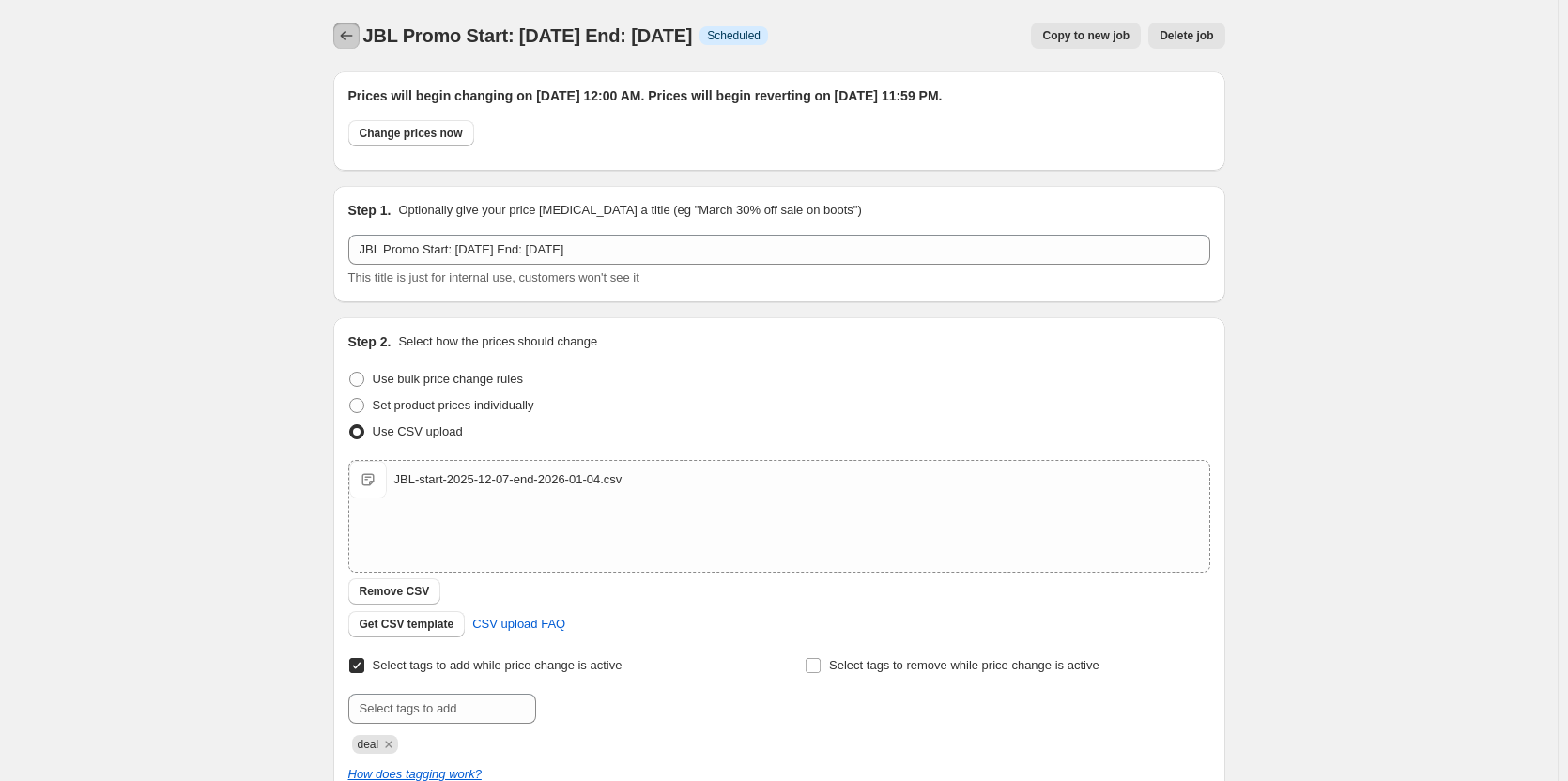
click at [349, 27] on icon "Price change jobs" at bounding box center [346, 35] width 19 height 19
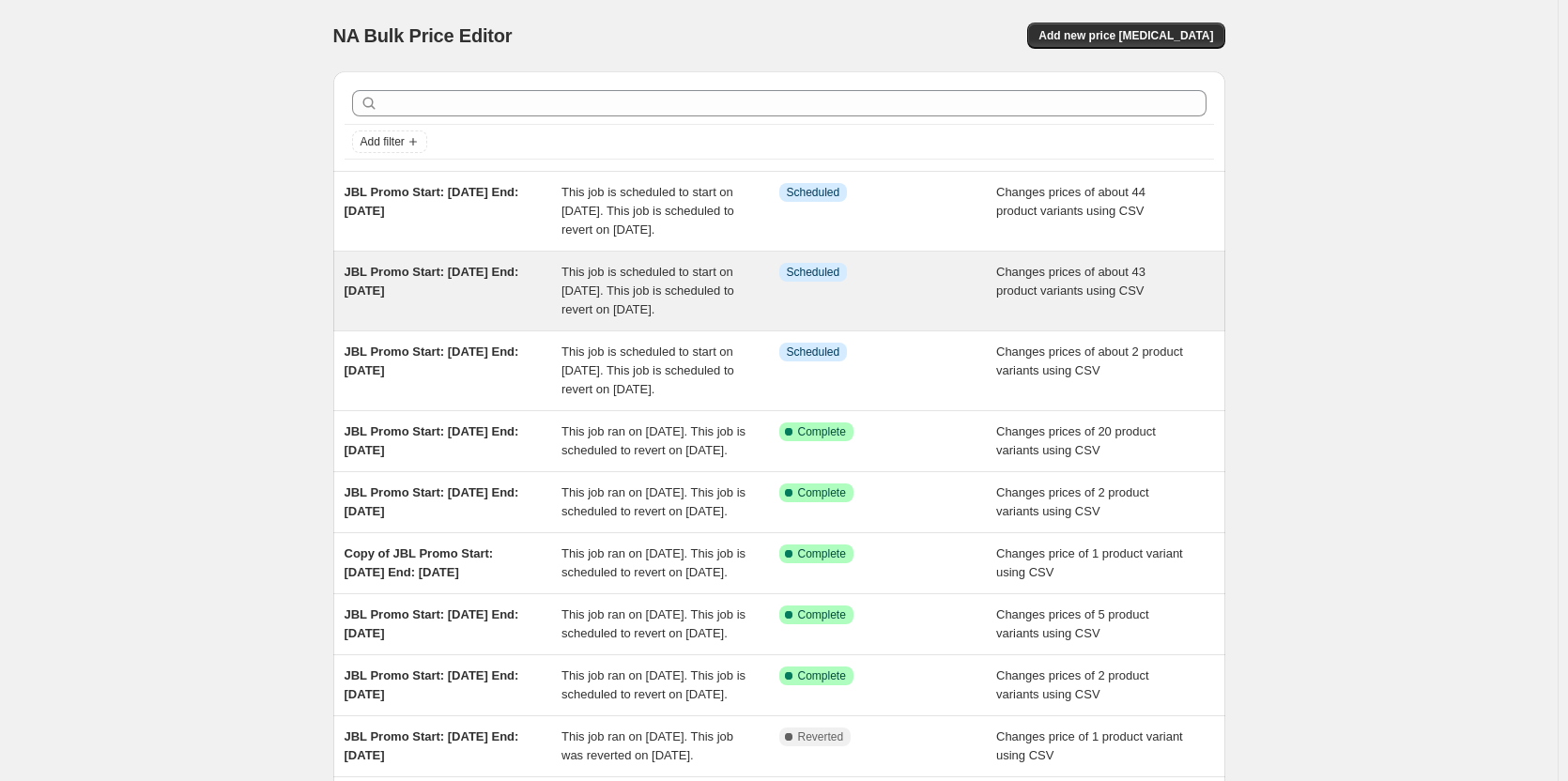
click at [487, 307] on div "JBL Promo Start: [DATE] End: [DATE]" at bounding box center [454, 291] width 218 height 56
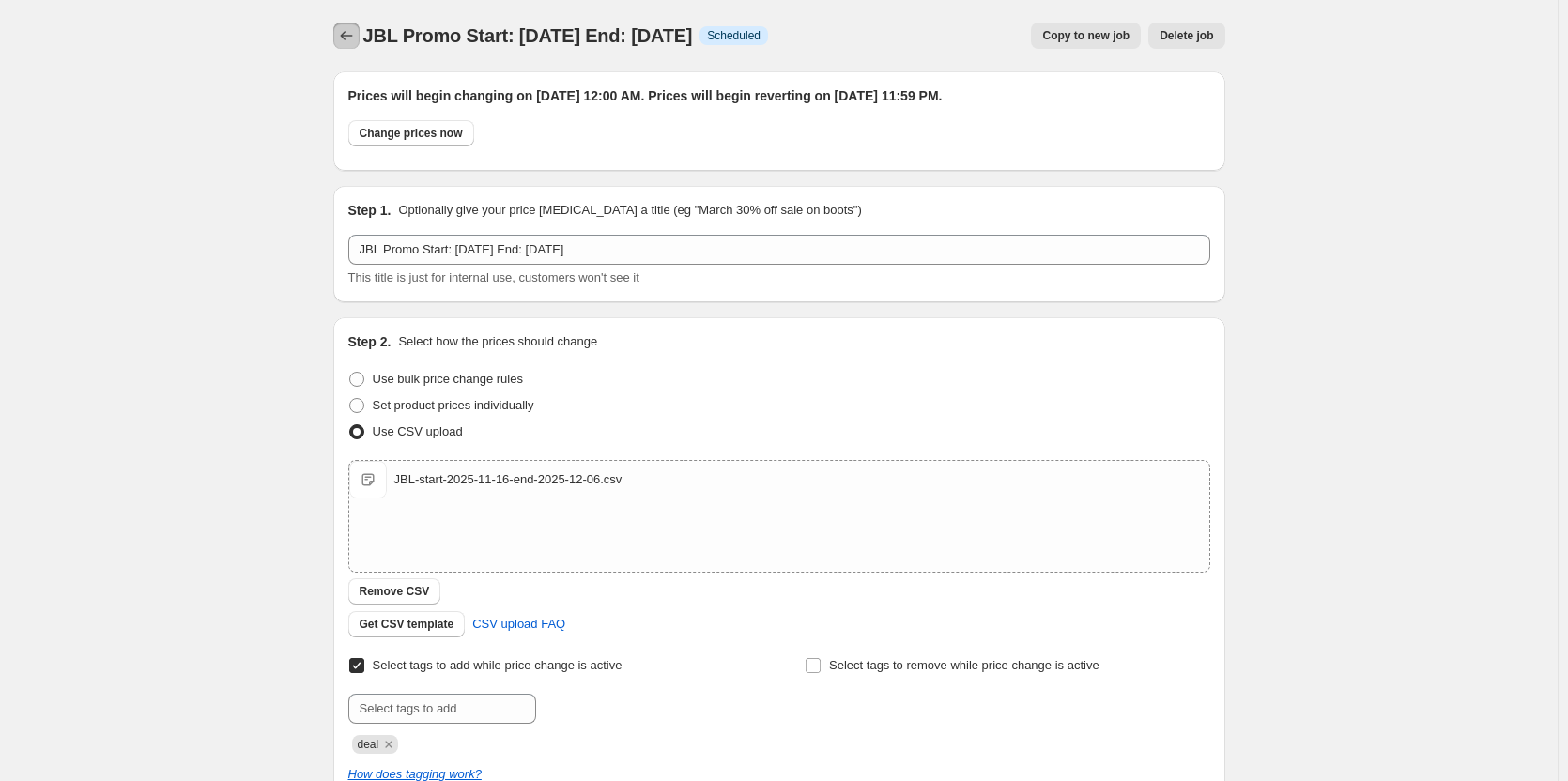
click at [356, 37] on icon "Price change jobs" at bounding box center [346, 35] width 19 height 19
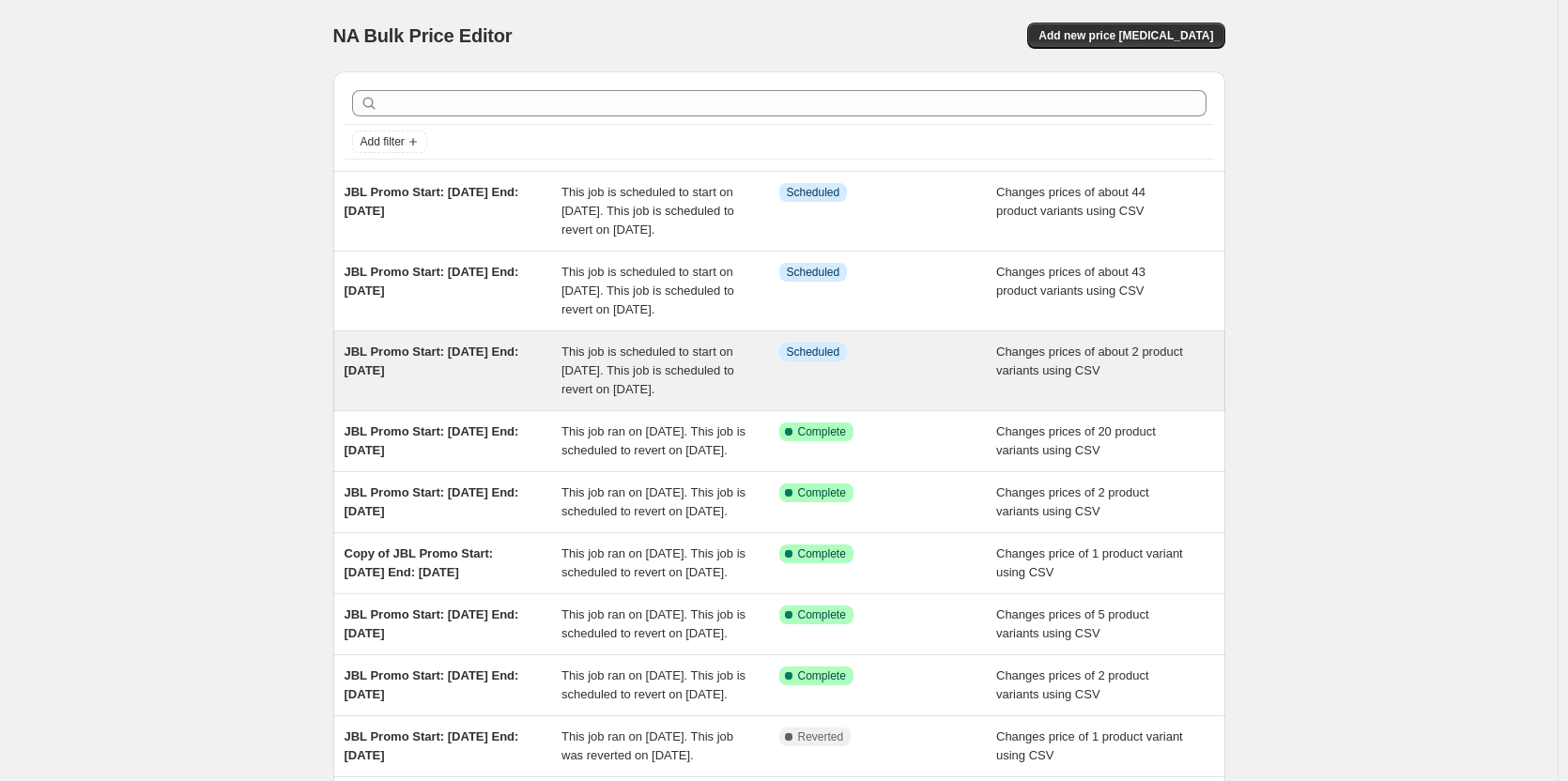
click at [562, 399] on div "JBL Promo Start: [DATE] End: [DATE]" at bounding box center [454, 371] width 218 height 56
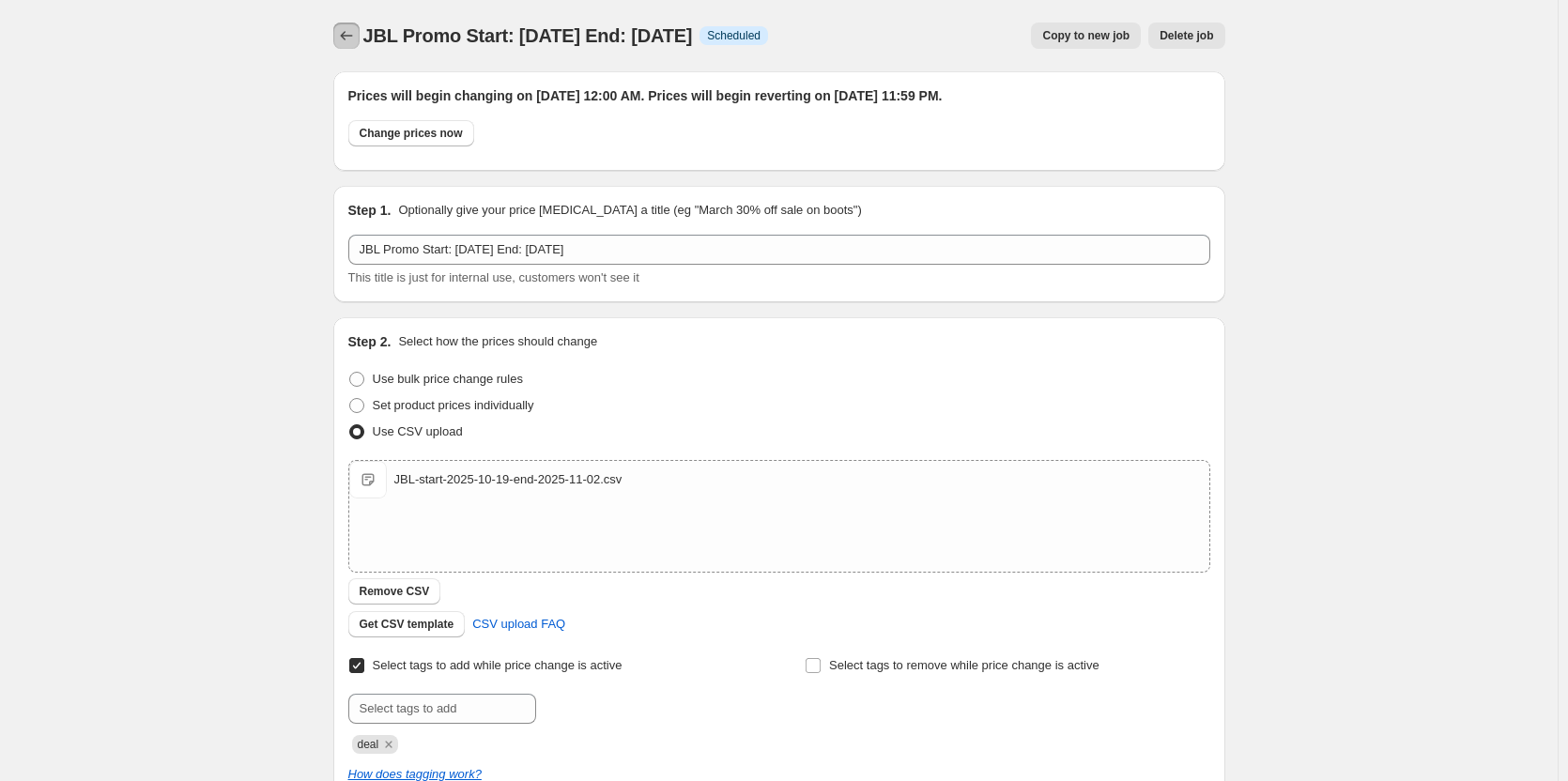
click at [343, 39] on icon "Price change jobs" at bounding box center [346, 35] width 19 height 19
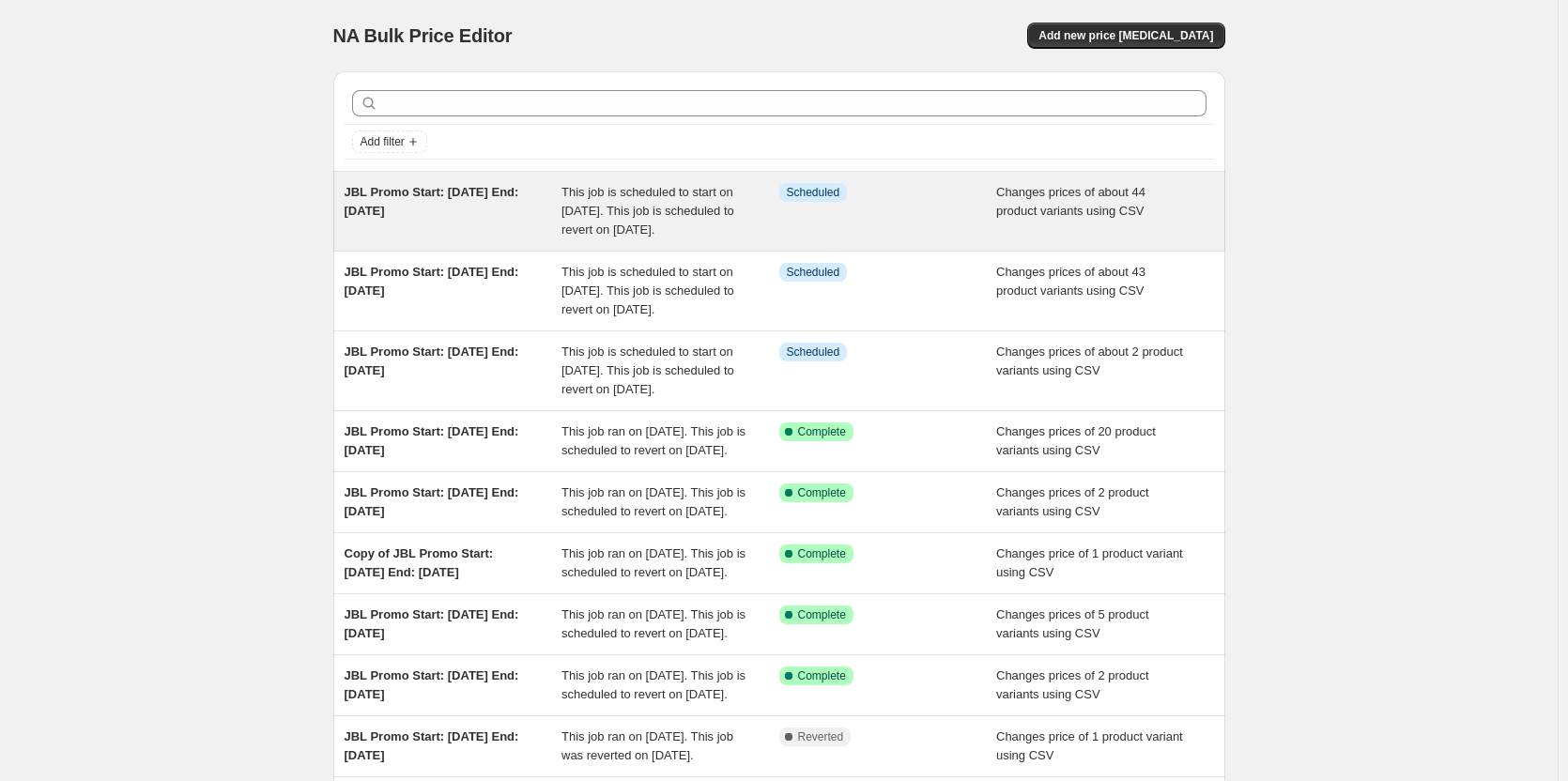
click at [684, 196] on span "This job is scheduled to start on [DATE]. This job is scheduled to revert on [D…" at bounding box center [647, 211] width 173 height 52
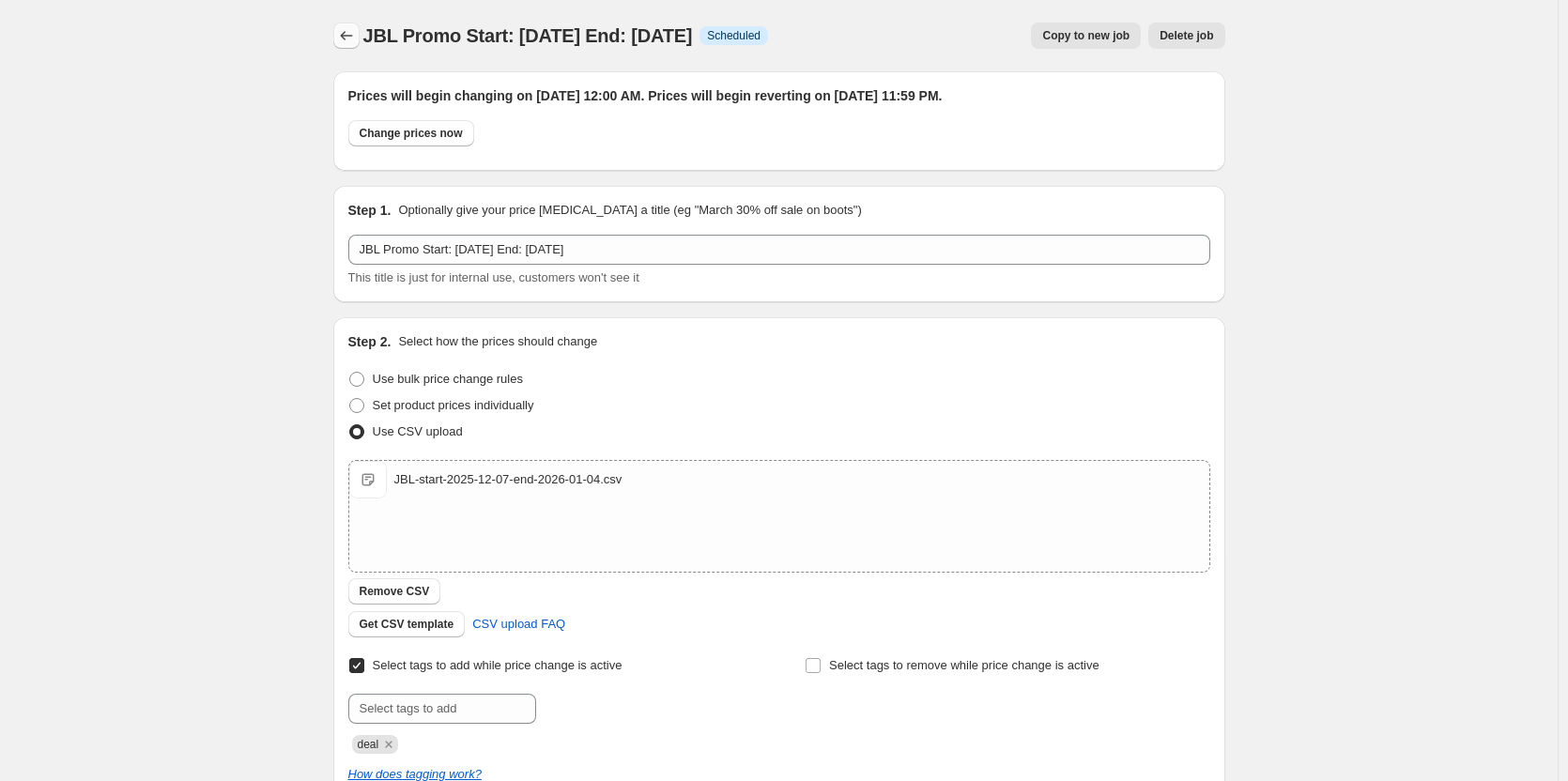
click at [339, 33] on button "Price change jobs" at bounding box center [346, 36] width 26 height 26
